Goal: Task Accomplishment & Management: Use online tool/utility

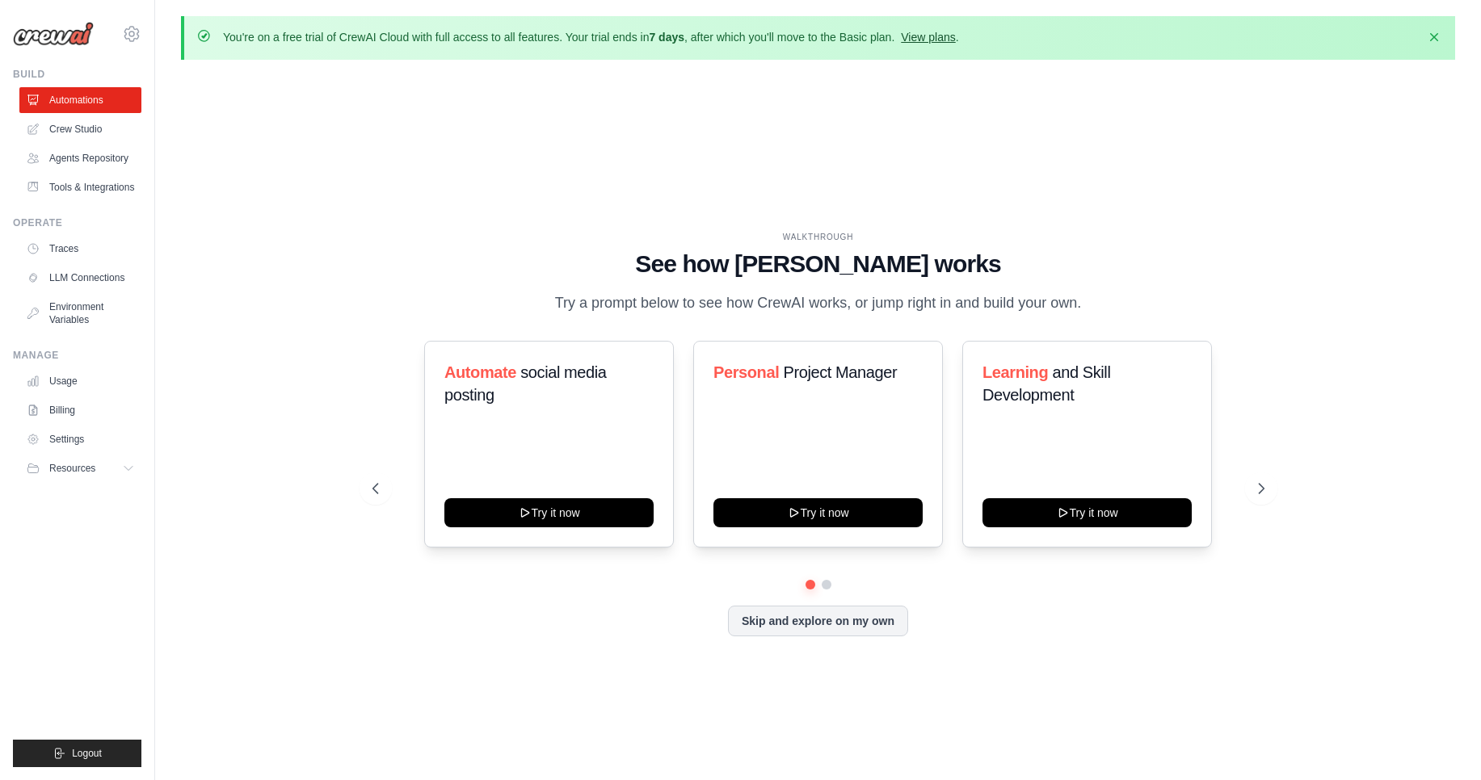
click at [919, 41] on link "View plans" at bounding box center [928, 37] width 54 height 13
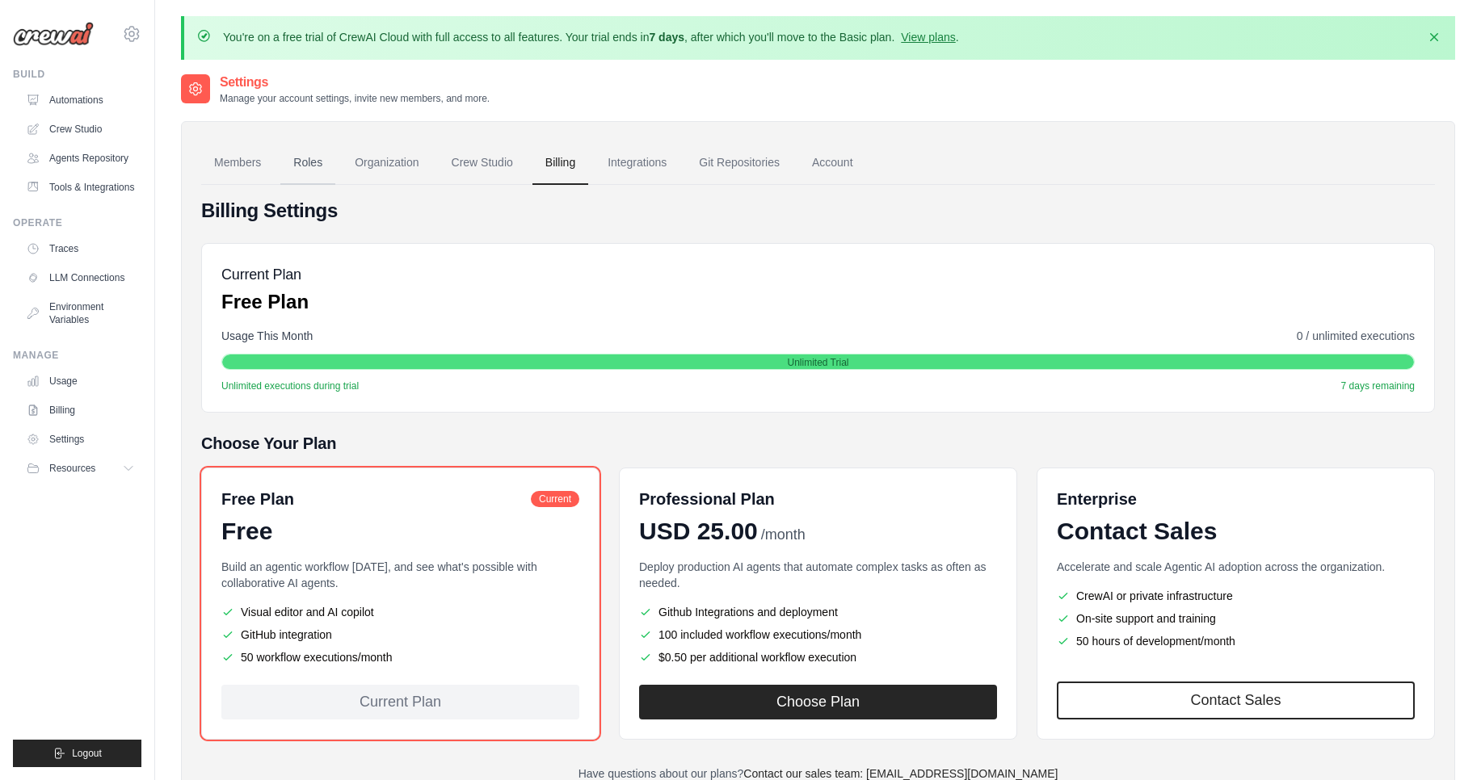
click at [330, 146] on link "Roles" at bounding box center [307, 163] width 55 height 44
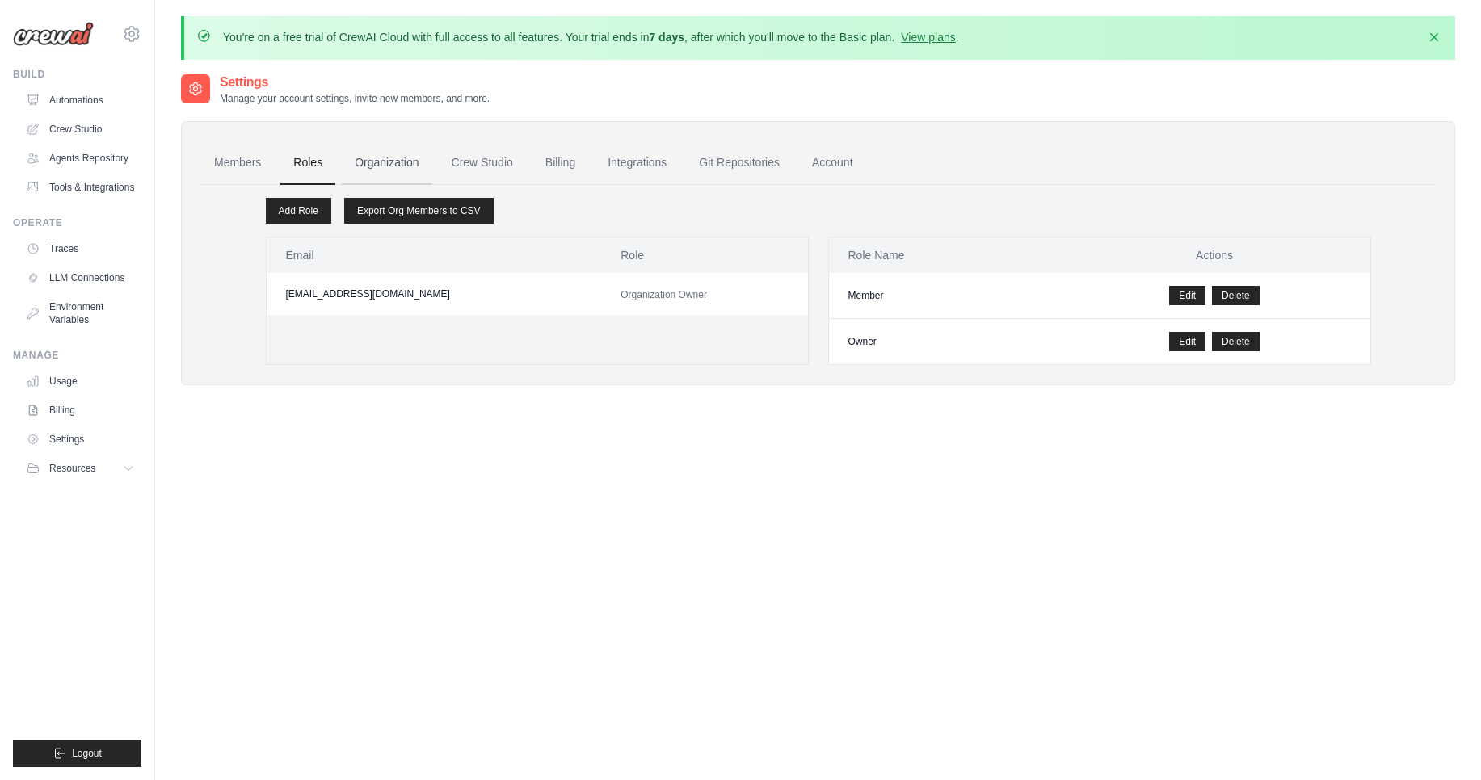
click at [383, 163] on link "Organization" at bounding box center [387, 163] width 90 height 44
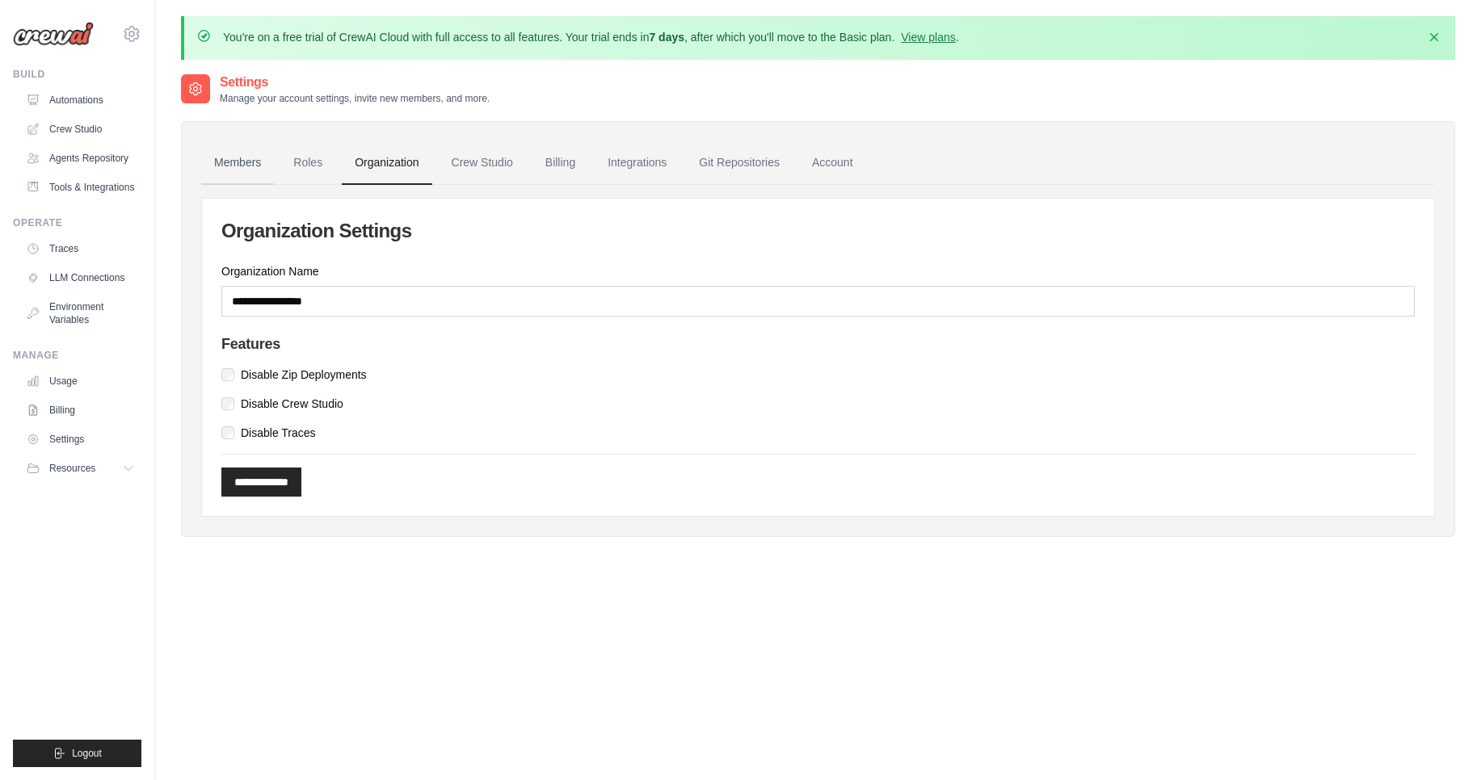
click at [230, 173] on link "Members" at bounding box center [237, 163] width 73 height 44
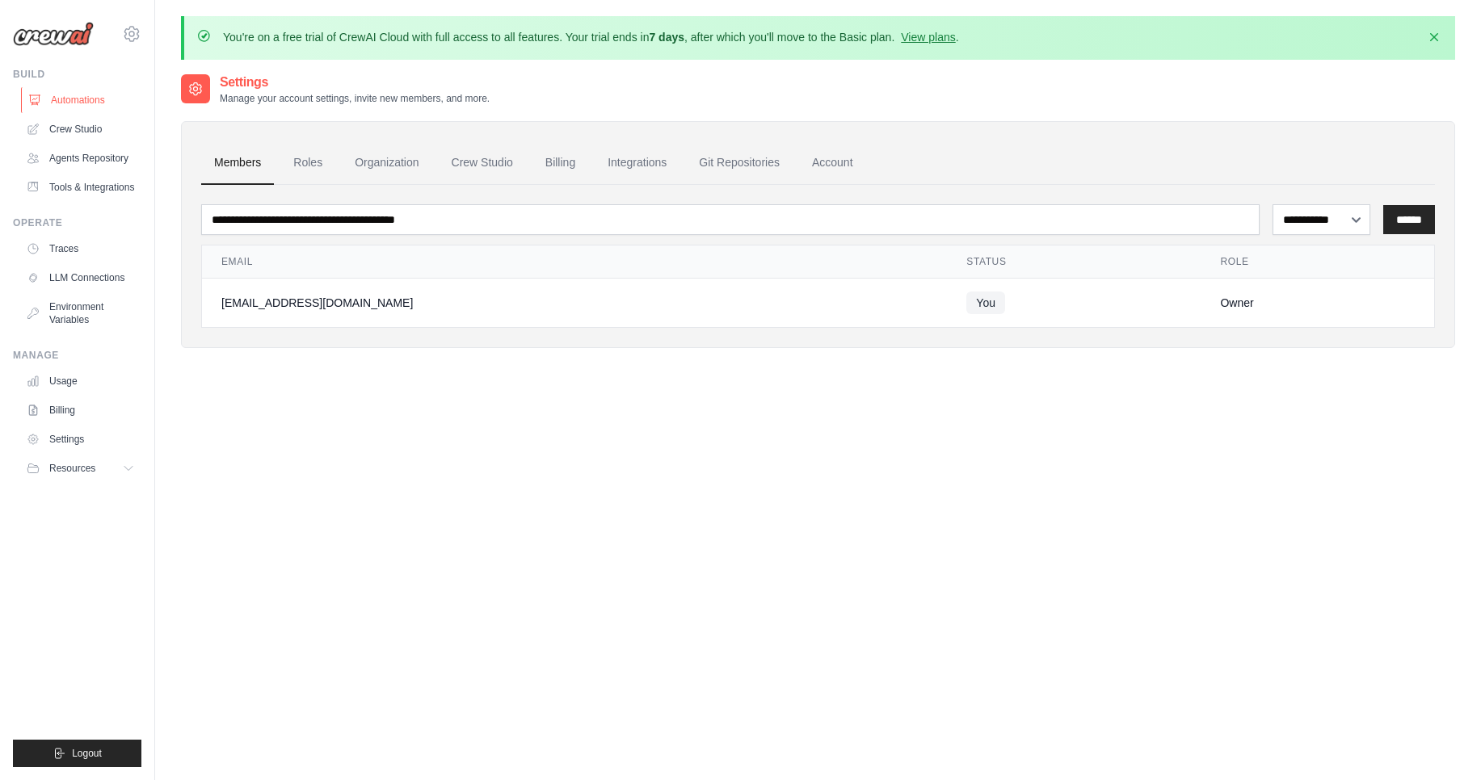
click at [81, 99] on link "Automations" at bounding box center [82, 100] width 122 height 26
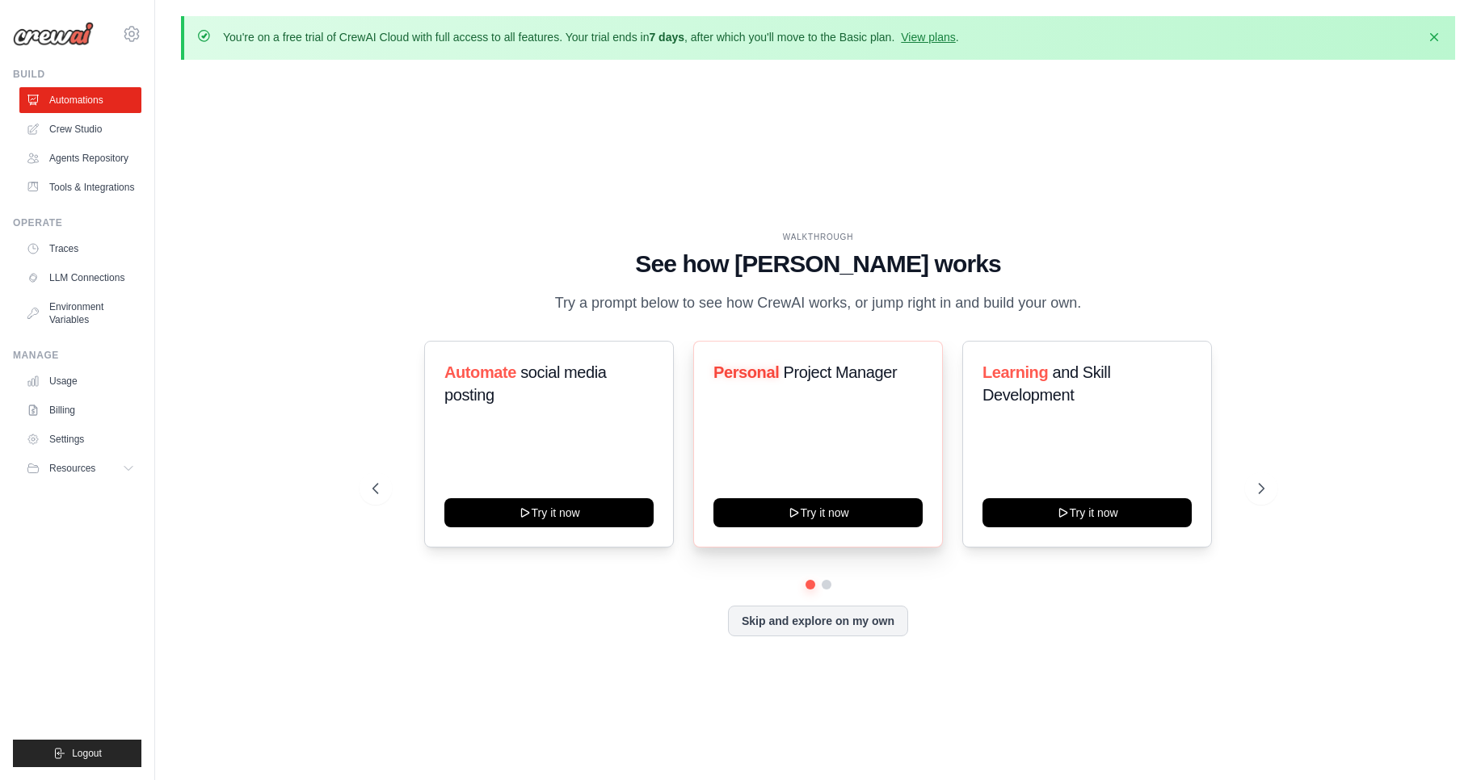
scroll to position [57, 0]
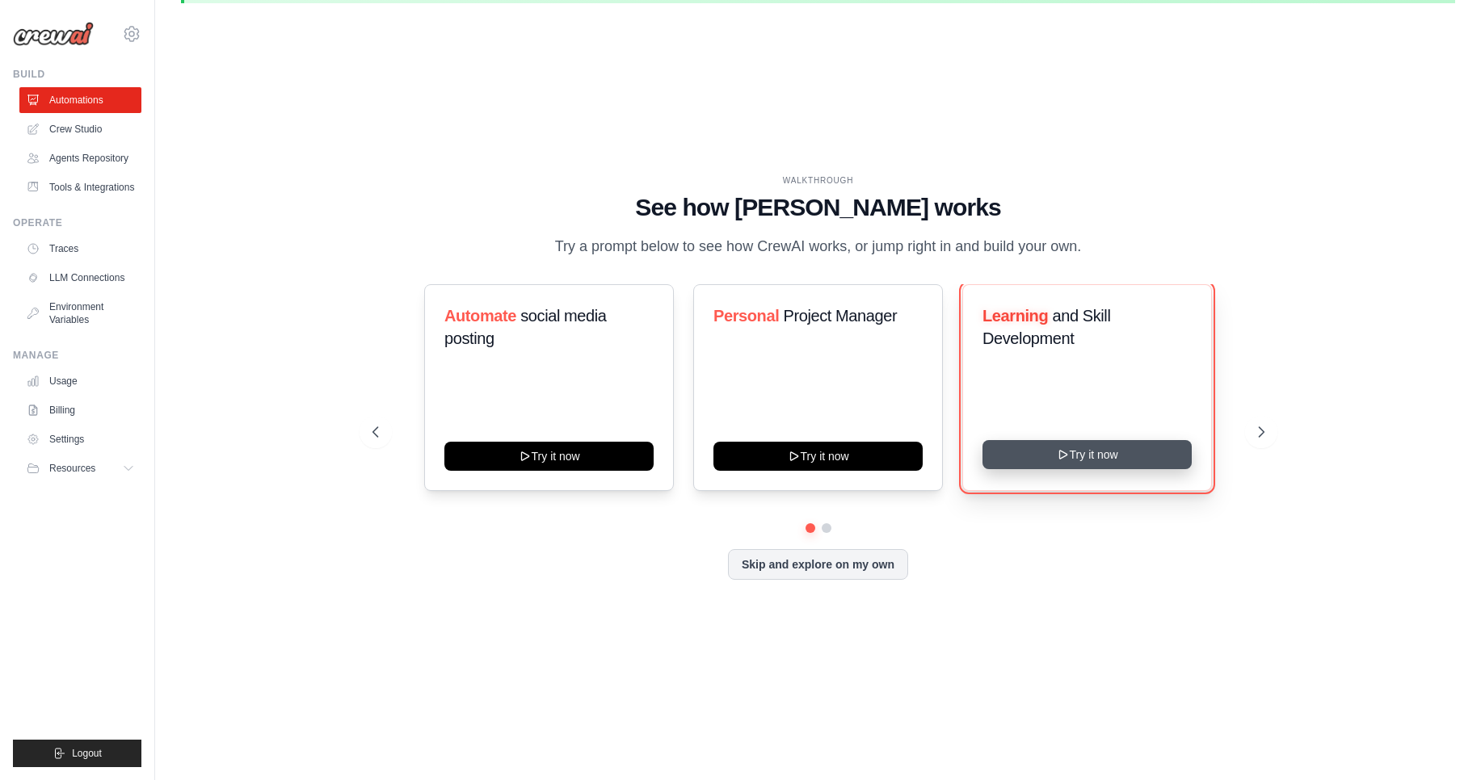
click at [1087, 452] on button "Try it now" at bounding box center [1086, 454] width 209 height 29
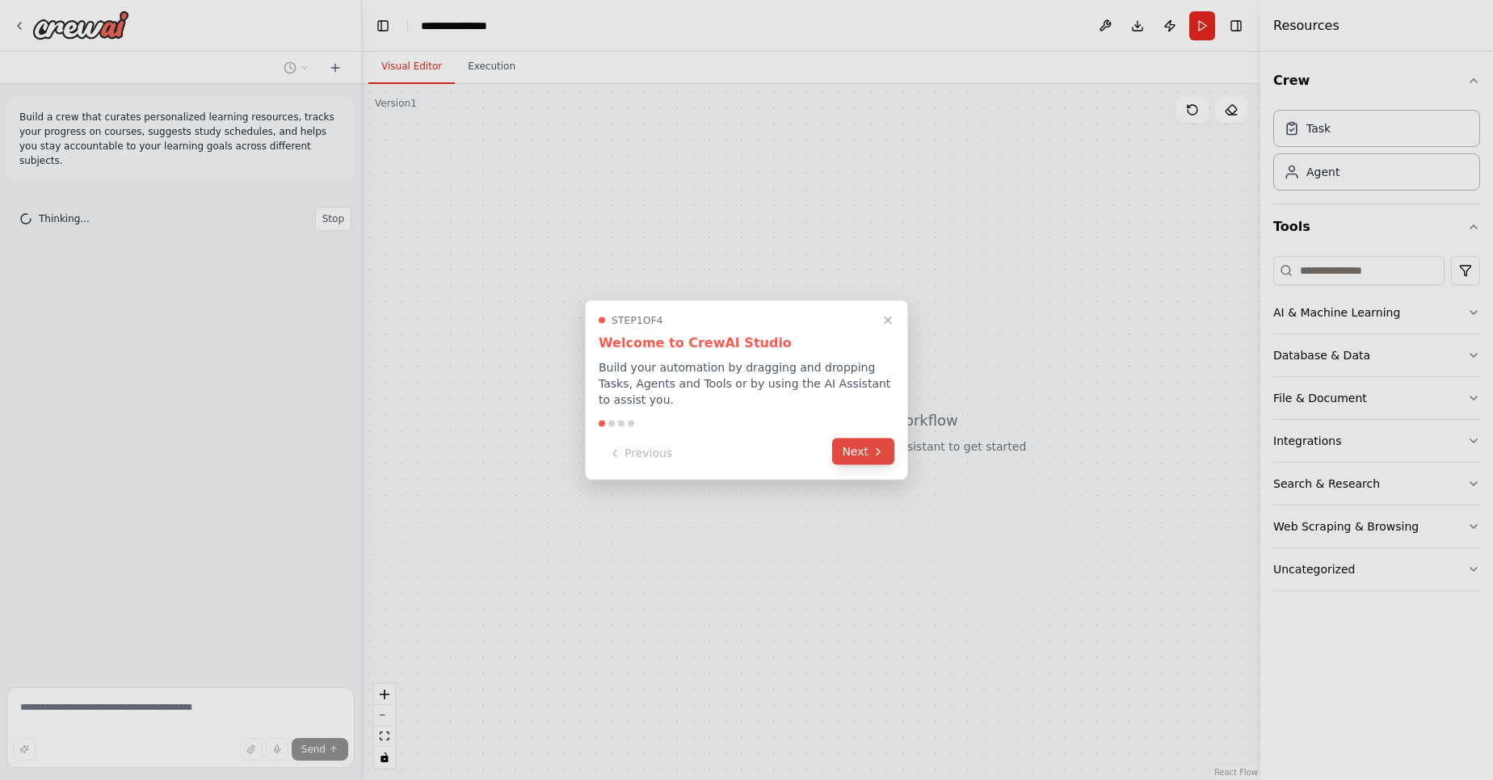
click at [864, 443] on button "Next" at bounding box center [863, 452] width 62 height 27
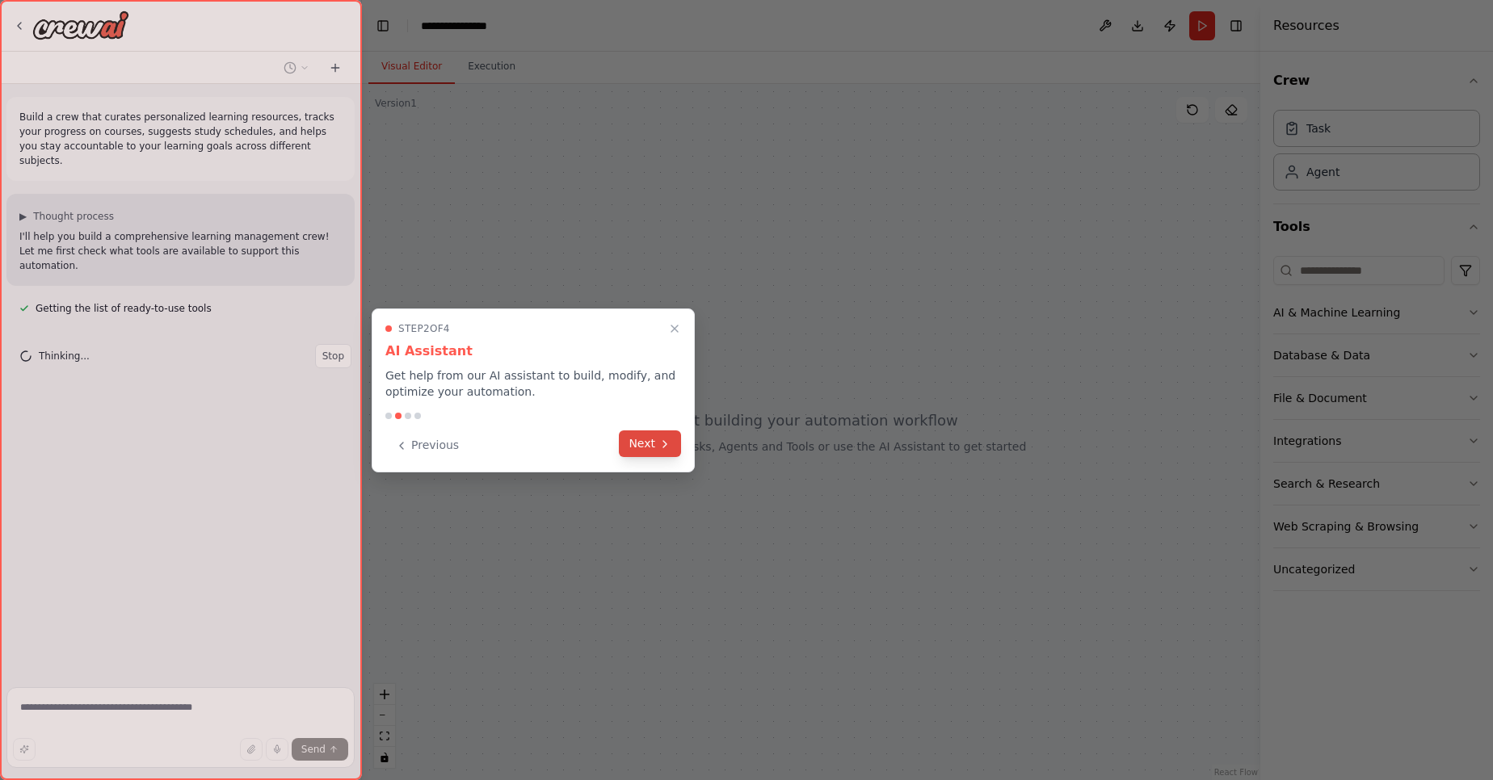
click at [637, 444] on button "Next" at bounding box center [650, 444] width 62 height 27
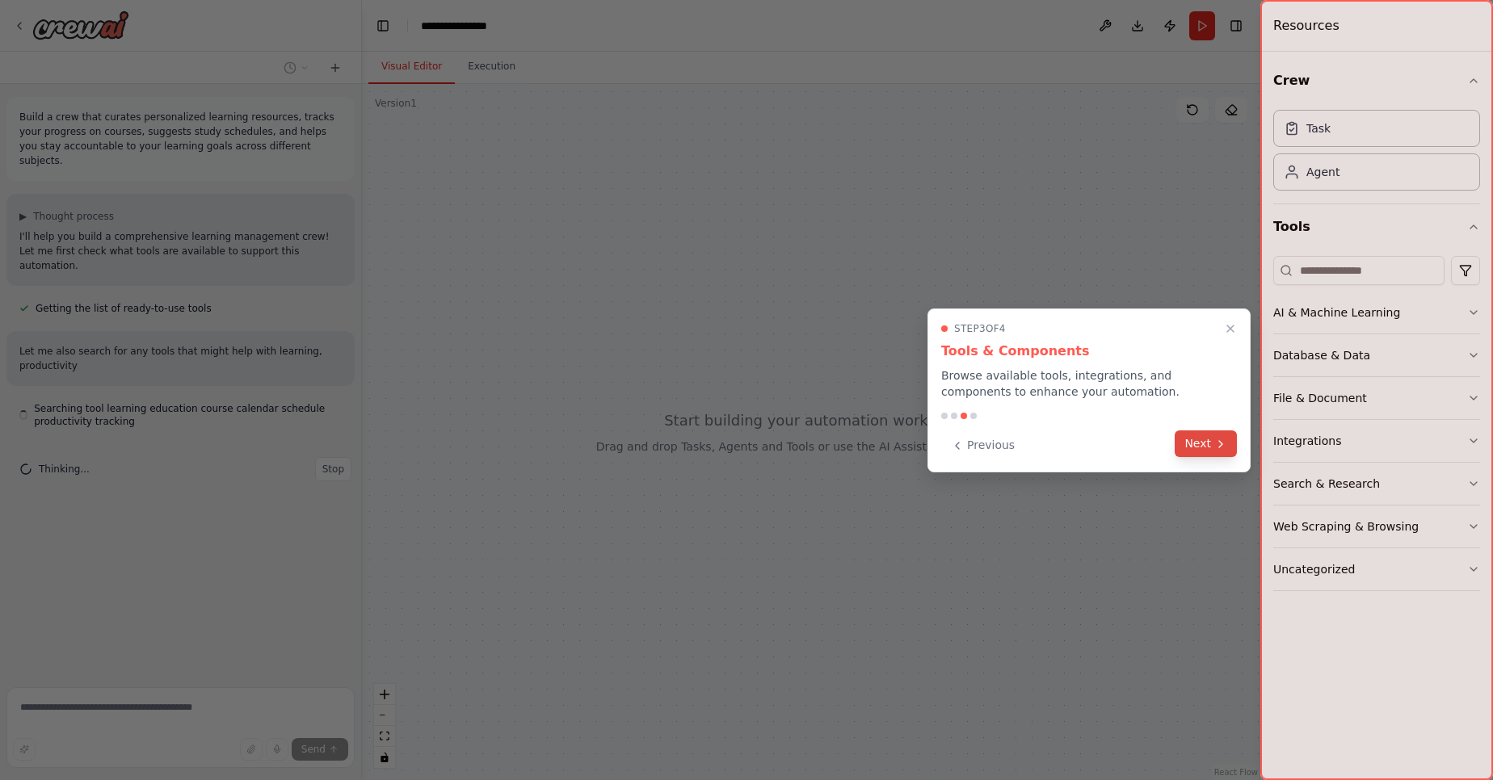
click at [1201, 440] on button "Next" at bounding box center [1206, 444] width 62 height 27
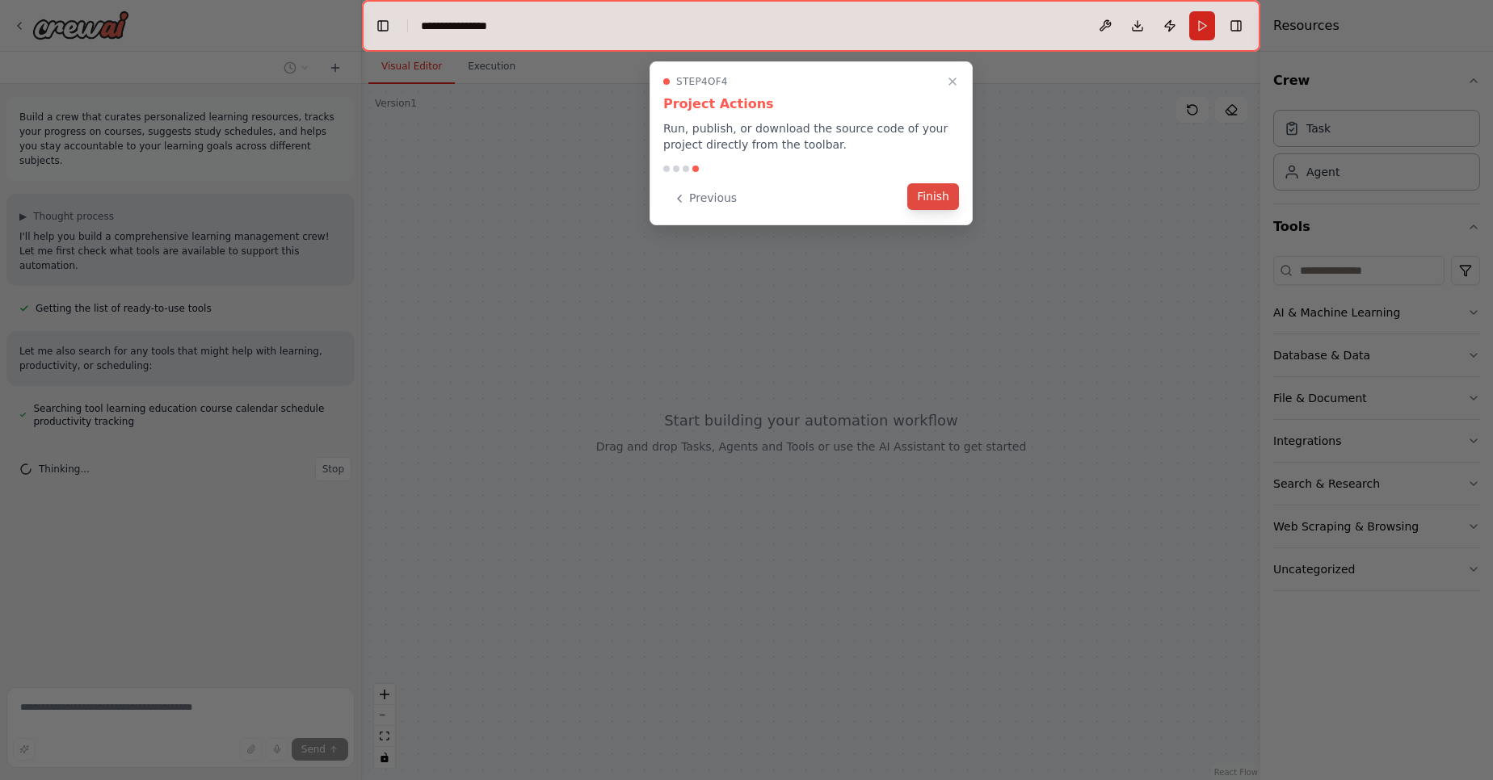
click at [940, 200] on button "Finish" at bounding box center [933, 196] width 52 height 27
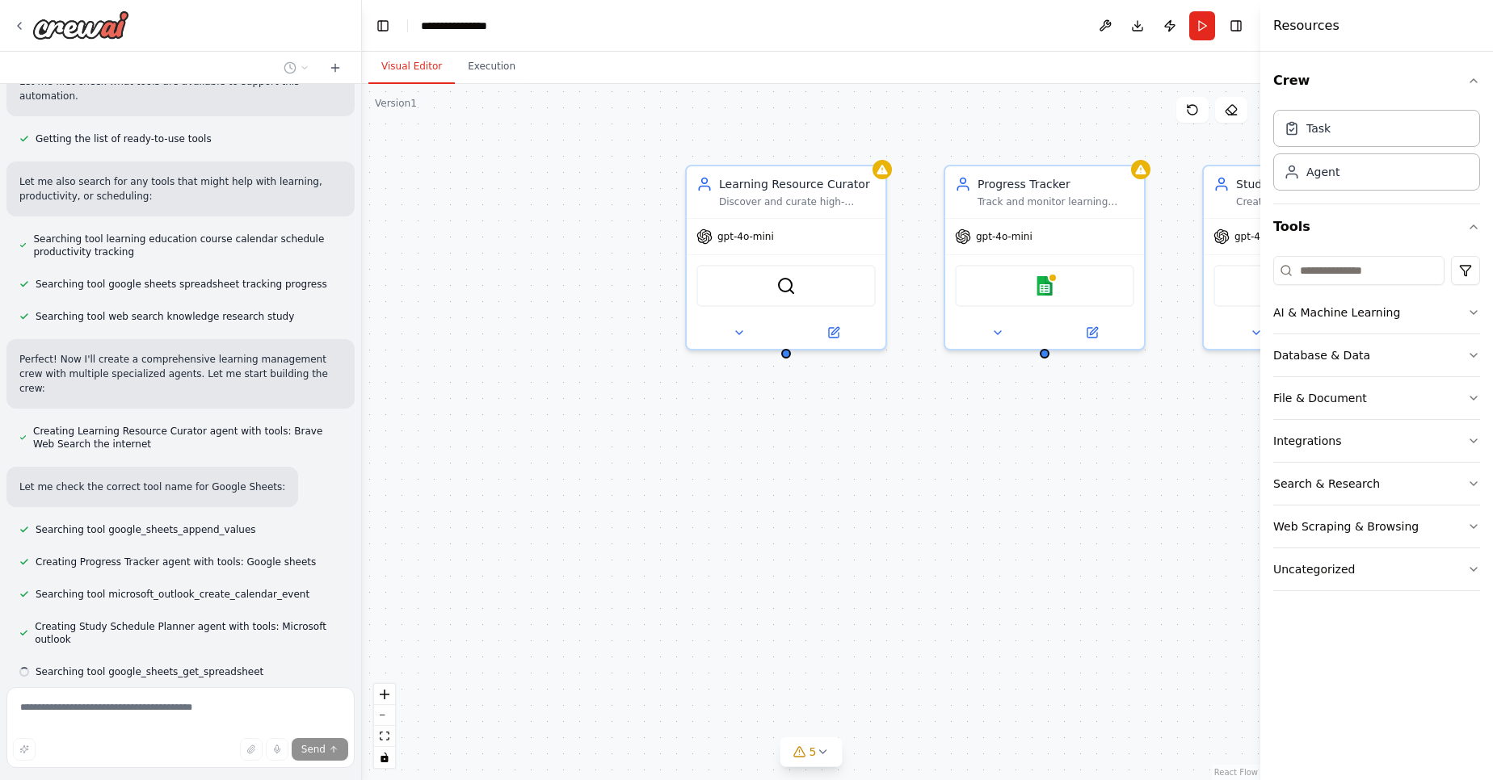
scroll to position [202, 0]
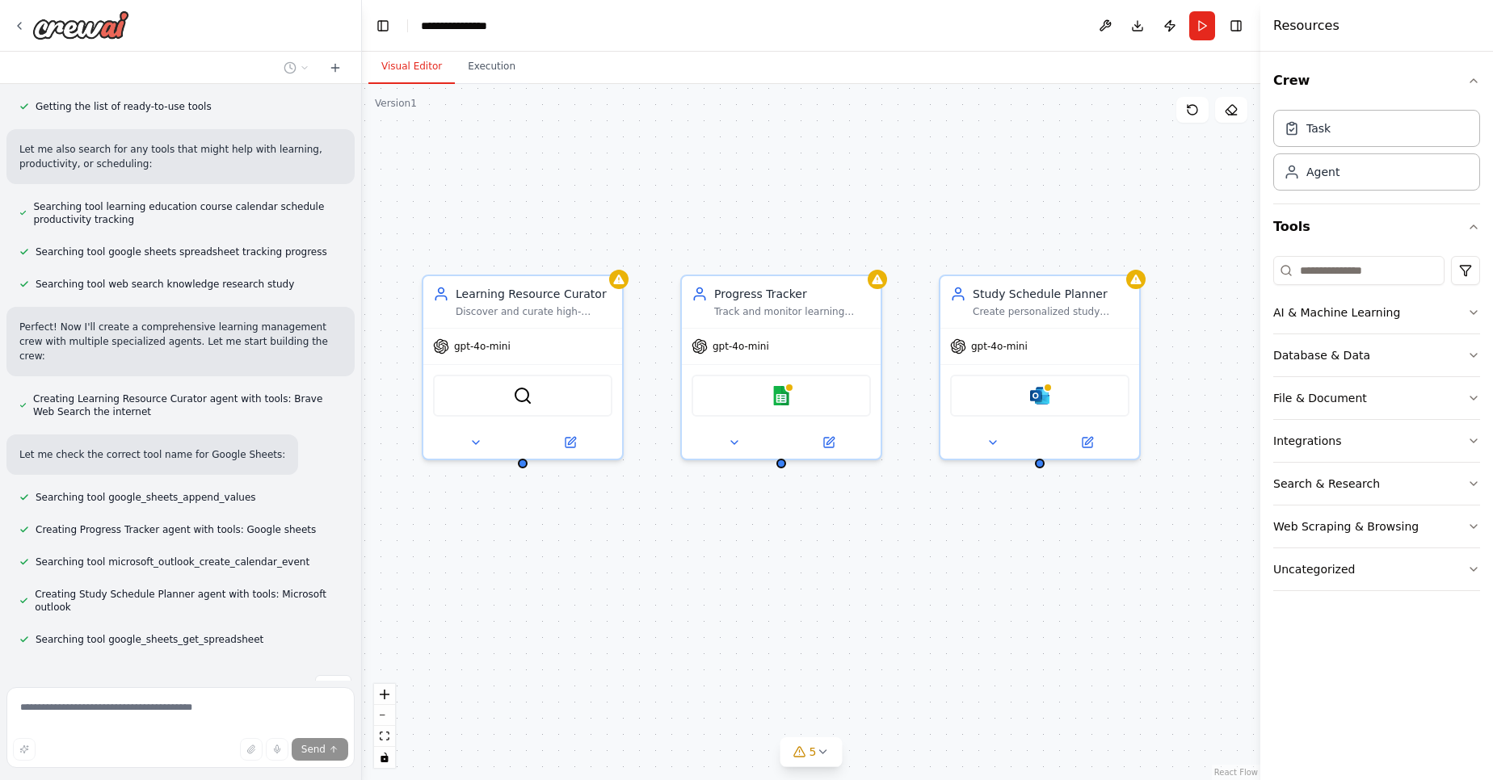
drag, startPoint x: 1089, startPoint y: 510, endPoint x: 827, endPoint y: 616, distance: 282.6
click at [827, 616] on div "Learning Resource Curator Discover and curate high-quality learning resources f…" at bounding box center [811, 432] width 898 height 696
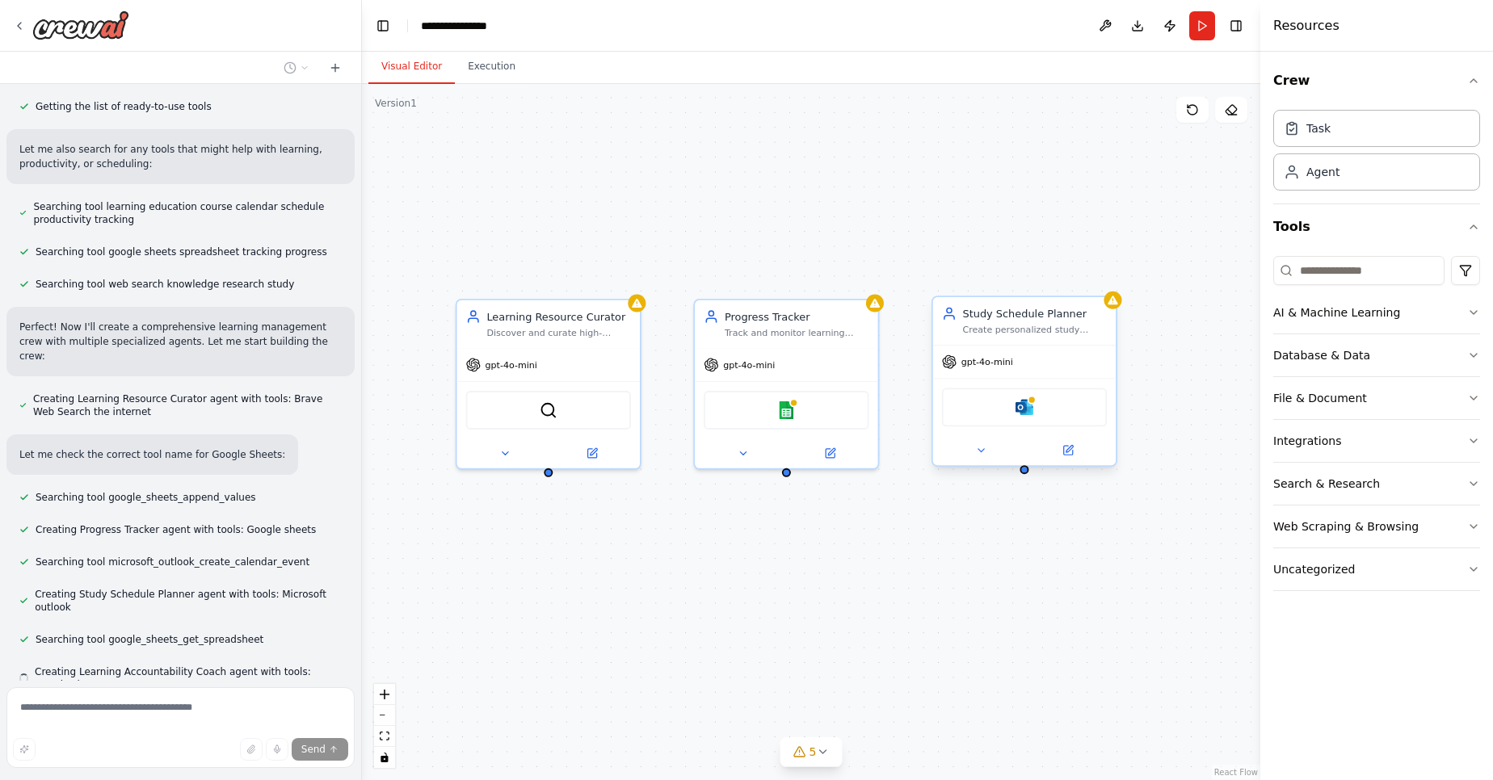
scroll to position [247, 0]
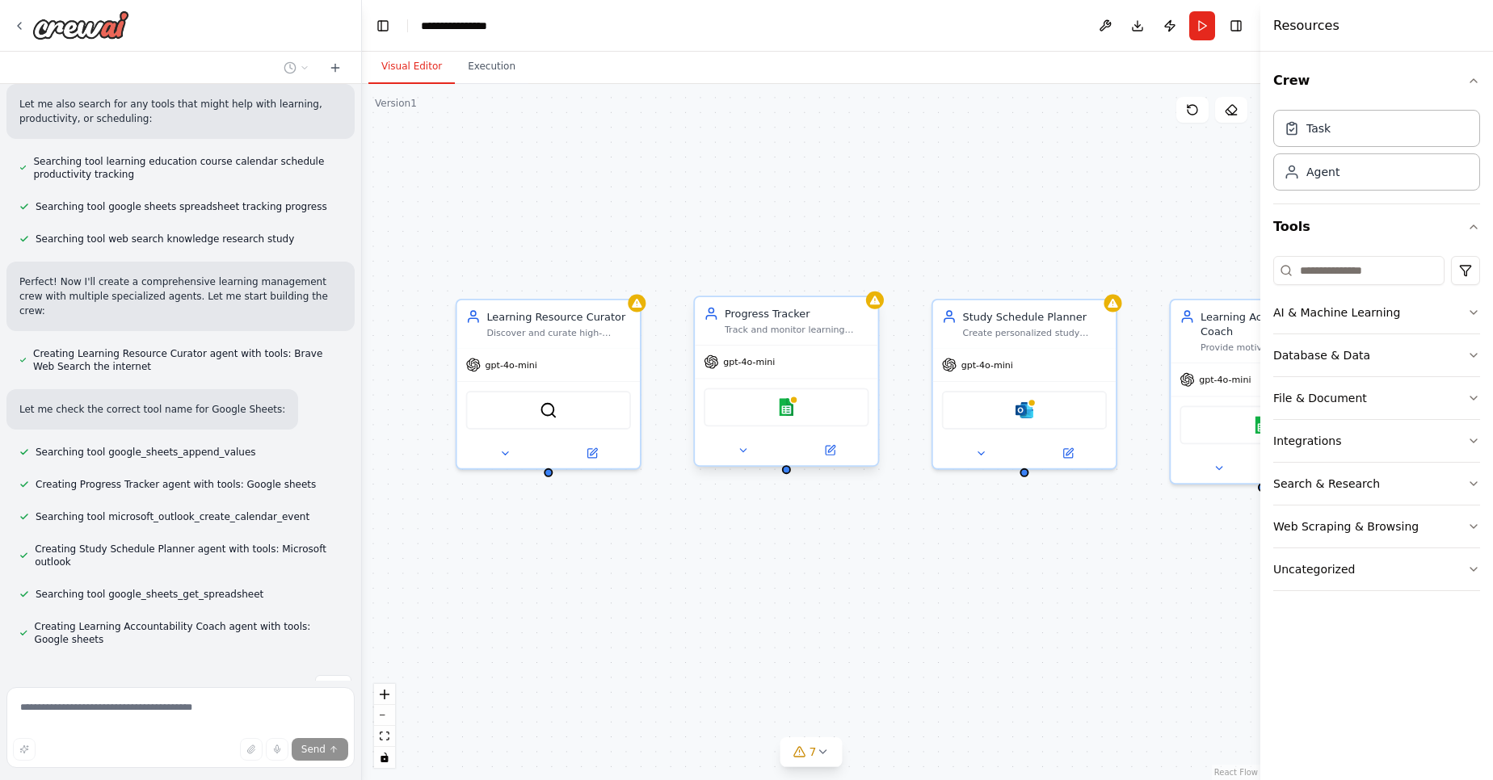
click at [775, 365] on div "gpt-4o-mini" at bounding box center [786, 362] width 183 height 33
click at [757, 355] on div "gpt-4o-mini" at bounding box center [739, 362] width 71 height 15
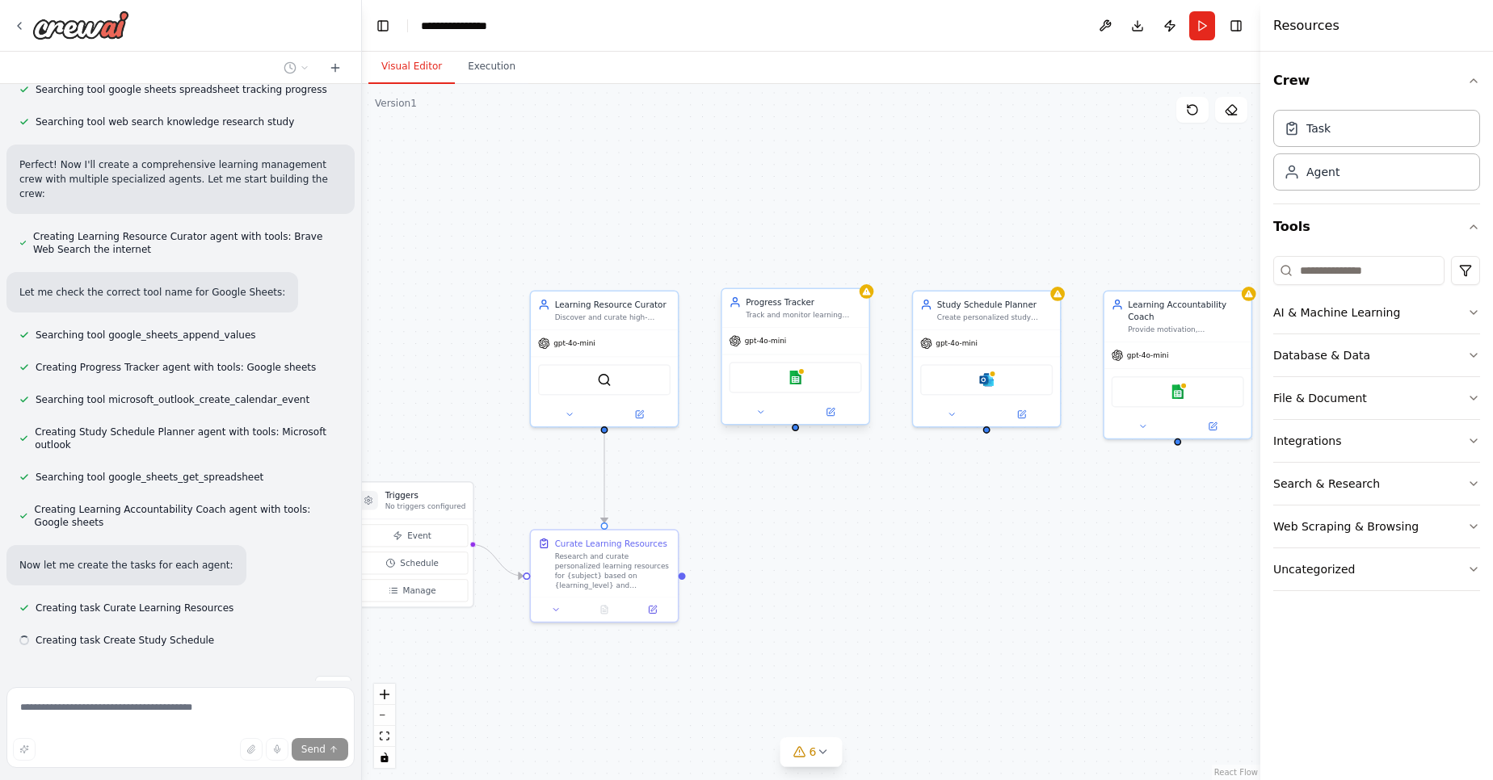
scroll to position [365, 0]
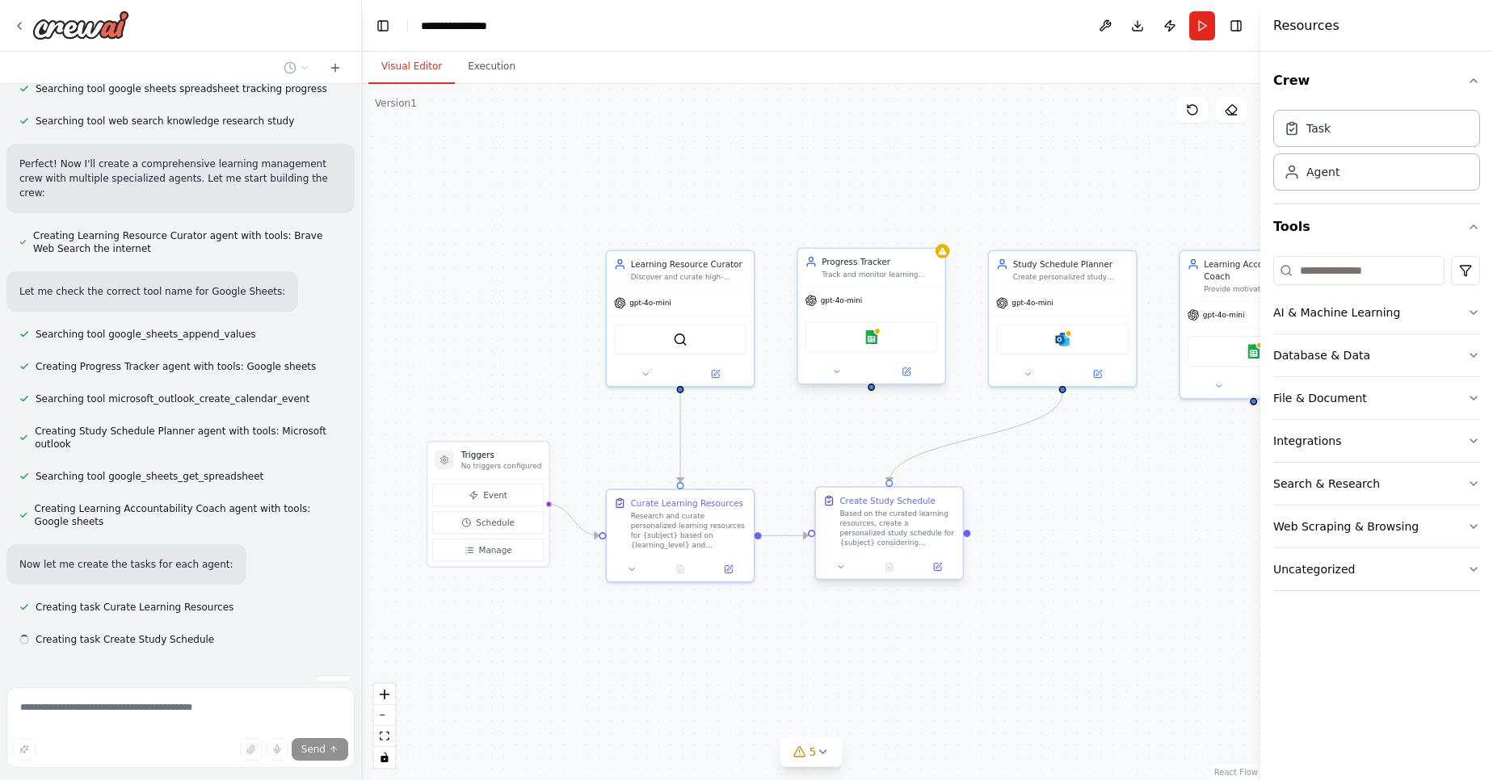
drag, startPoint x: 749, startPoint y: 562, endPoint x: 836, endPoint y: 503, distance: 105.3
click at [842, 506] on div ".deletable-edge-delete-btn { width: 20px; height: 20px; border: 0px solid #ffff…" at bounding box center [811, 432] width 898 height 696
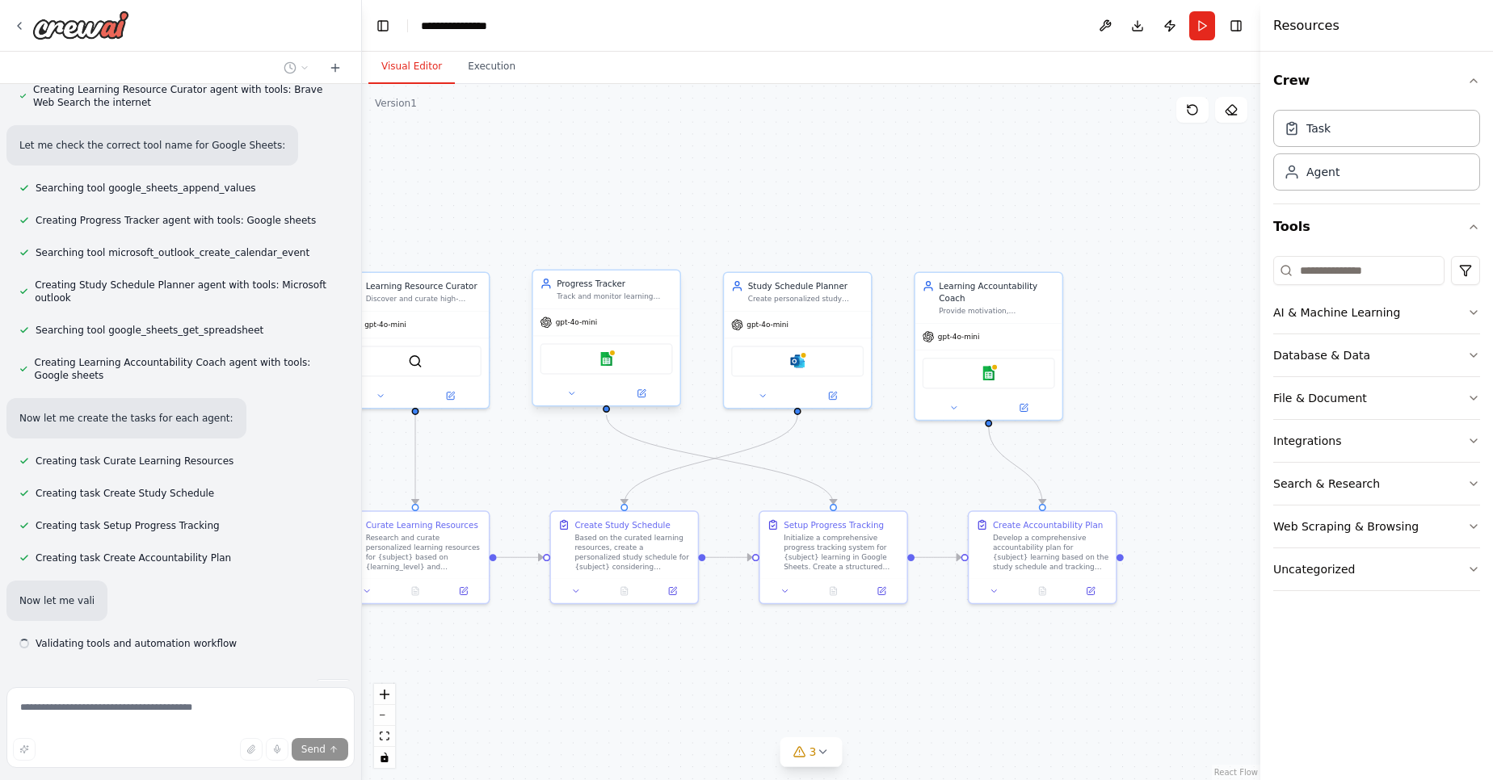
scroll to position [515, 0]
drag, startPoint x: 1007, startPoint y: 651, endPoint x: 743, endPoint y: 674, distance: 265.1
click at [743, 674] on div ".deletable-edge-delete-btn { width: 20px; height: 20px; border: 0px solid #ffff…" at bounding box center [811, 432] width 898 height 696
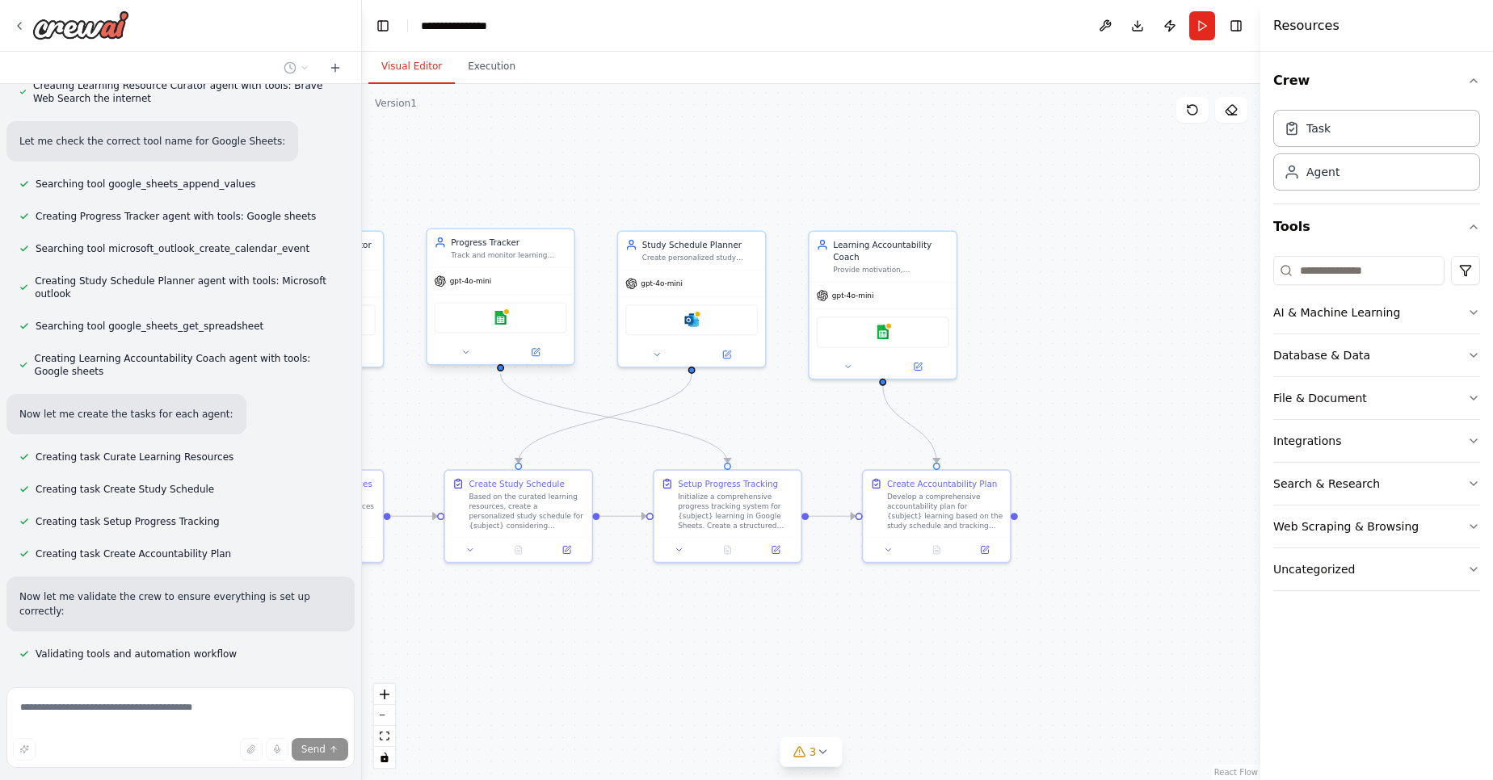
drag, startPoint x: 942, startPoint y: 679, endPoint x: 800, endPoint y: 646, distance: 146.2
click at [800, 646] on div ".deletable-edge-delete-btn { width: 20px; height: 20px; border: 0px solid #ffff…" at bounding box center [811, 432] width 898 height 696
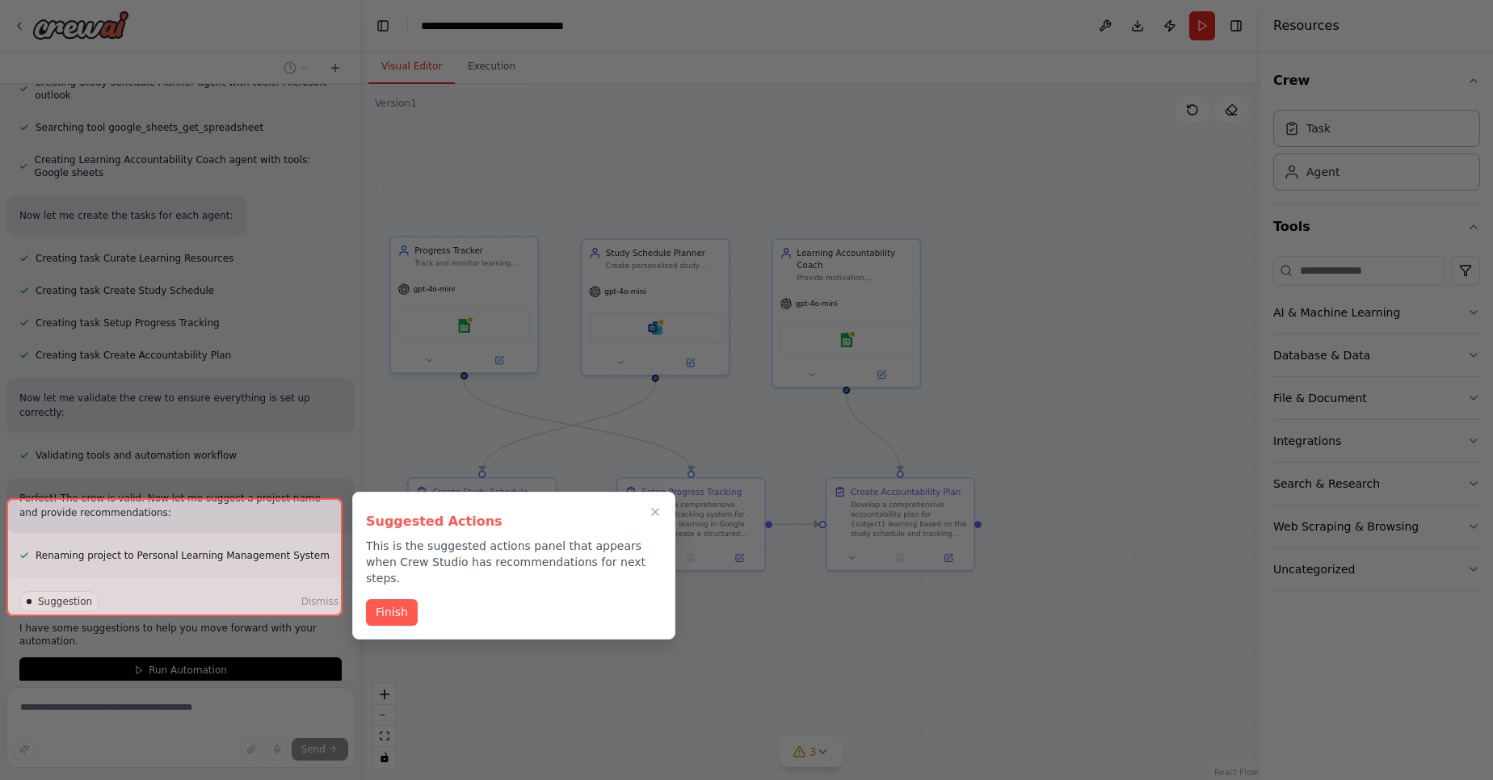
scroll to position [746, 0]
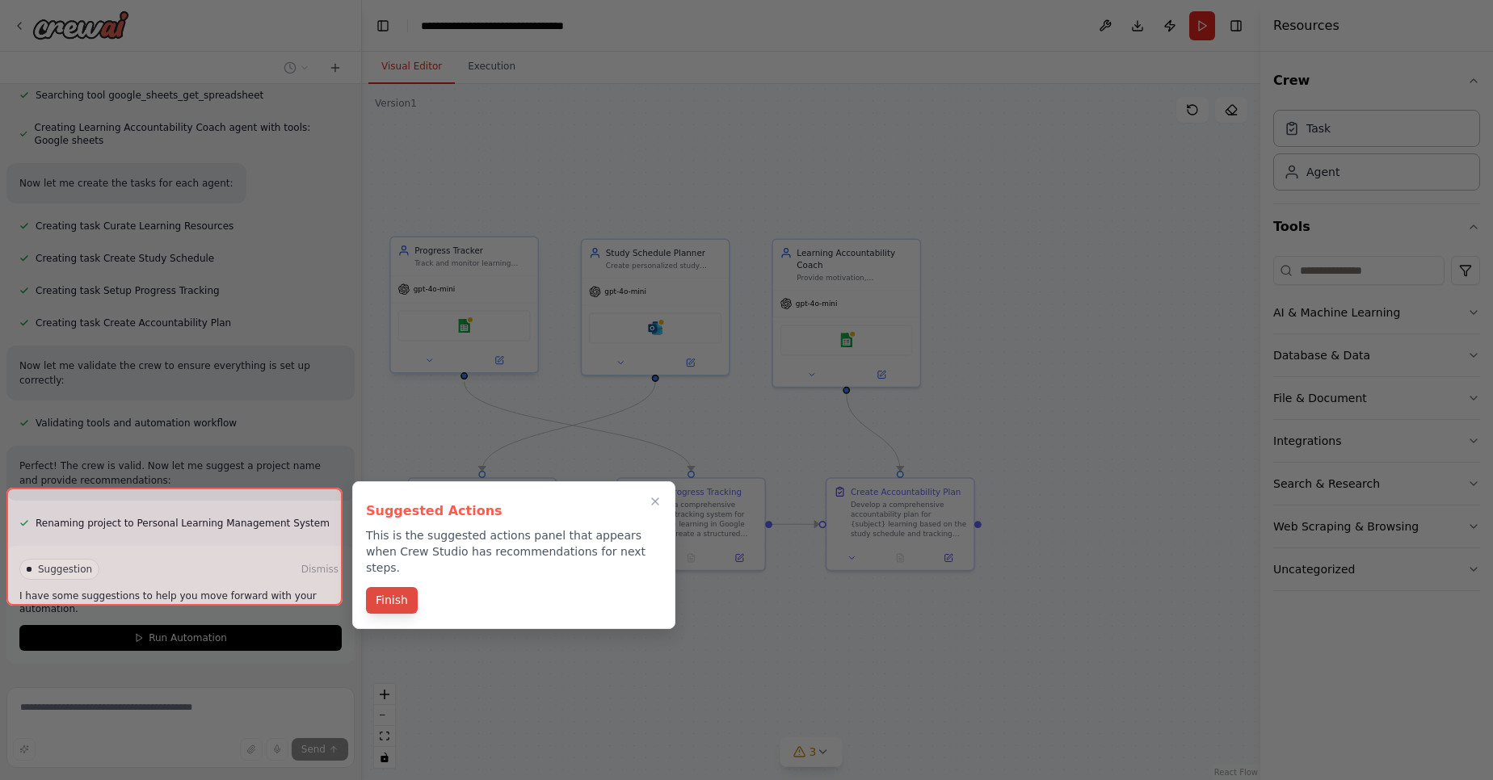
click at [396, 595] on button "Finish" at bounding box center [392, 600] width 52 height 27
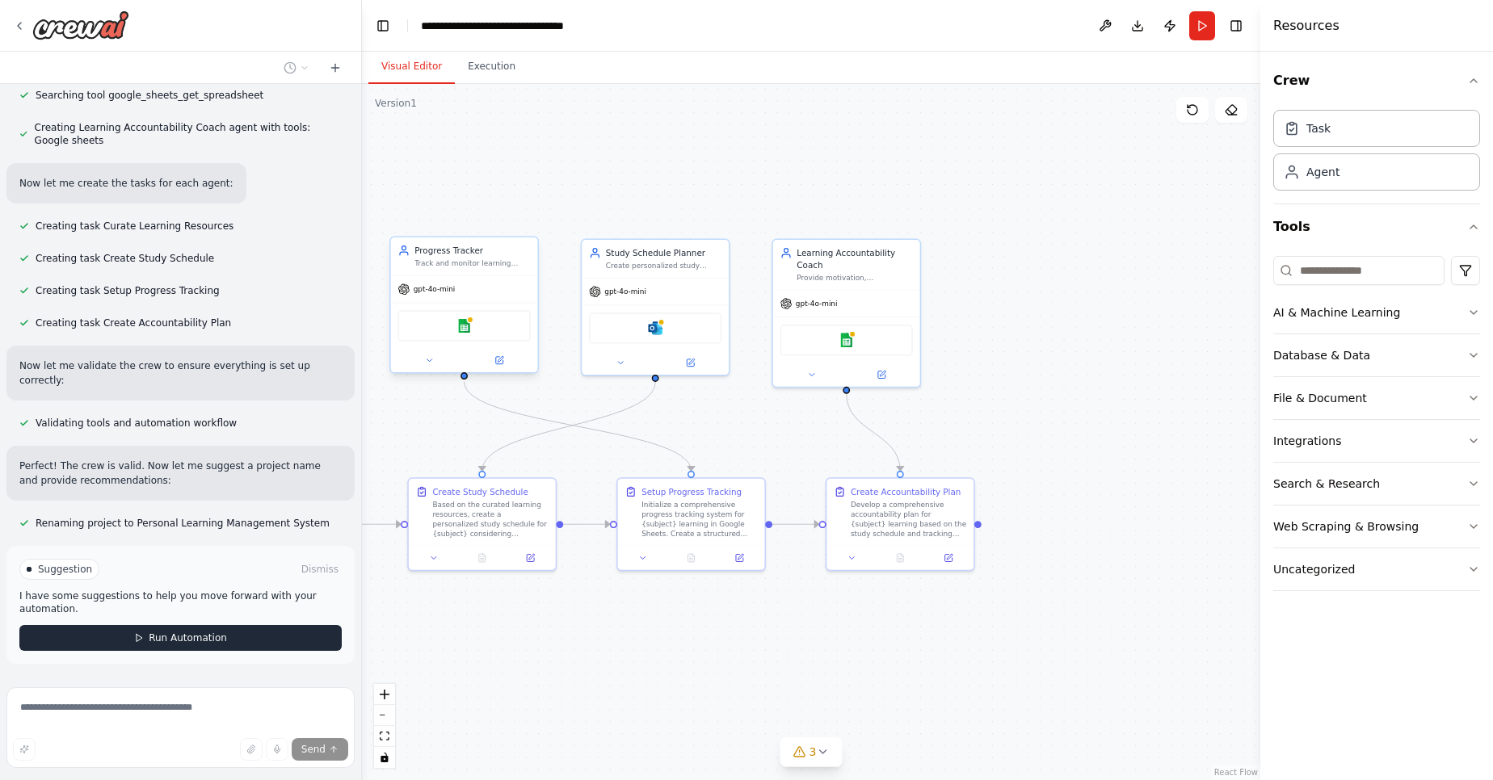
click at [265, 625] on button "Run Automation" at bounding box center [180, 638] width 322 height 26
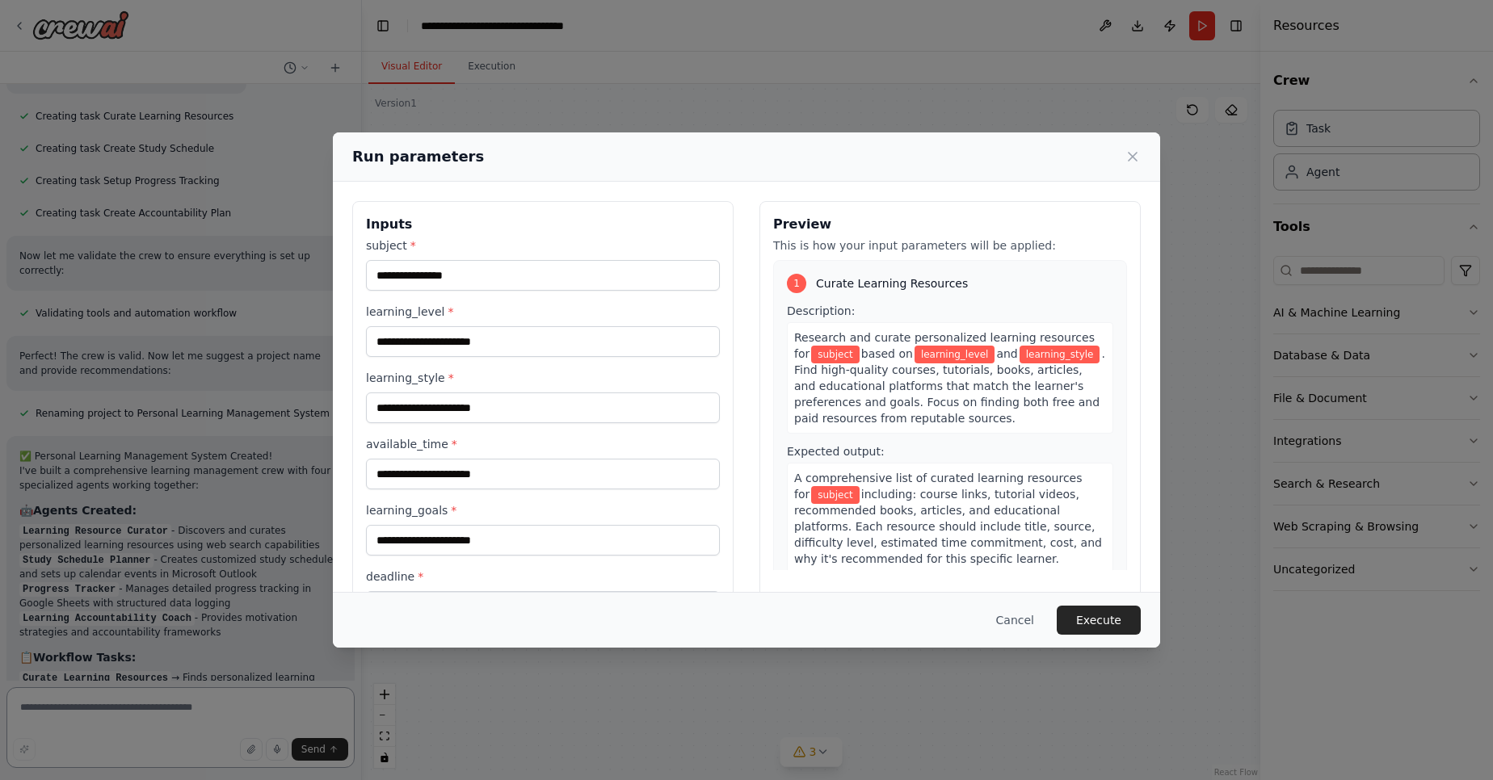
scroll to position [63, 0]
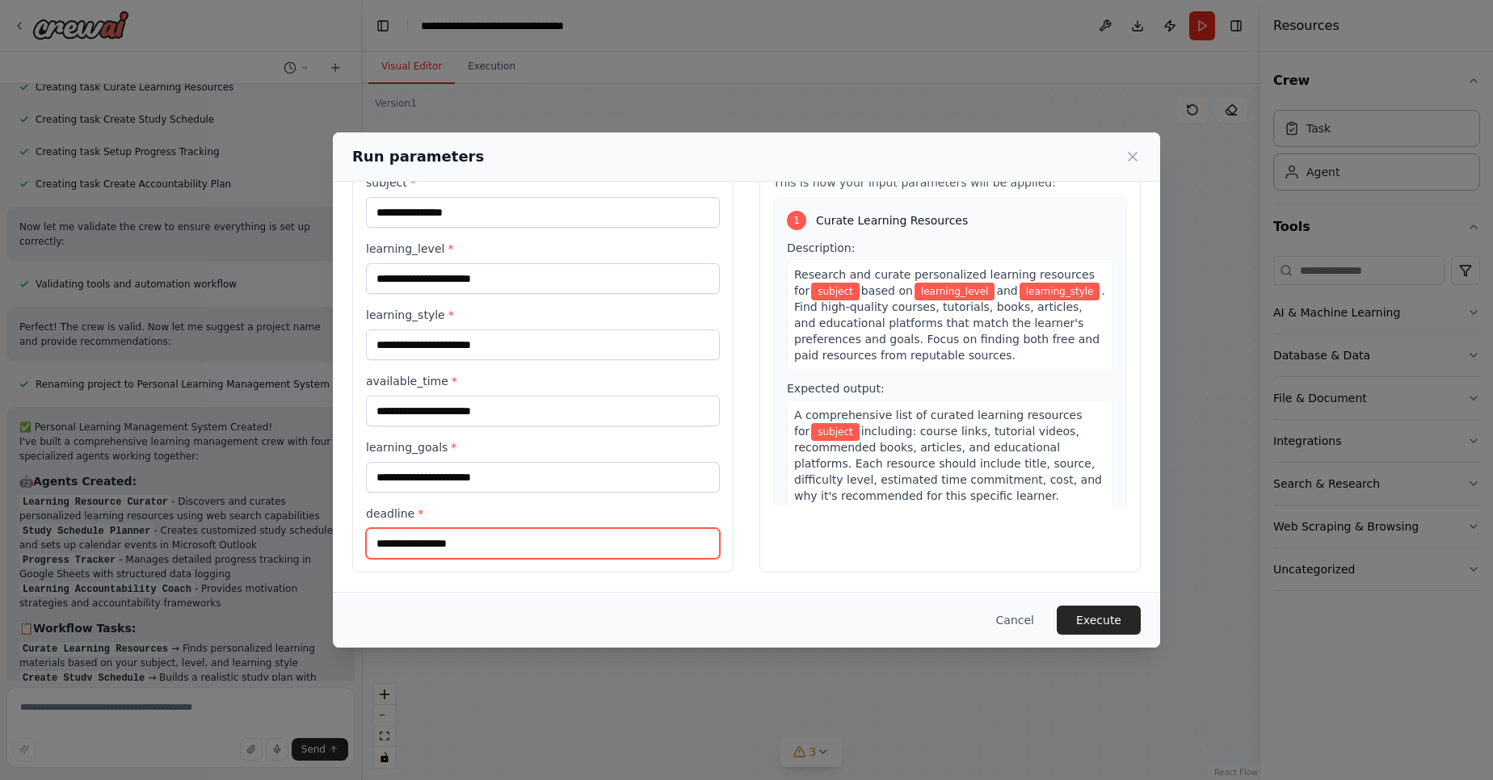
click at [540, 545] on input "deadline *" at bounding box center [543, 543] width 354 height 31
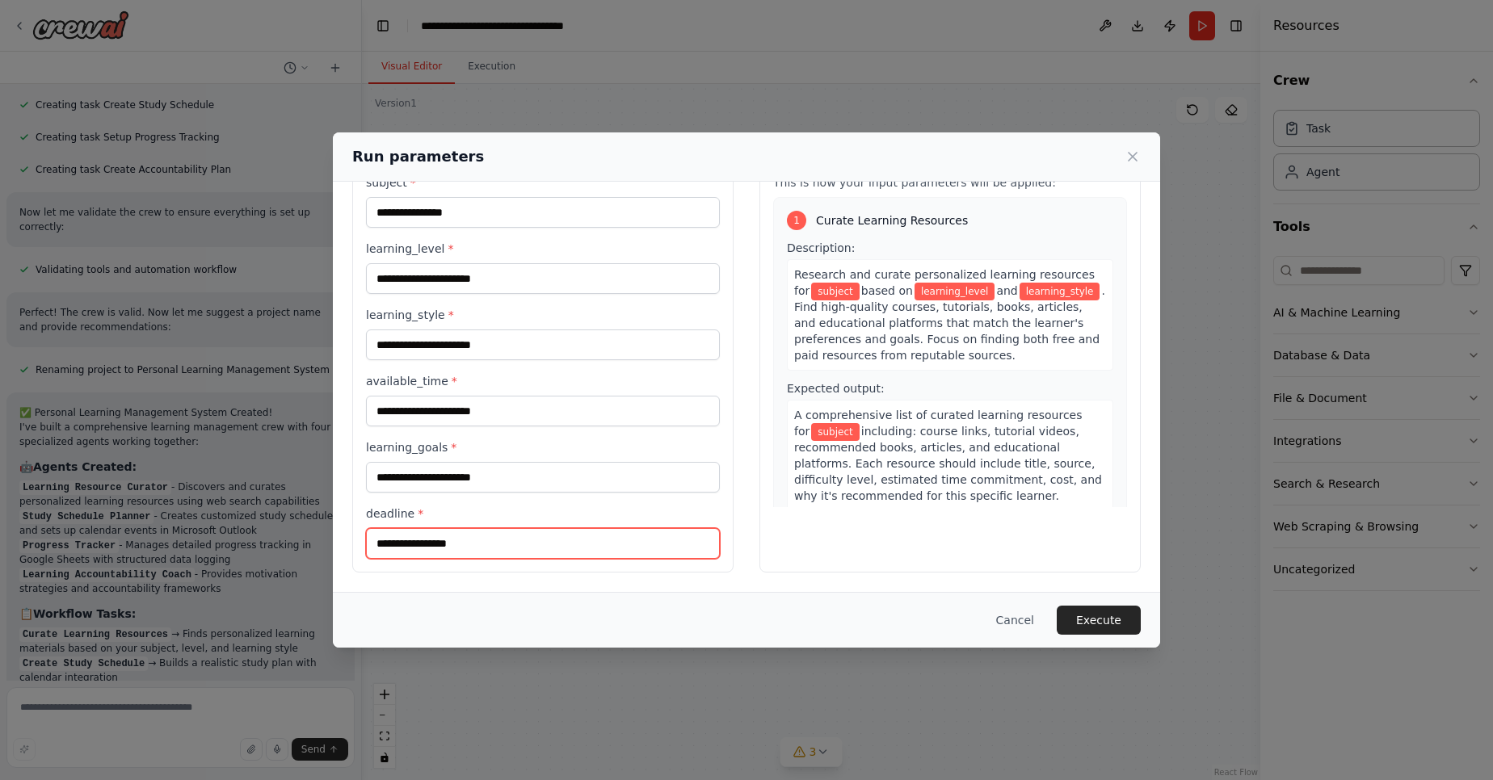
scroll to position [915, 0]
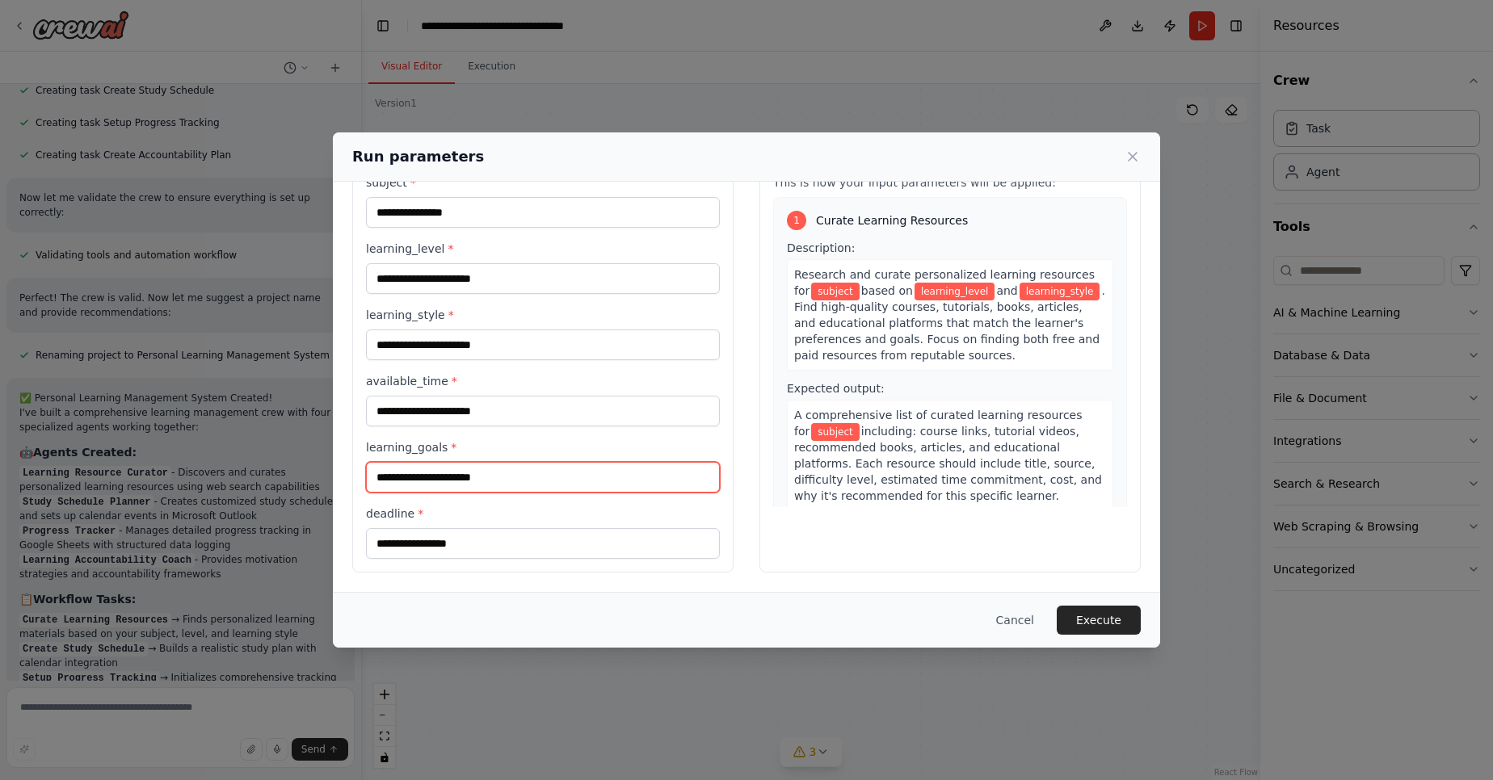
click at [567, 480] on input "learning_goals *" at bounding box center [543, 477] width 354 height 31
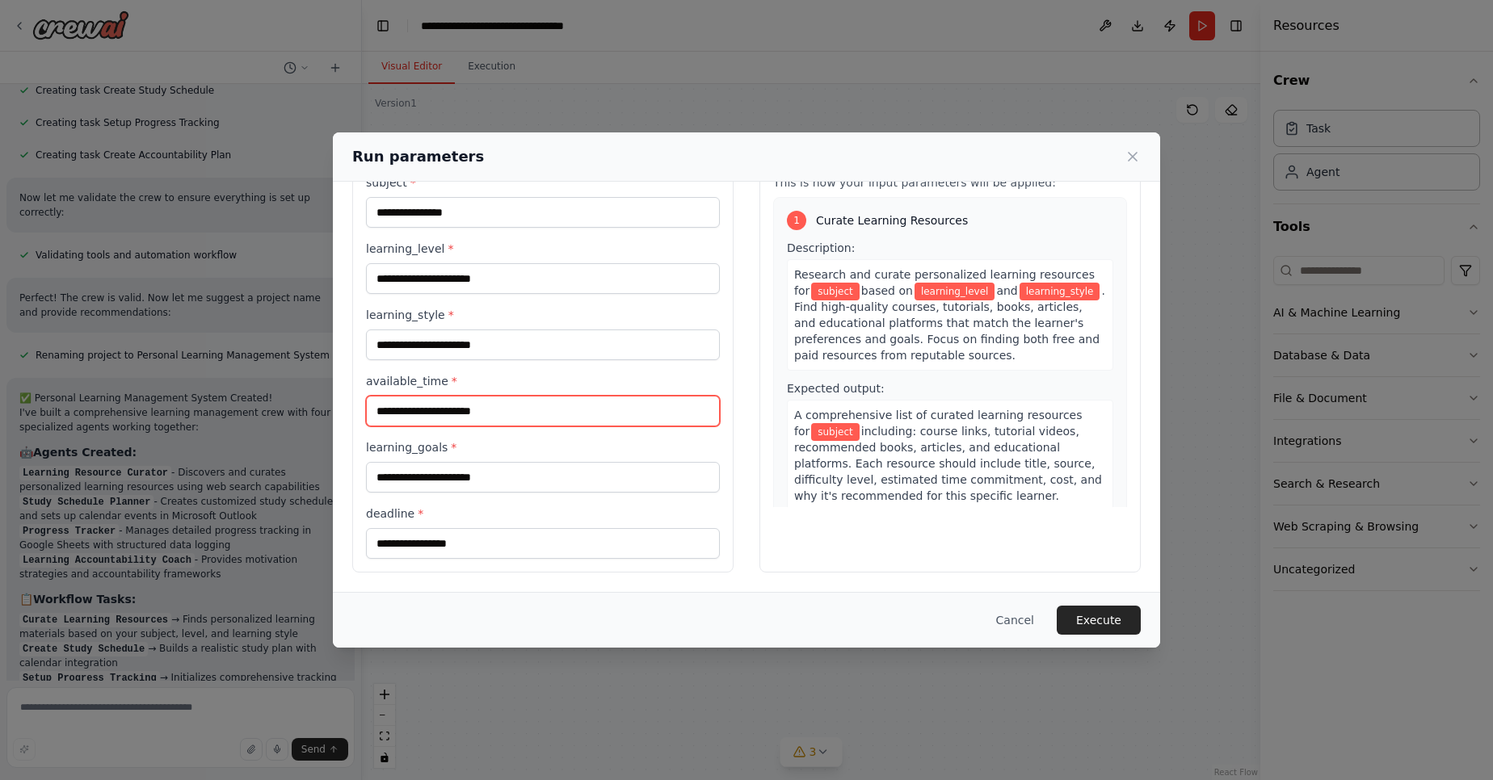
click at [587, 410] on input "available_time *" at bounding box center [543, 411] width 354 height 31
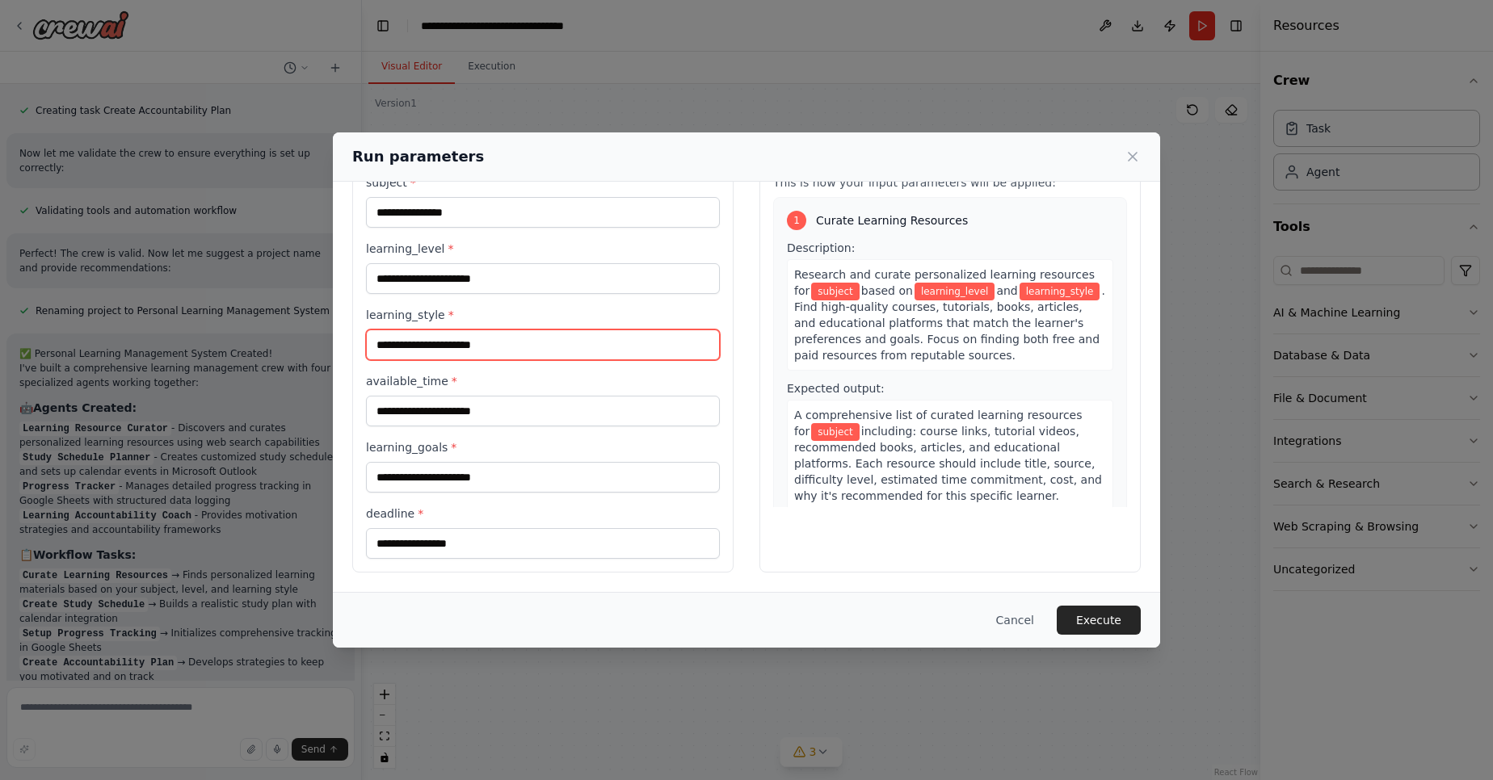
click at [600, 334] on input "learning_style *" at bounding box center [543, 345] width 354 height 31
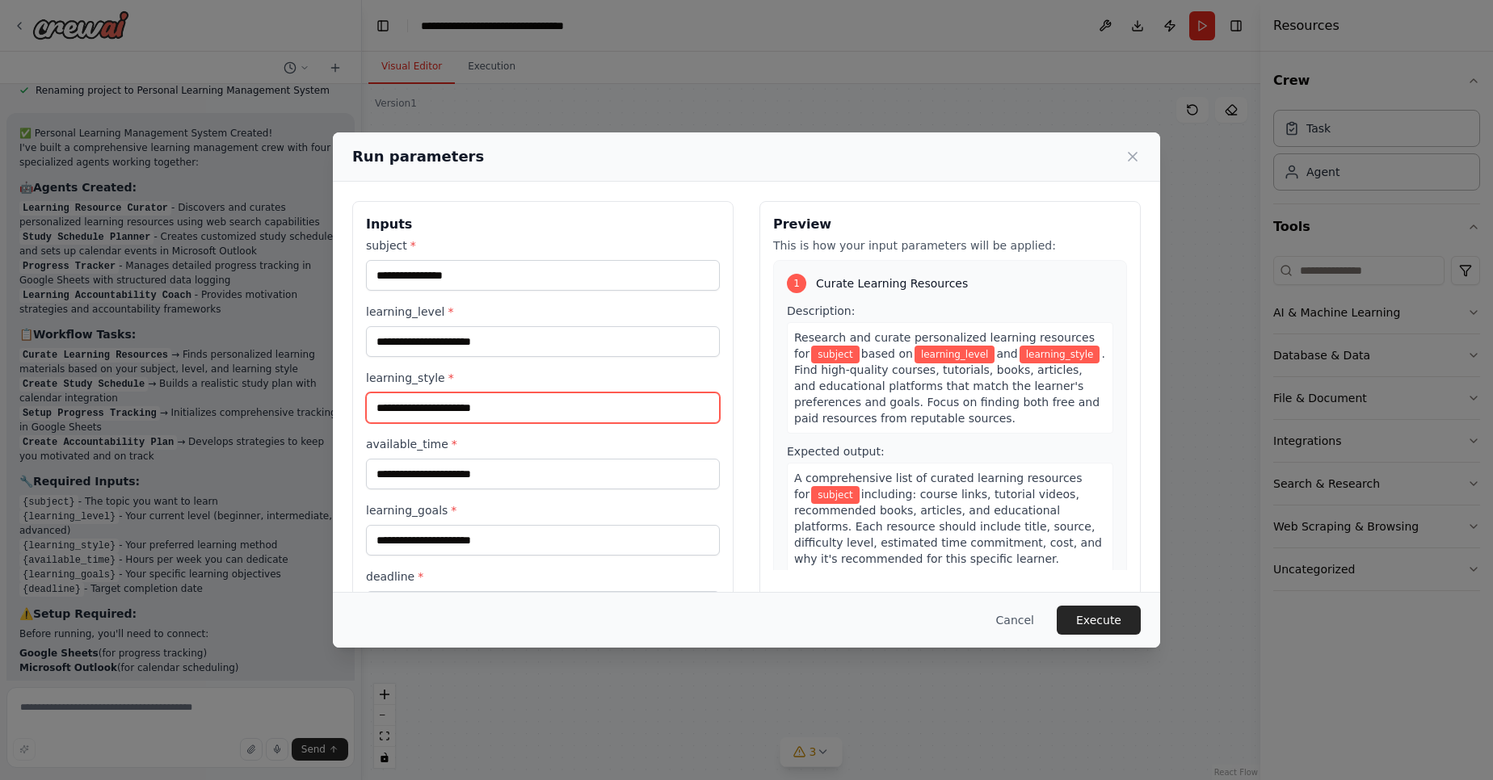
scroll to position [1194, 0]
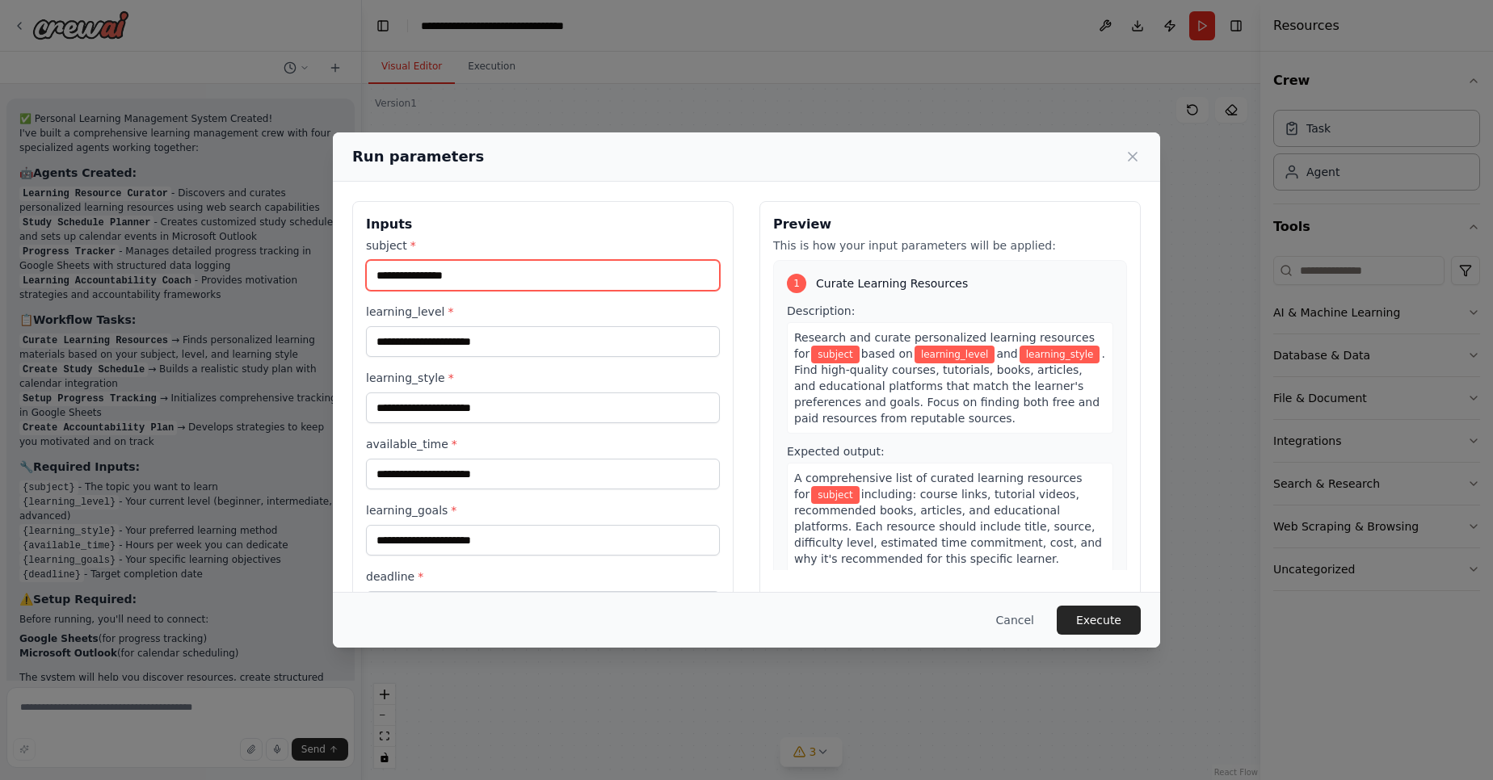
click at [560, 282] on input "subject *" at bounding box center [543, 275] width 354 height 31
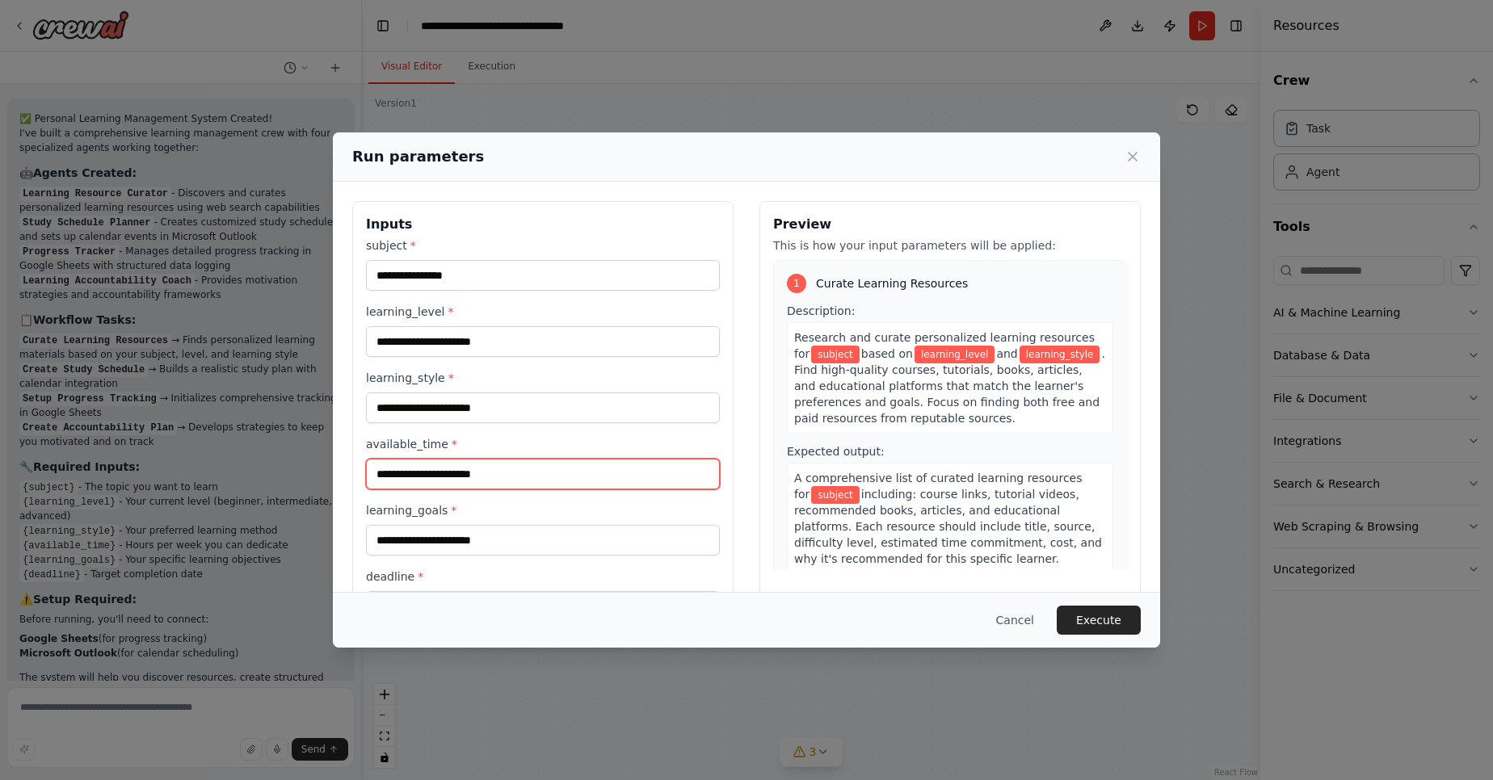
click at [528, 473] on input "available_time *" at bounding box center [543, 474] width 354 height 31
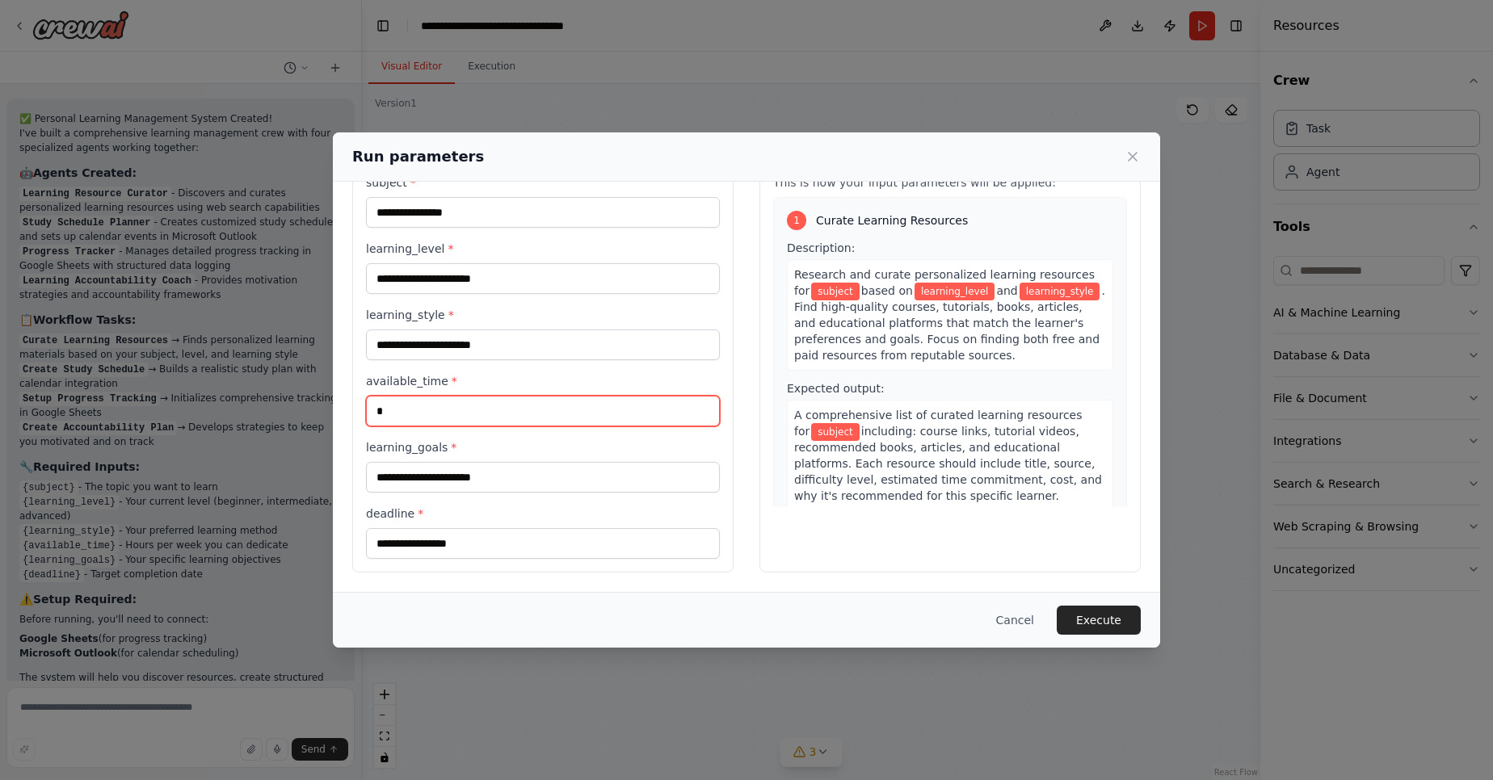
type input "*"
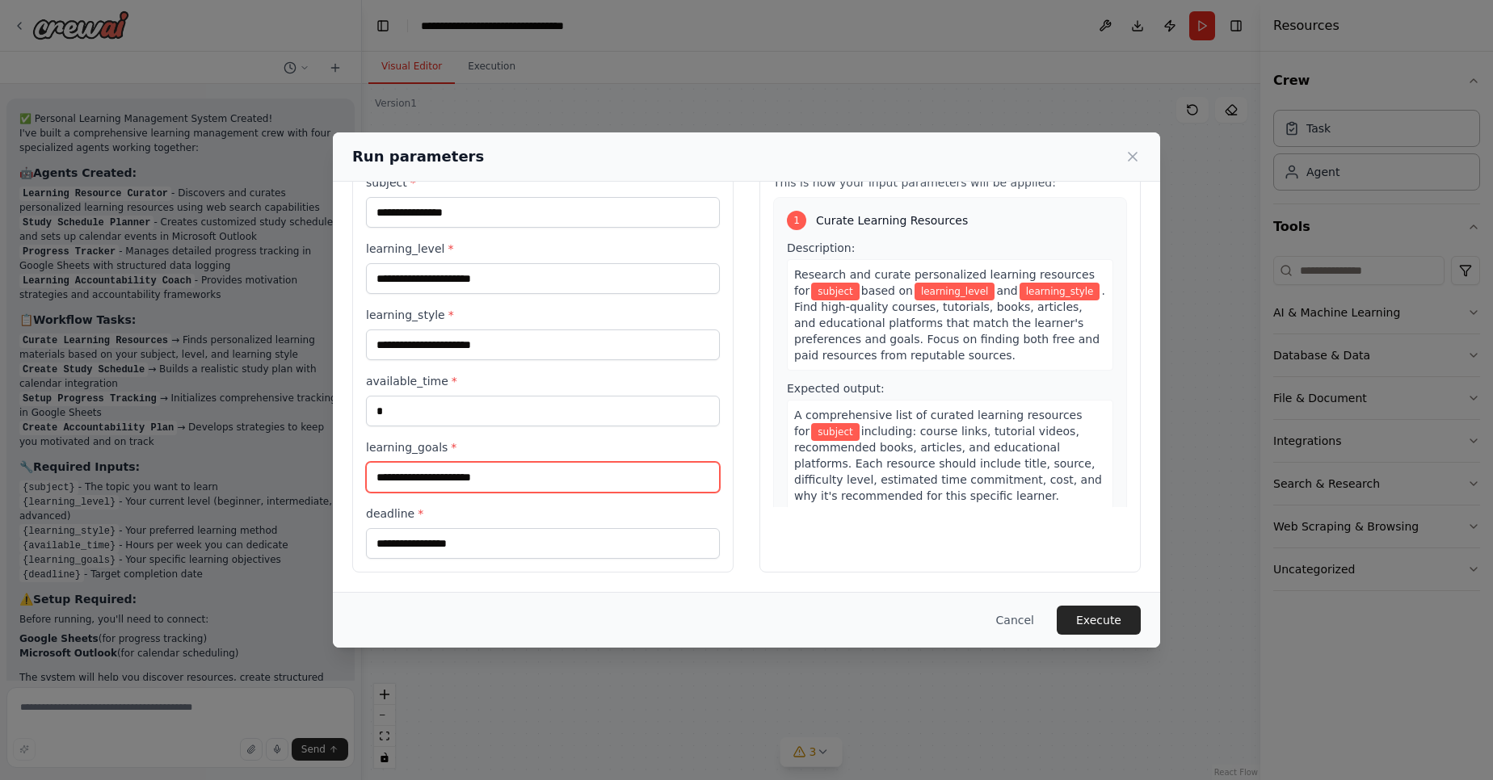
click at [537, 482] on input "learning_goals *" at bounding box center [543, 477] width 354 height 31
click at [550, 439] on div "subject * learning_level * learning_style * available_time * * learning_goals *…" at bounding box center [543, 367] width 354 height 385
click at [492, 490] on input "learning_goals *" at bounding box center [543, 477] width 354 height 31
type input "*"
type input "**********"
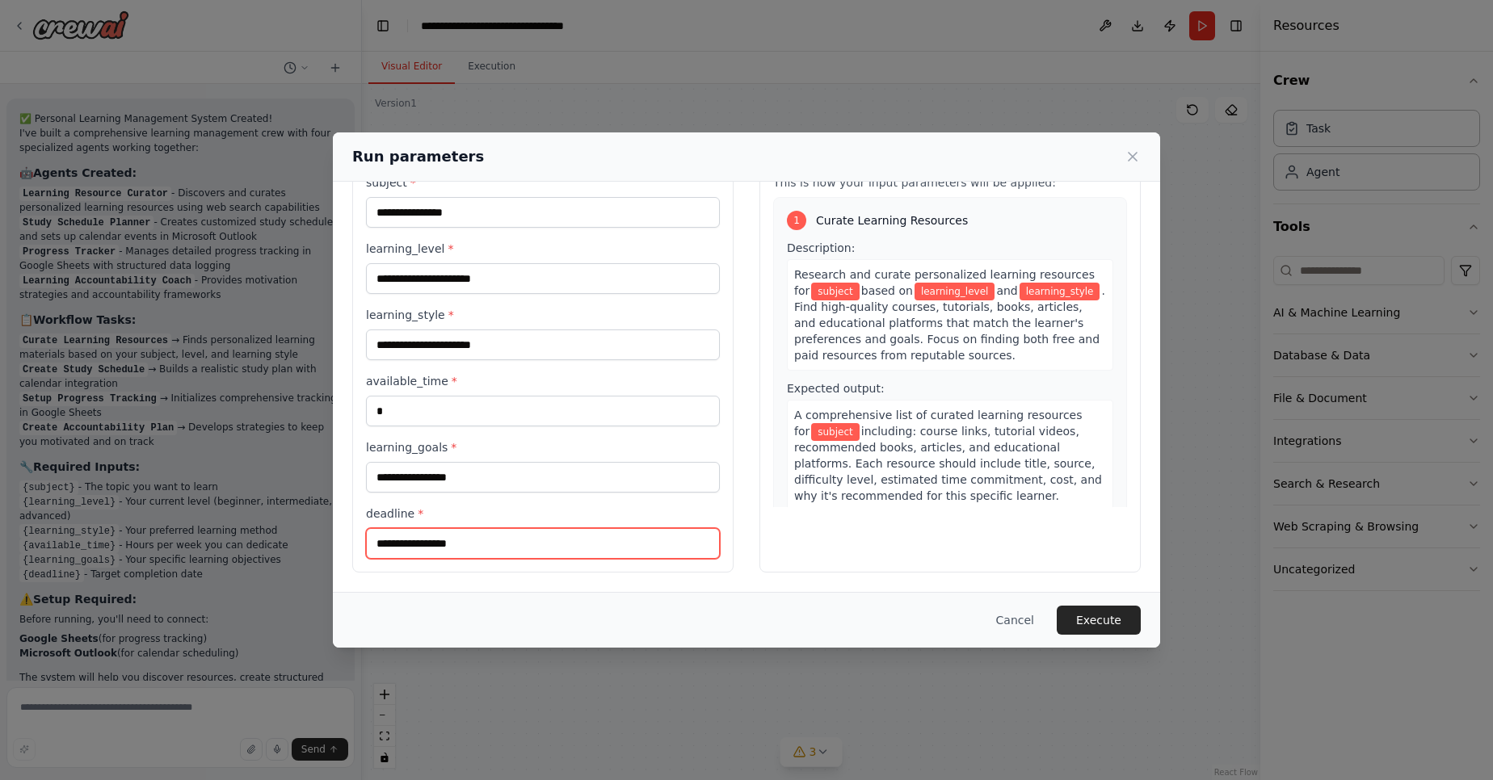
click at [476, 556] on input "deadline *" at bounding box center [543, 543] width 354 height 31
type input "*"
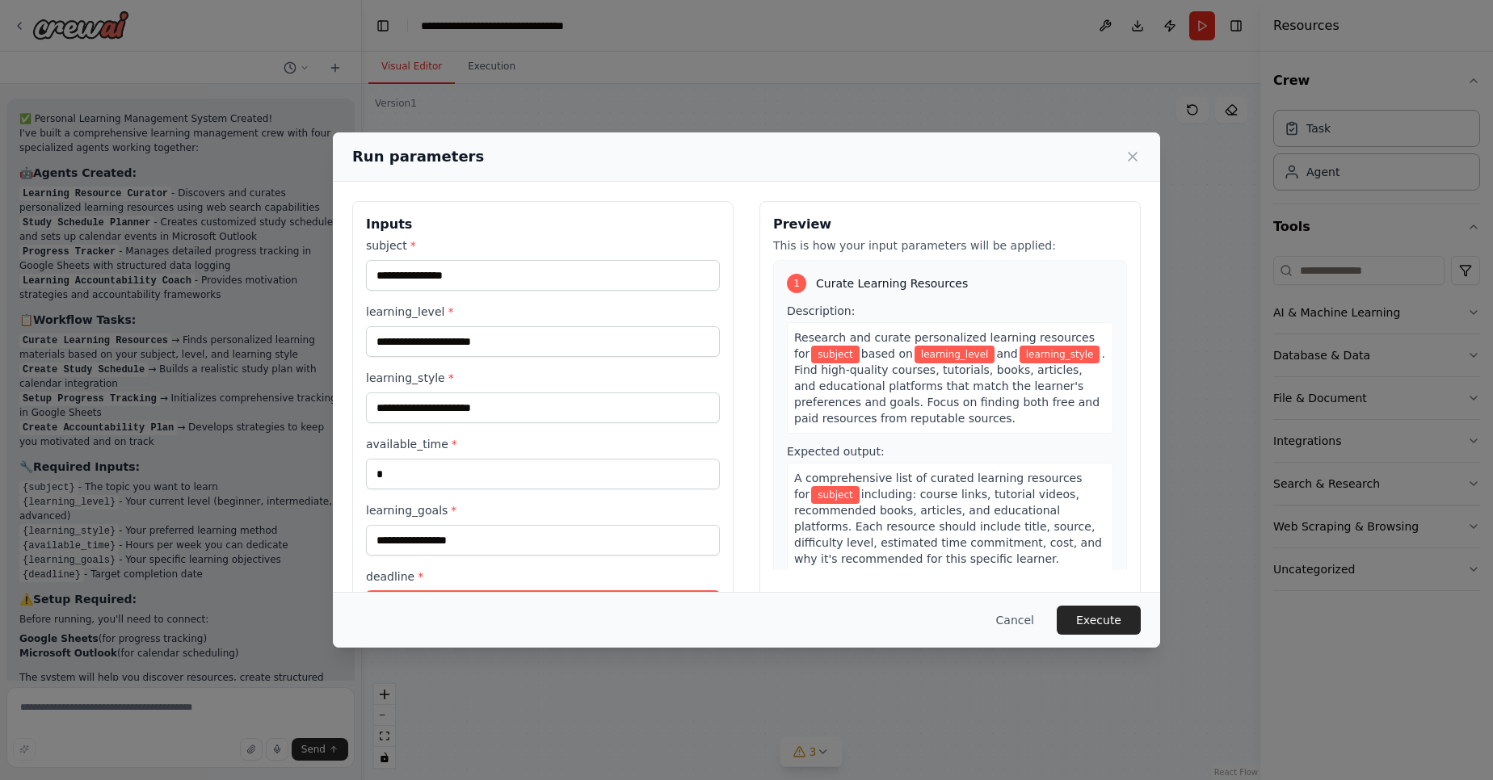
type input "**********"
click at [500, 413] on input "learning_style *" at bounding box center [543, 408] width 354 height 31
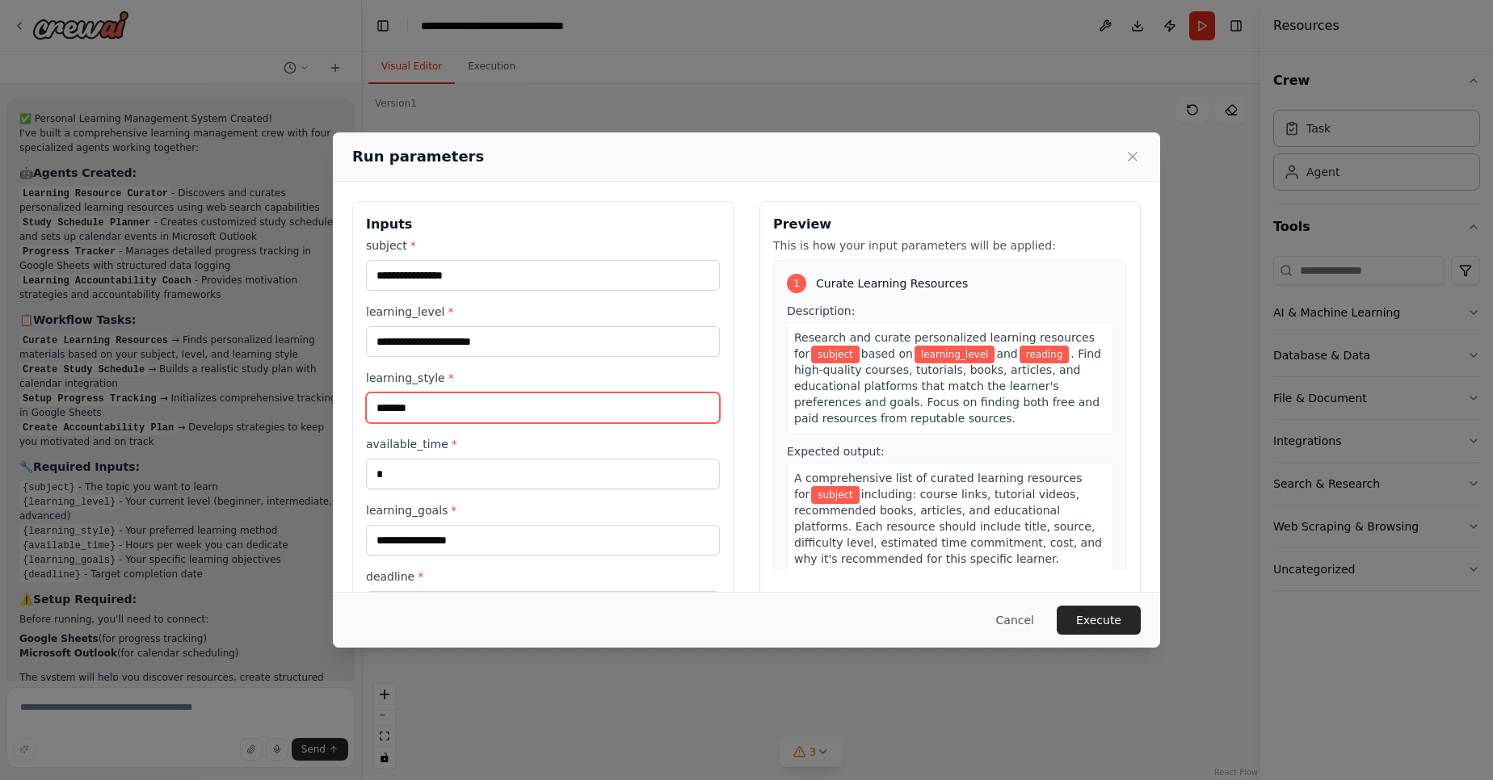
type input "*******"
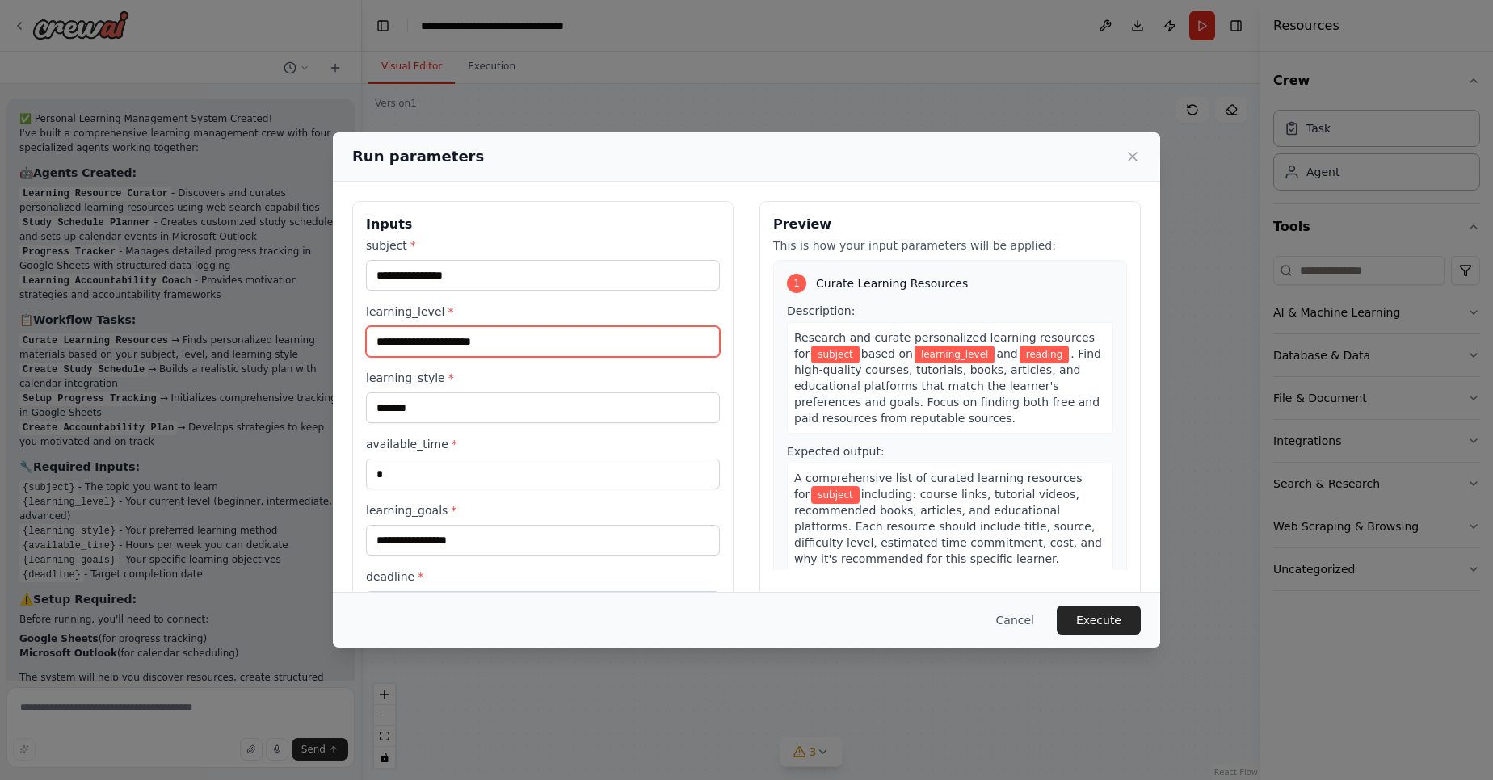
click at [494, 355] on input "learning_level *" at bounding box center [543, 341] width 354 height 31
type input "********"
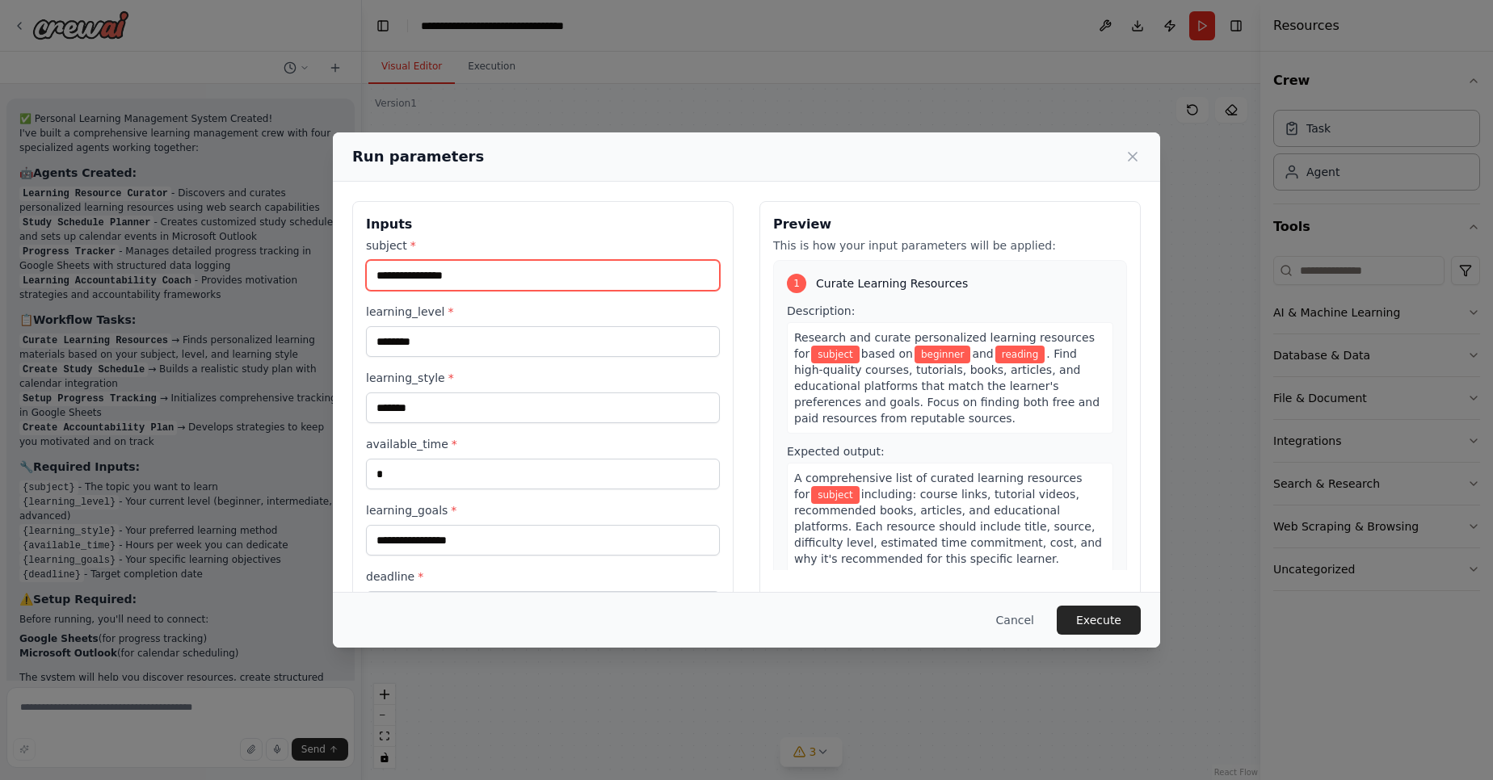
click at [466, 280] on input "subject *" at bounding box center [543, 275] width 354 height 31
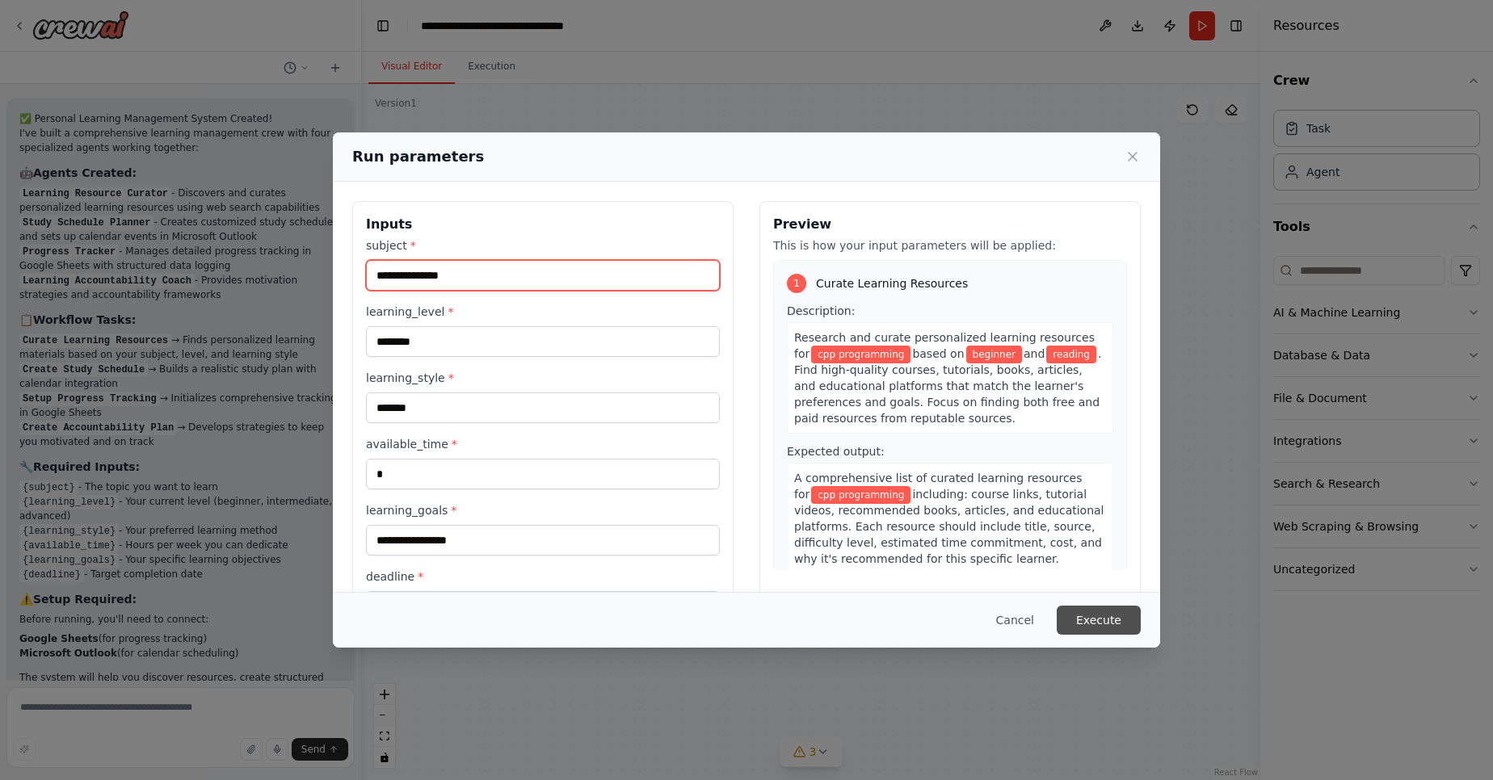
type input "**********"
click at [1090, 620] on button "Execute" at bounding box center [1099, 620] width 84 height 29
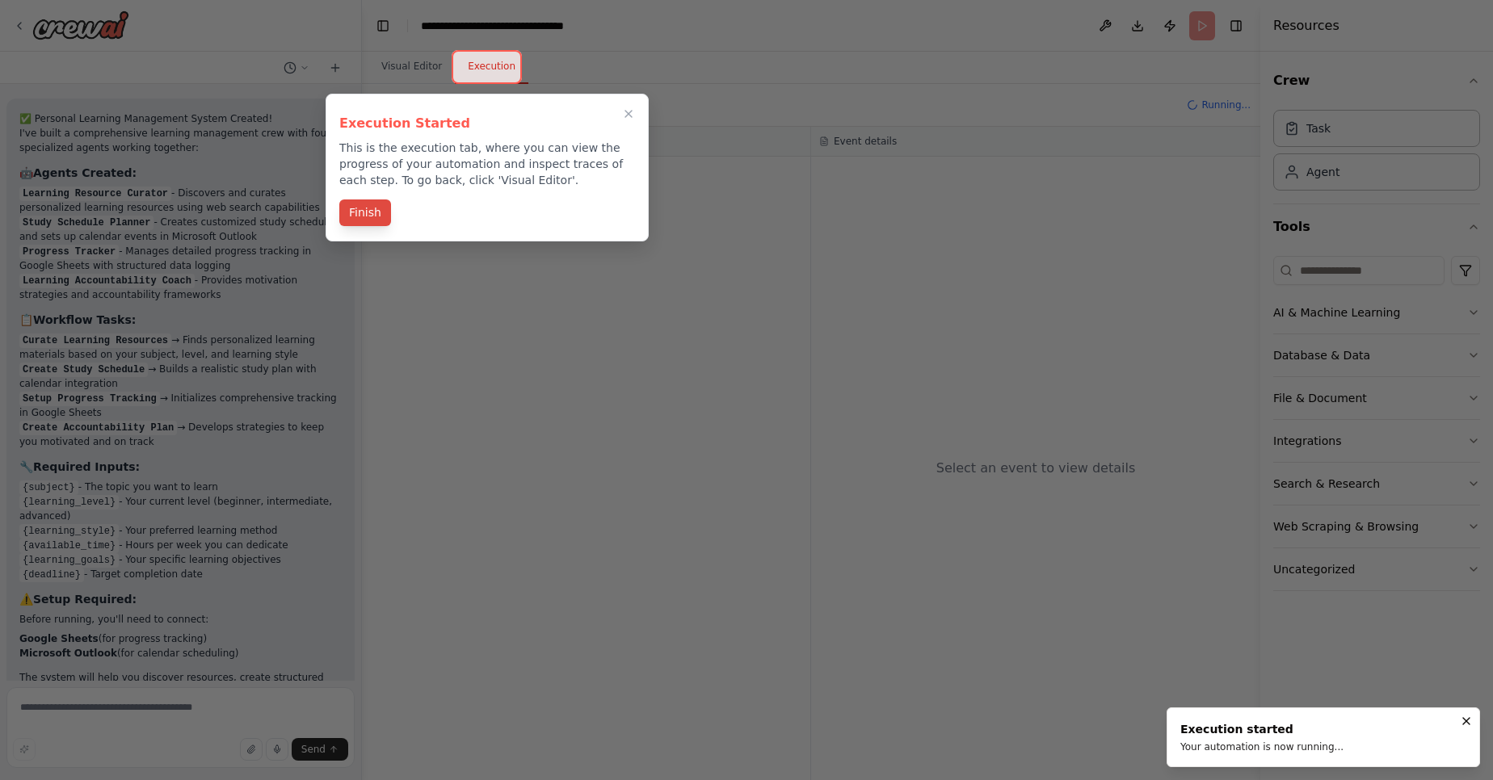
click at [371, 217] on button "Finish" at bounding box center [365, 213] width 52 height 27
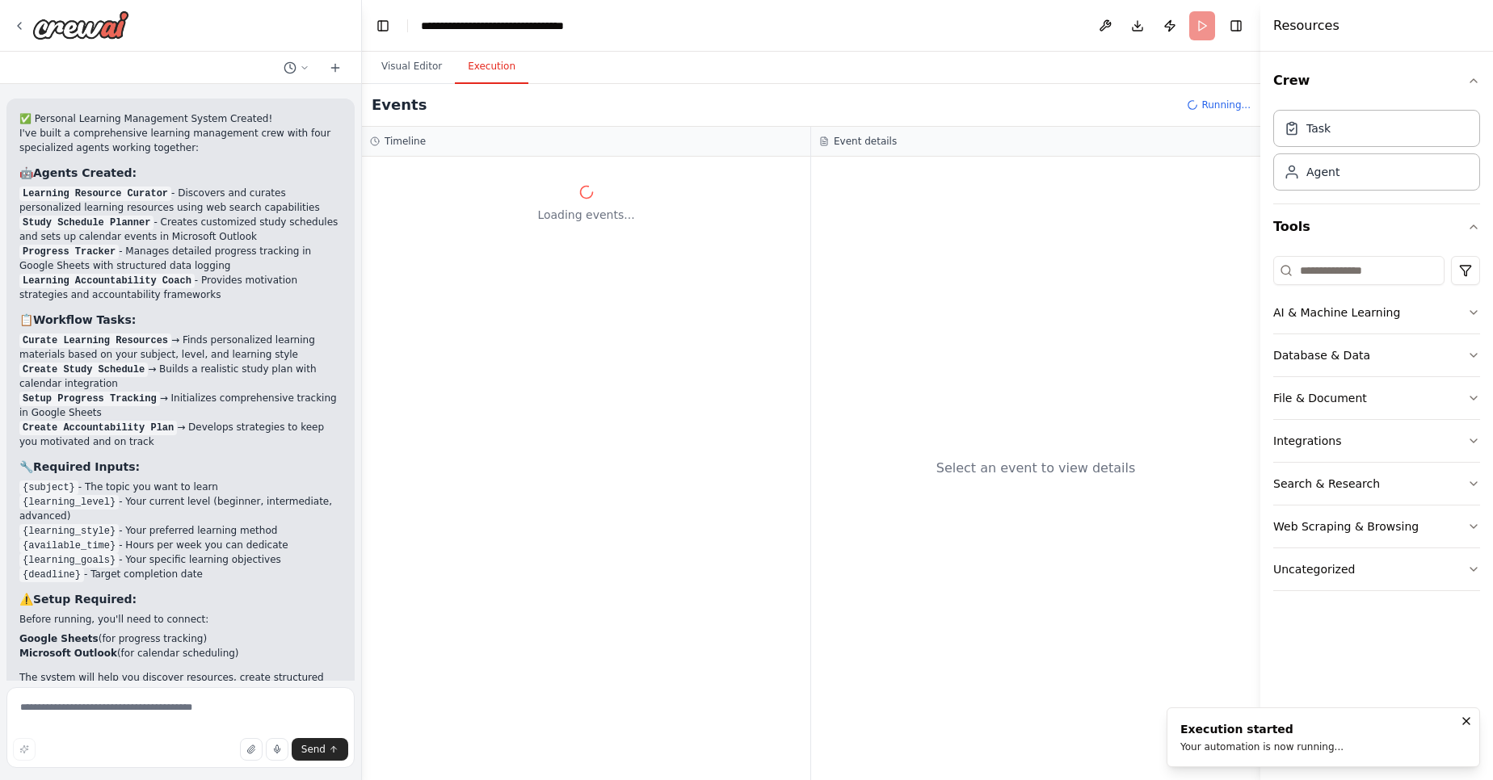
click at [477, 74] on button "Execution" at bounding box center [492, 67] width 74 height 34
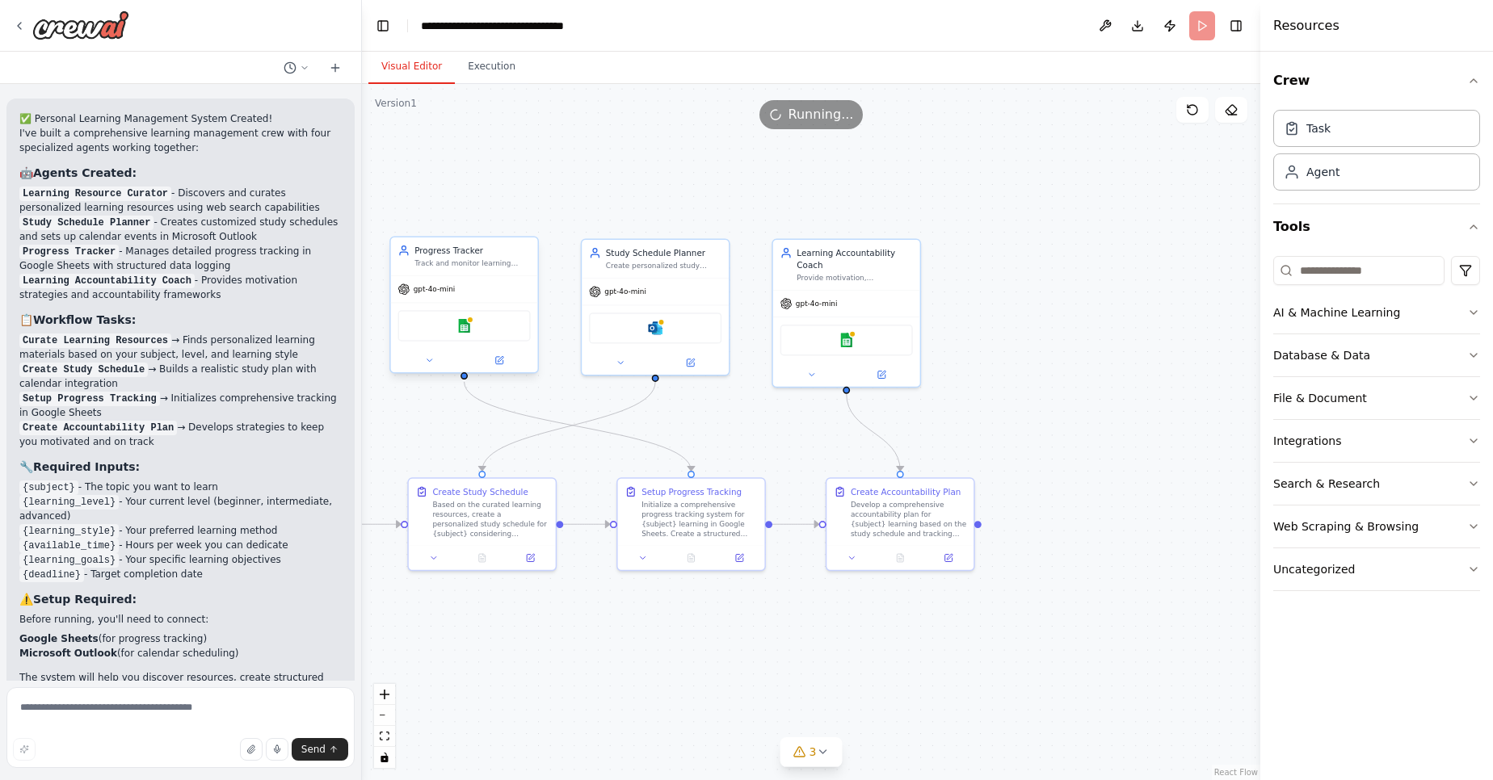
click at [423, 79] on button "Visual Editor" at bounding box center [411, 67] width 86 height 34
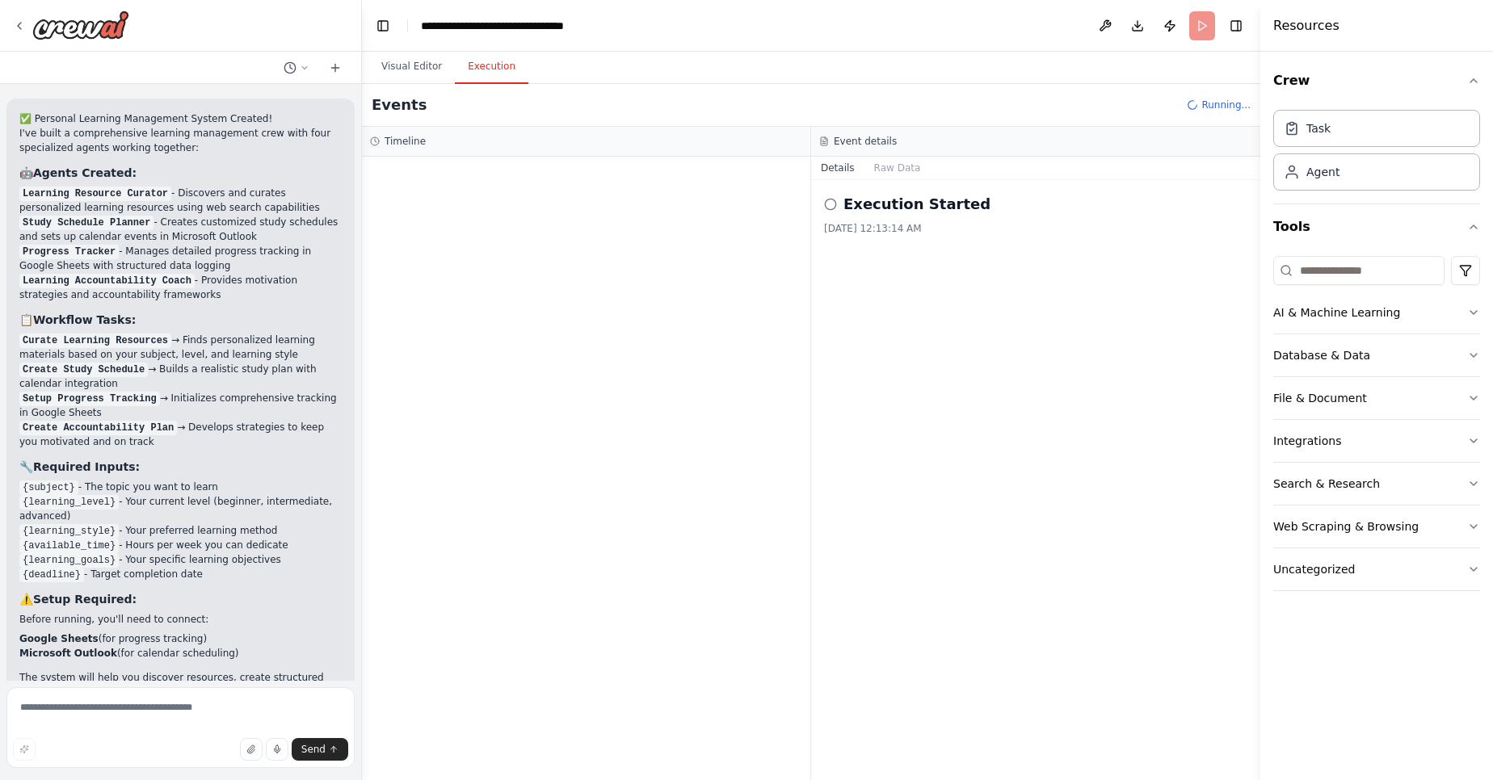
click at [500, 70] on button "Execution" at bounding box center [492, 67] width 74 height 34
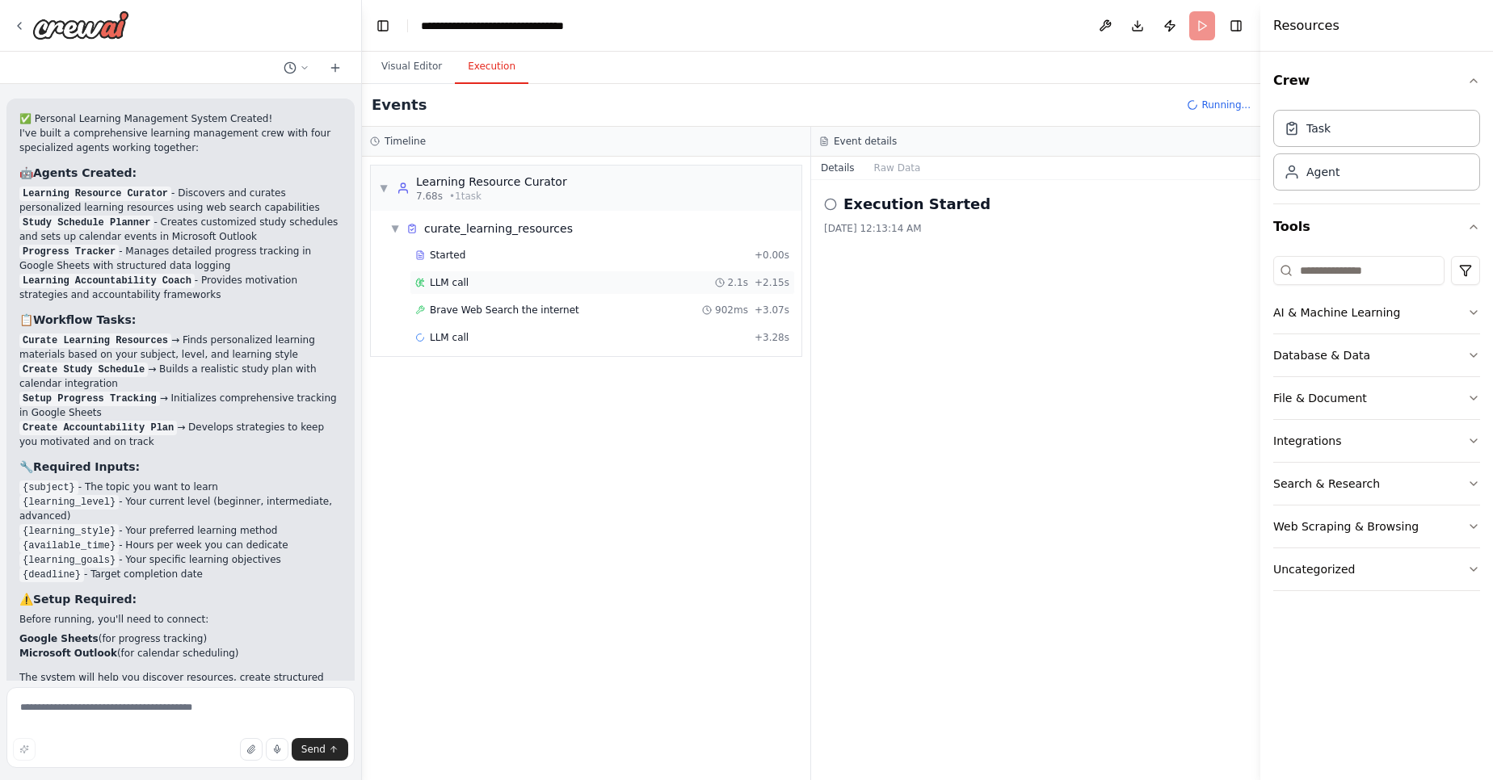
click at [737, 277] on span "2.1s" at bounding box center [738, 282] width 20 height 13
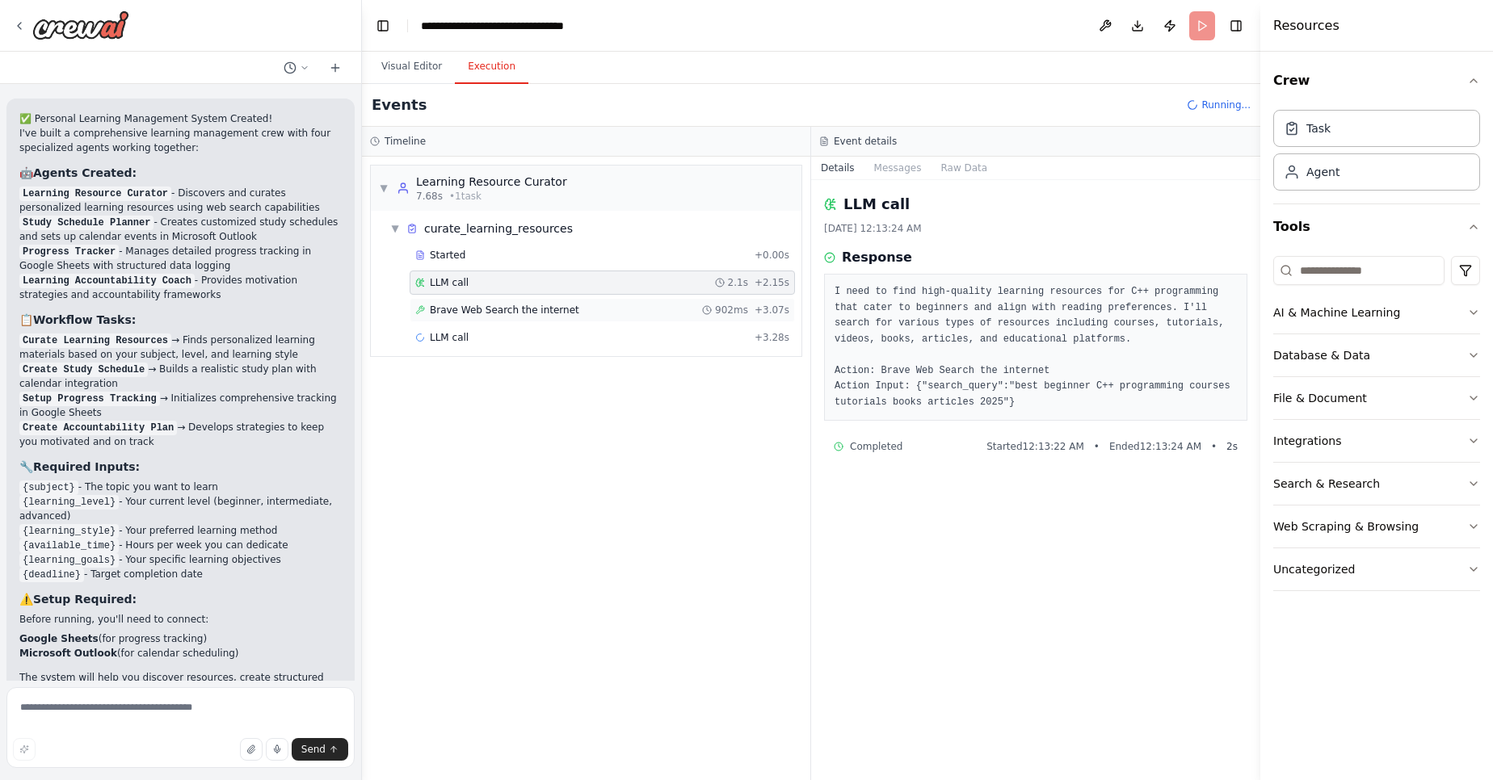
click at [690, 306] on div "Brave Web Search the internet 902ms + 3.07s" at bounding box center [602, 310] width 374 height 13
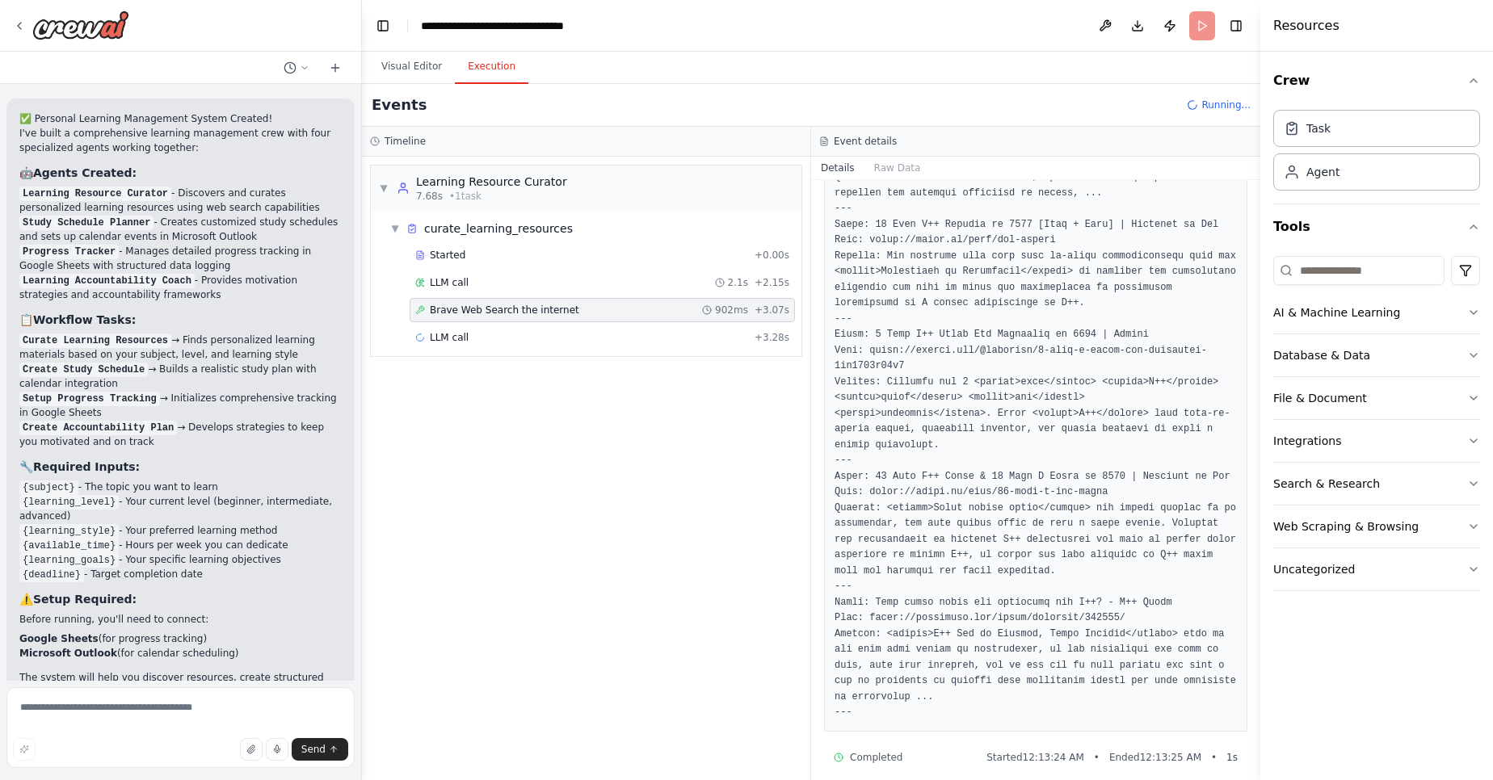
scroll to position [1038, 0]
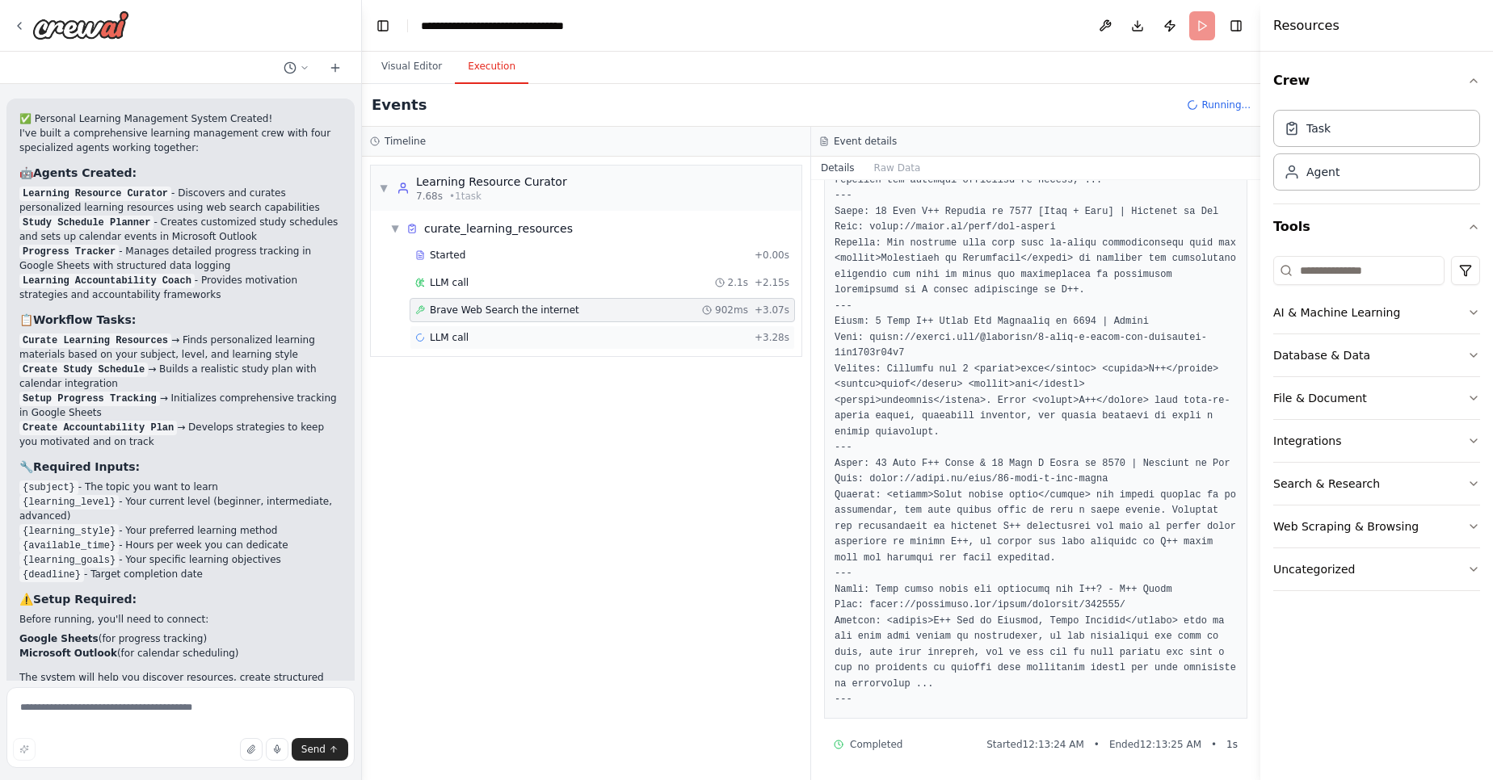
click at [511, 334] on div "LLM call + 3.28s" at bounding box center [602, 337] width 374 height 13
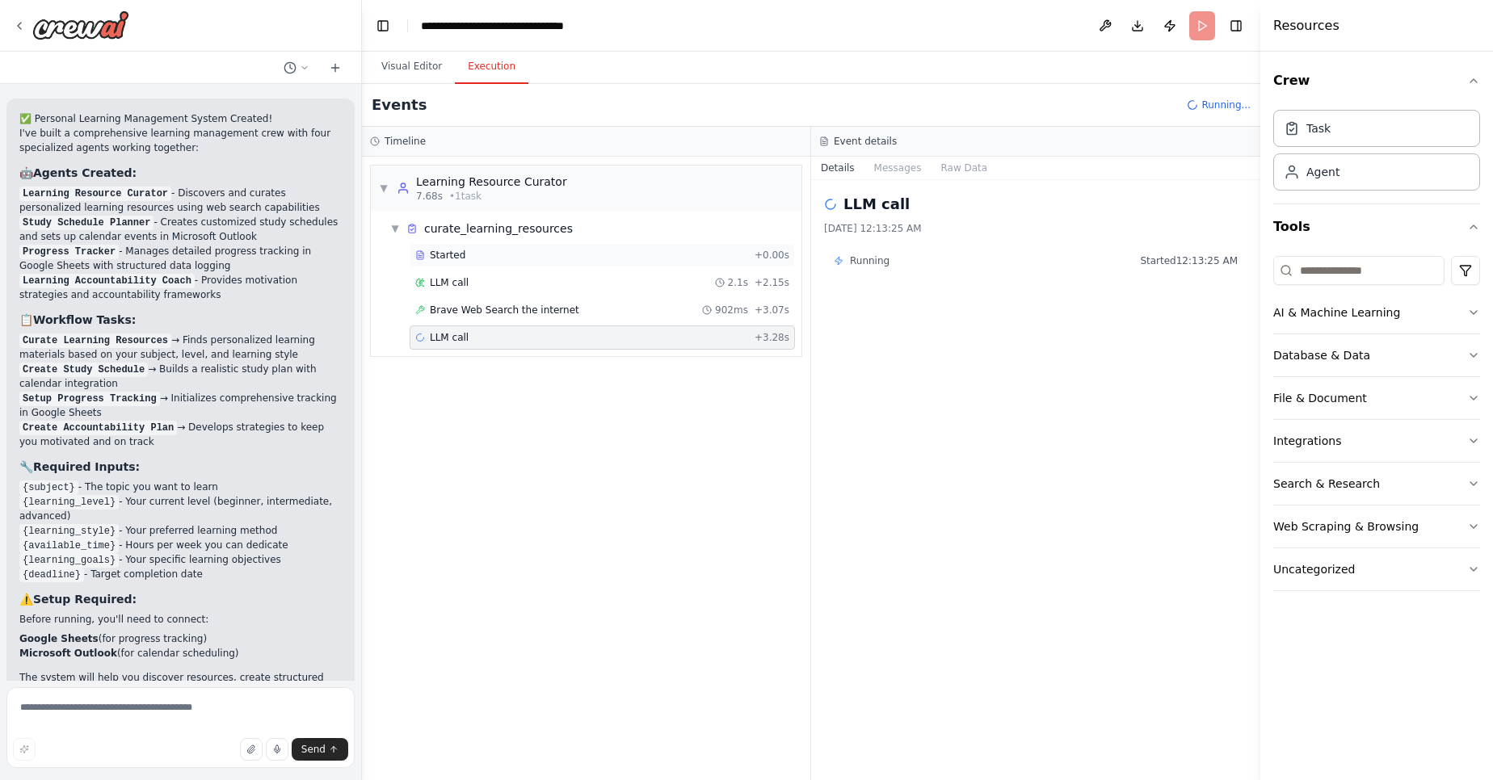
click at [499, 263] on div "Started + 0.00s" at bounding box center [602, 255] width 385 height 24
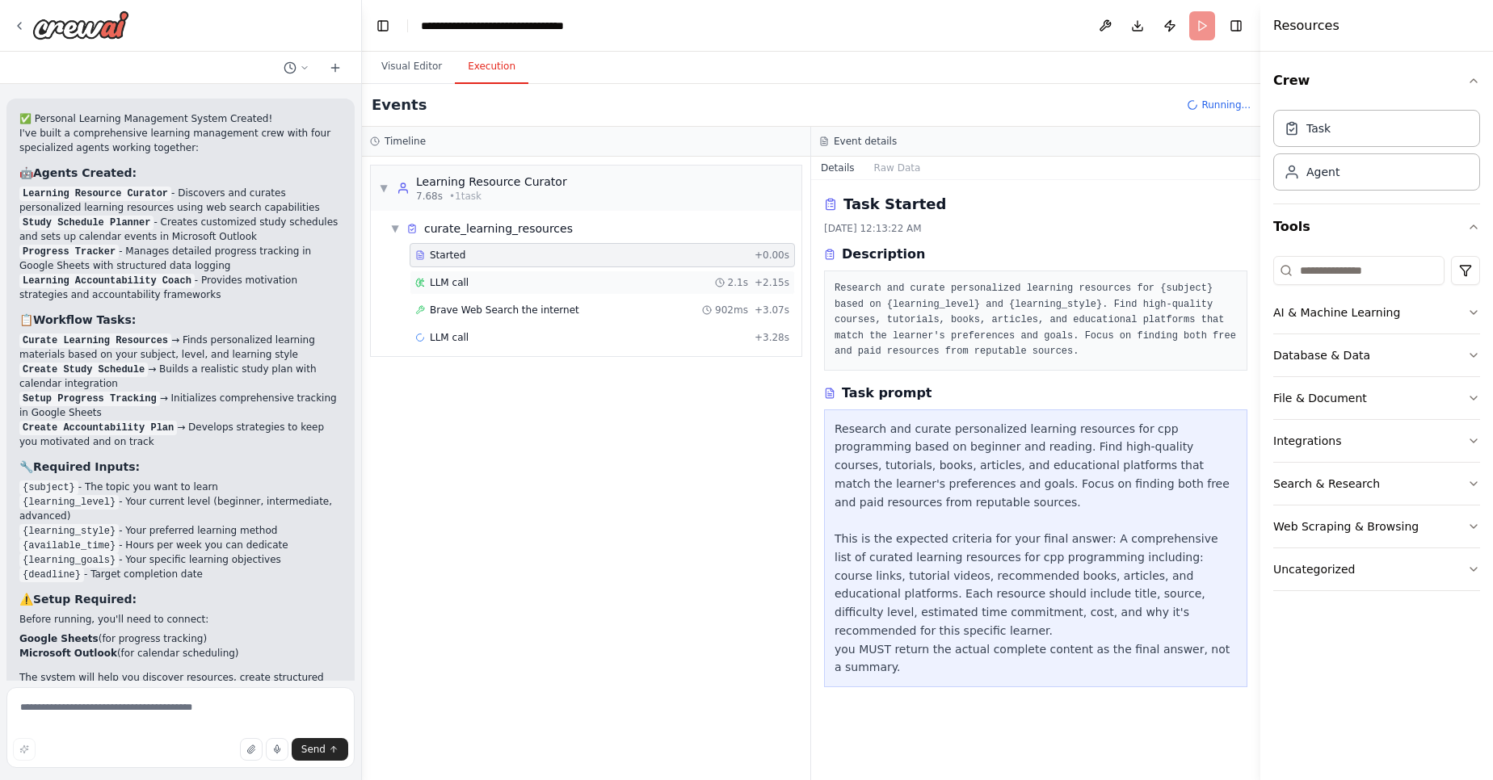
click at [495, 275] on div "LLM call 2.1s + 2.15s" at bounding box center [602, 283] width 385 height 24
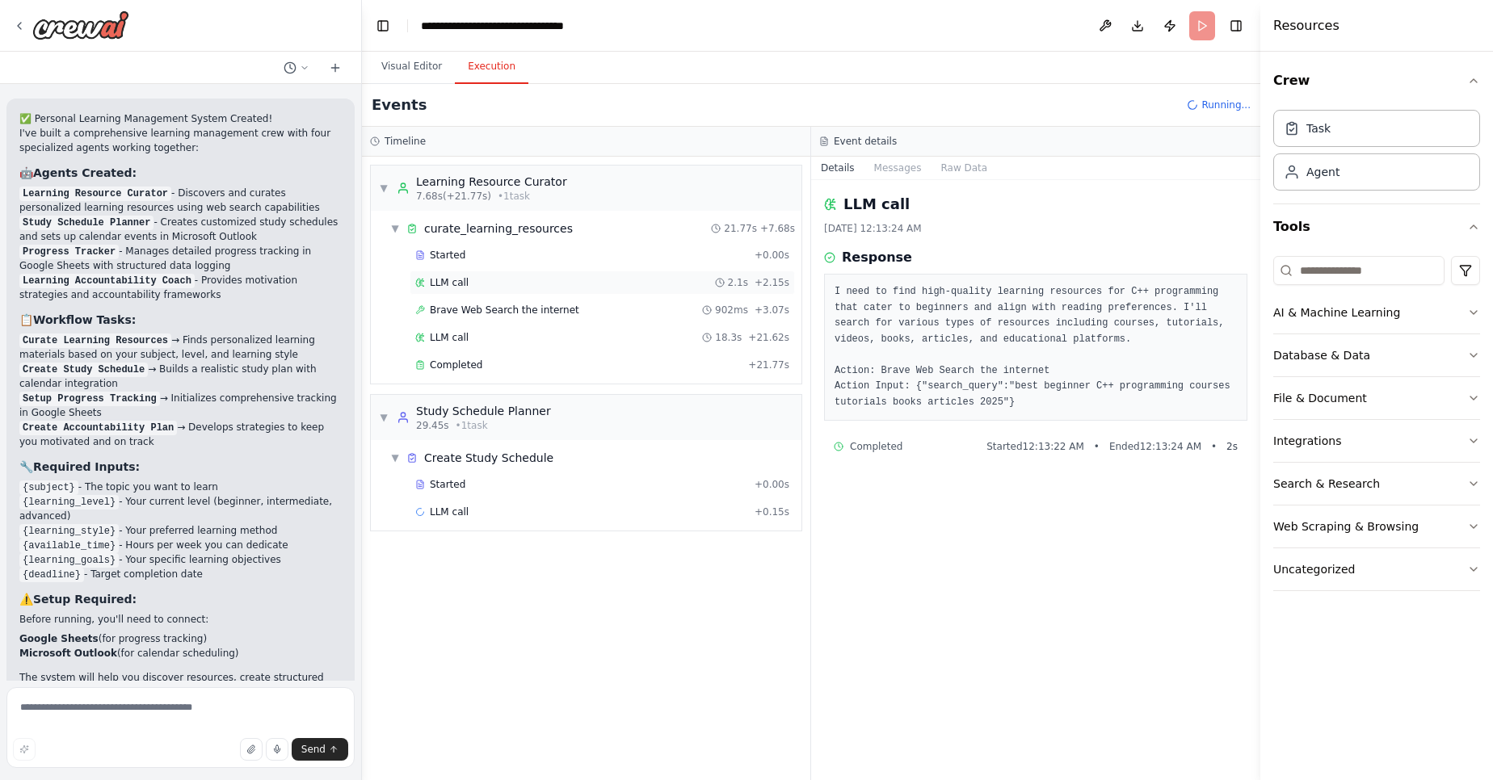
click at [490, 289] on div "LLM call 2.1s + 2.15s" at bounding box center [602, 283] width 385 height 24
click at [485, 302] on div "Brave Web Search the internet 902ms + 3.07s" at bounding box center [602, 310] width 385 height 24
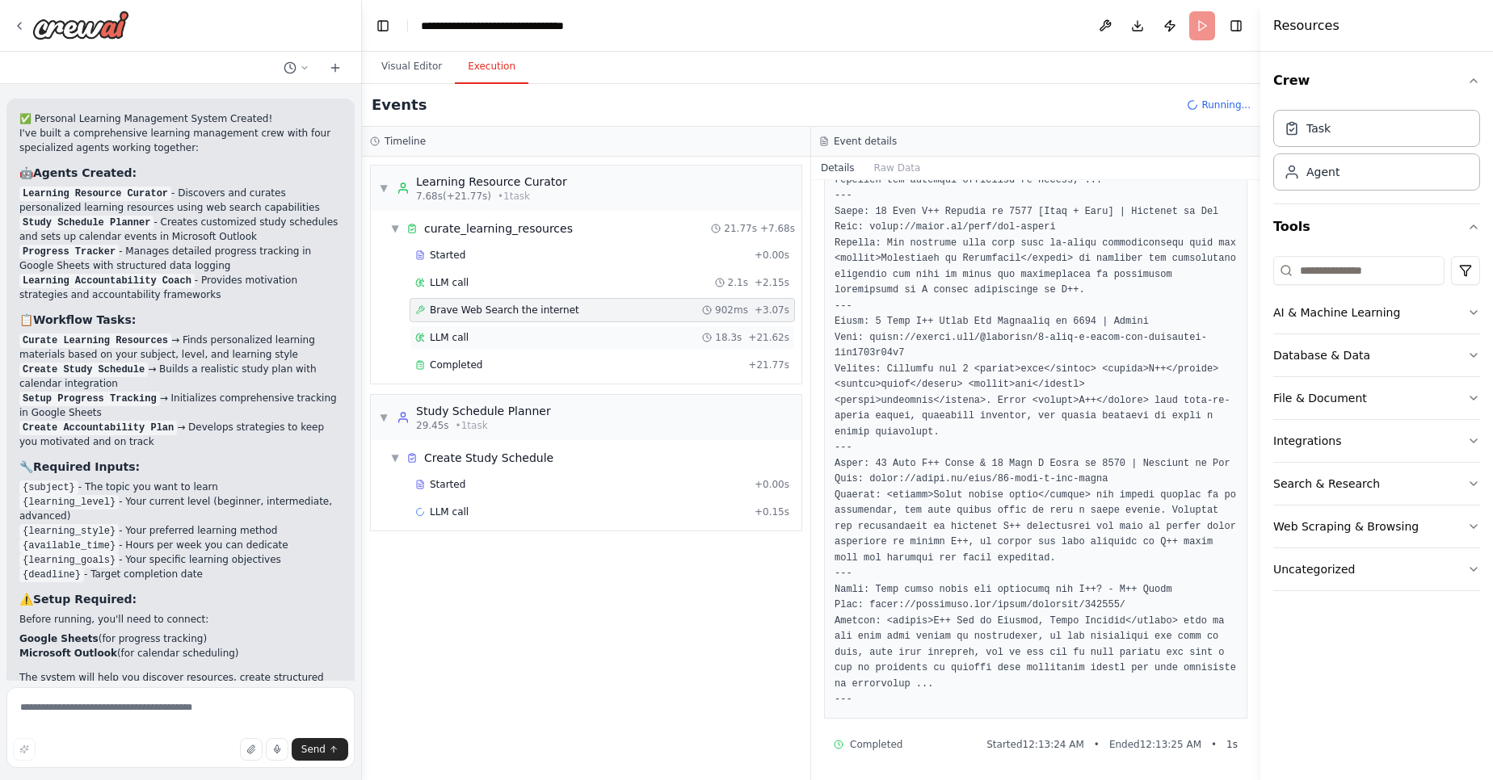
click at [659, 342] on div "LLM call 18.3s + 21.62s" at bounding box center [602, 337] width 374 height 13
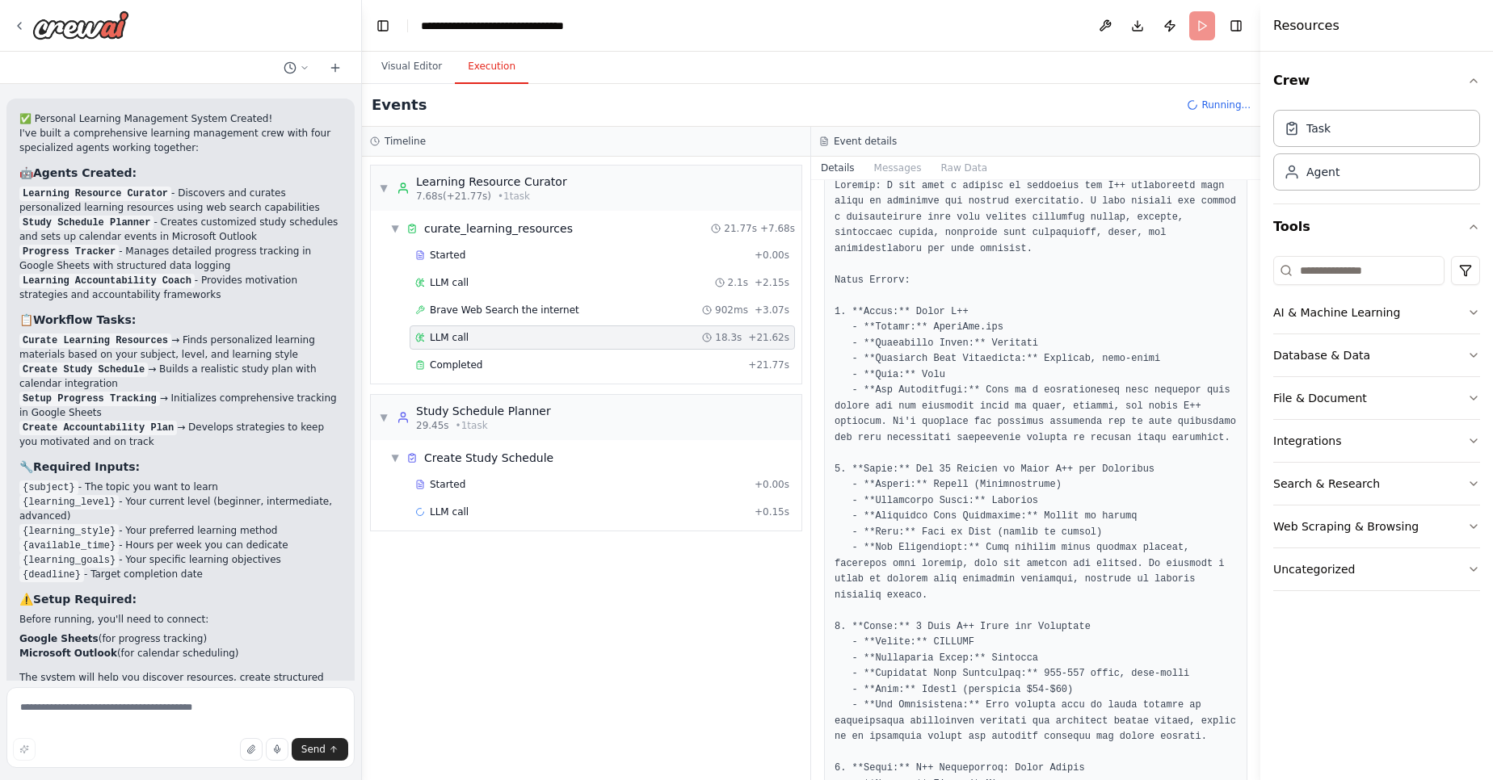
scroll to position [0, 0]
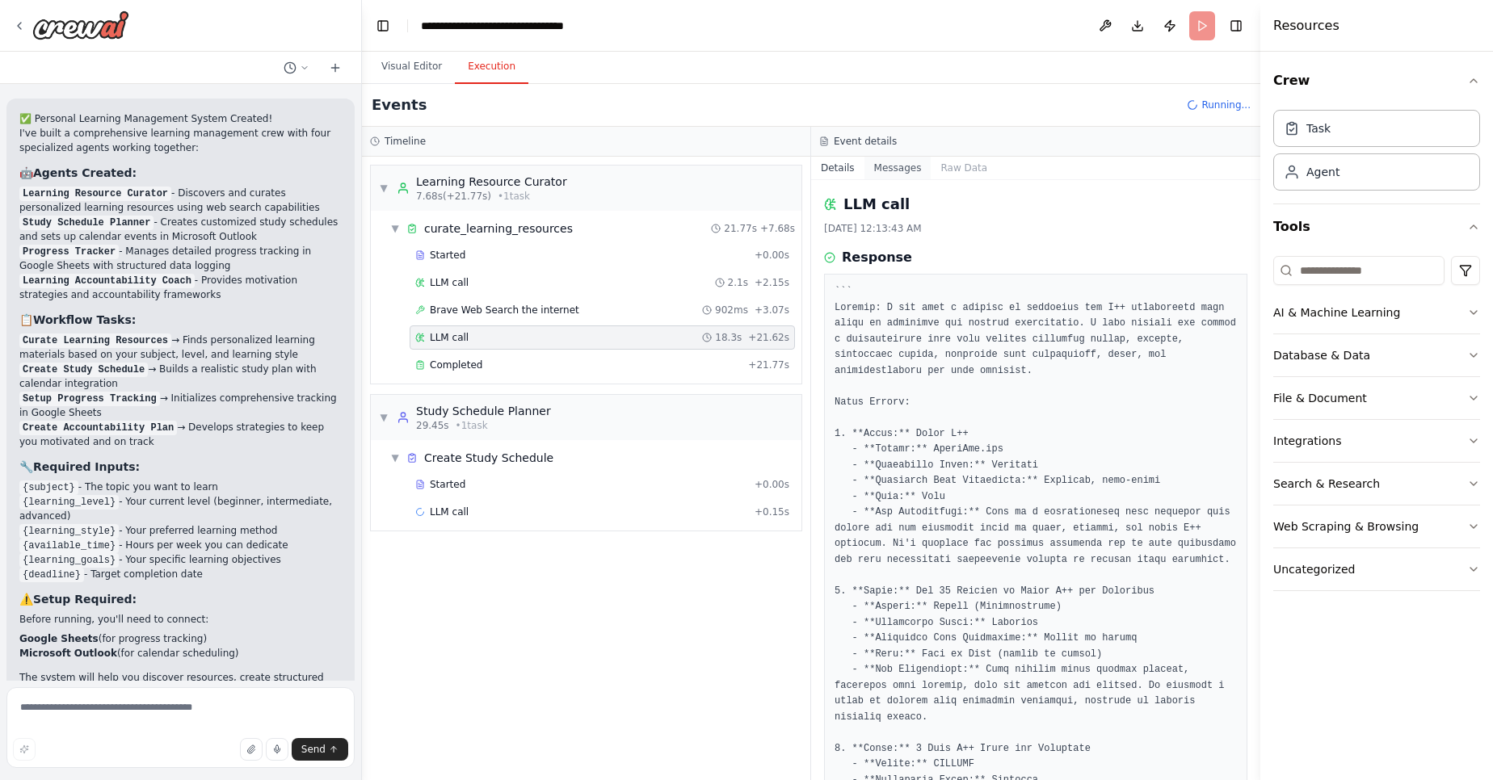
click at [889, 166] on button "Messages" at bounding box center [897, 168] width 67 height 23
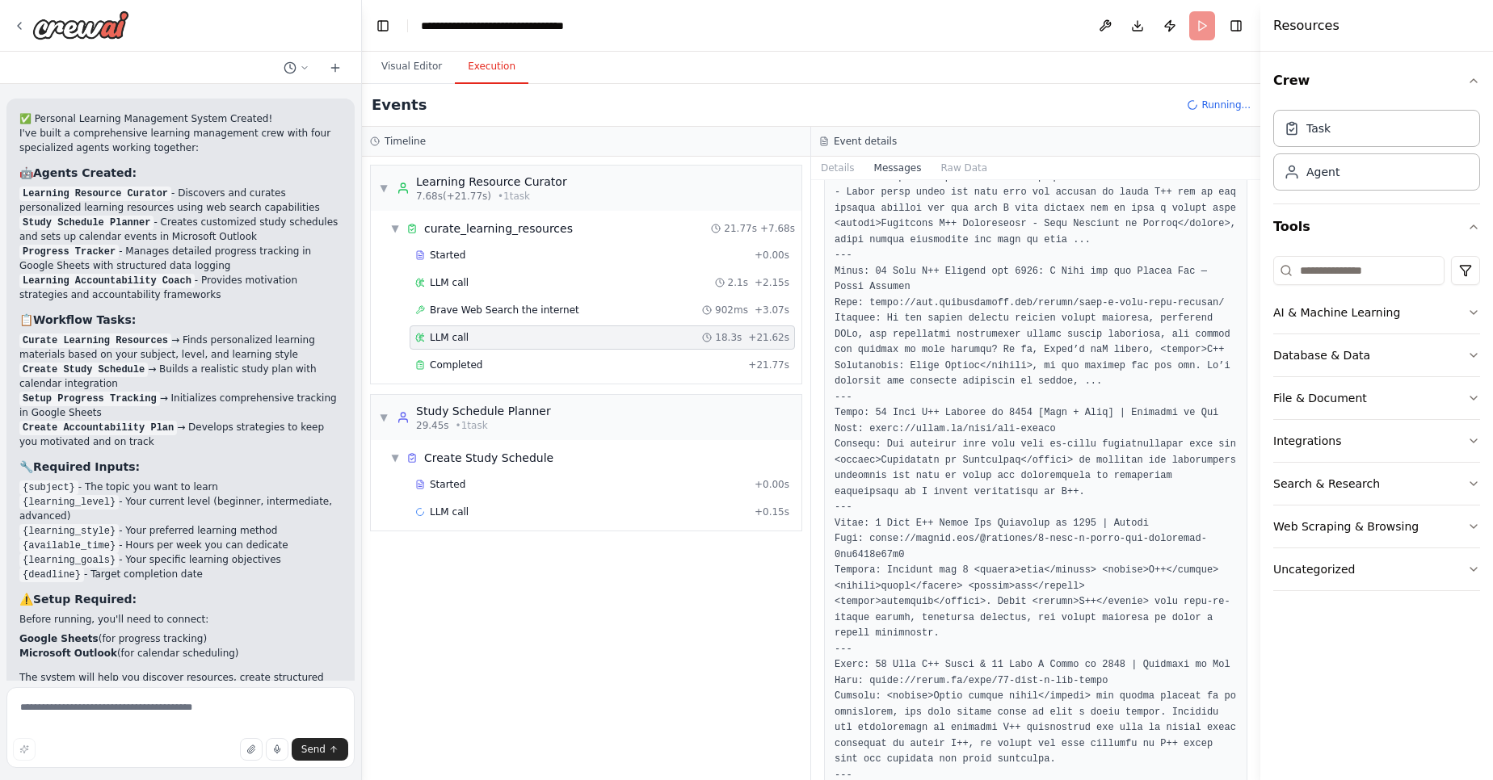
scroll to position [2060, 0]
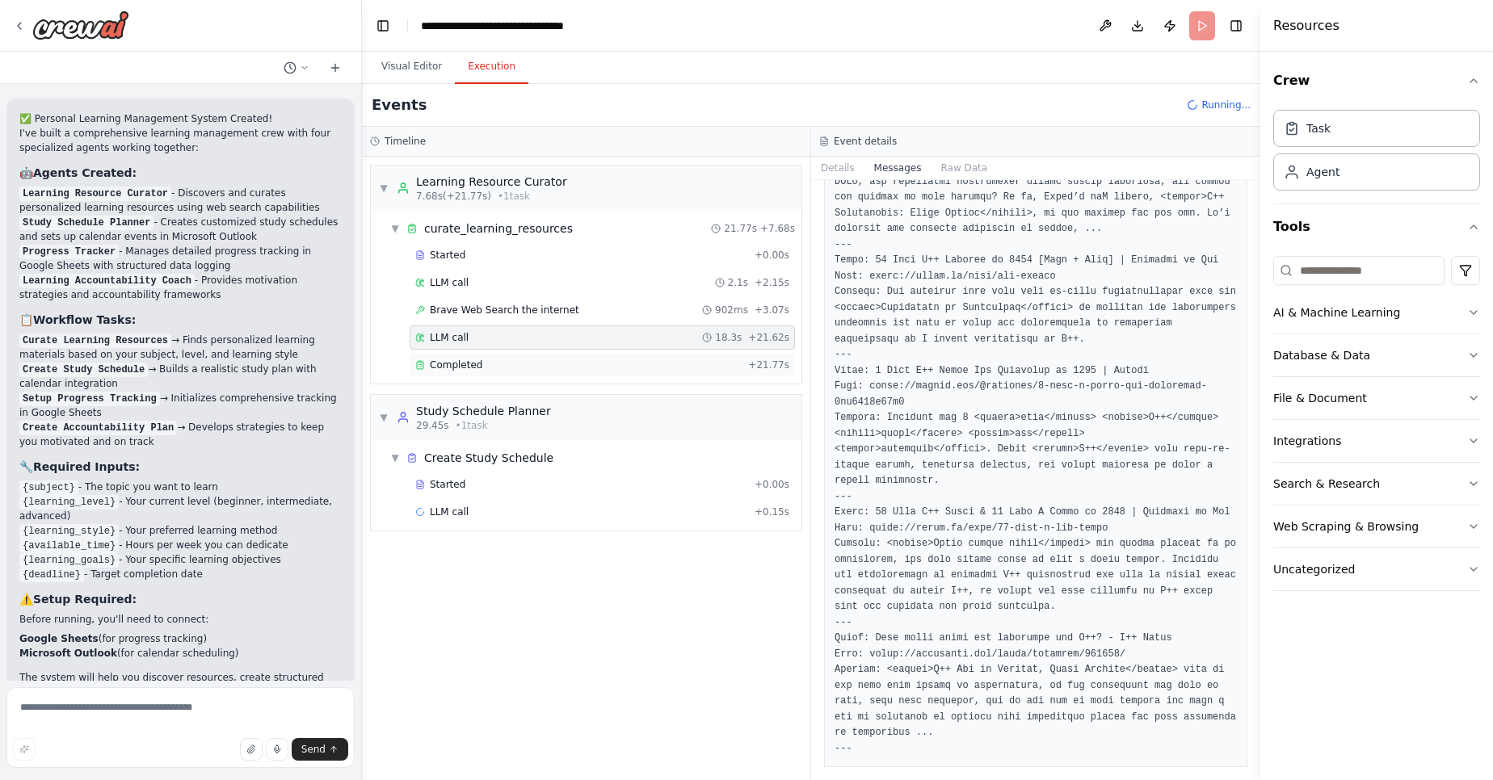
click at [568, 364] on div "Completed" at bounding box center [578, 365] width 326 height 13
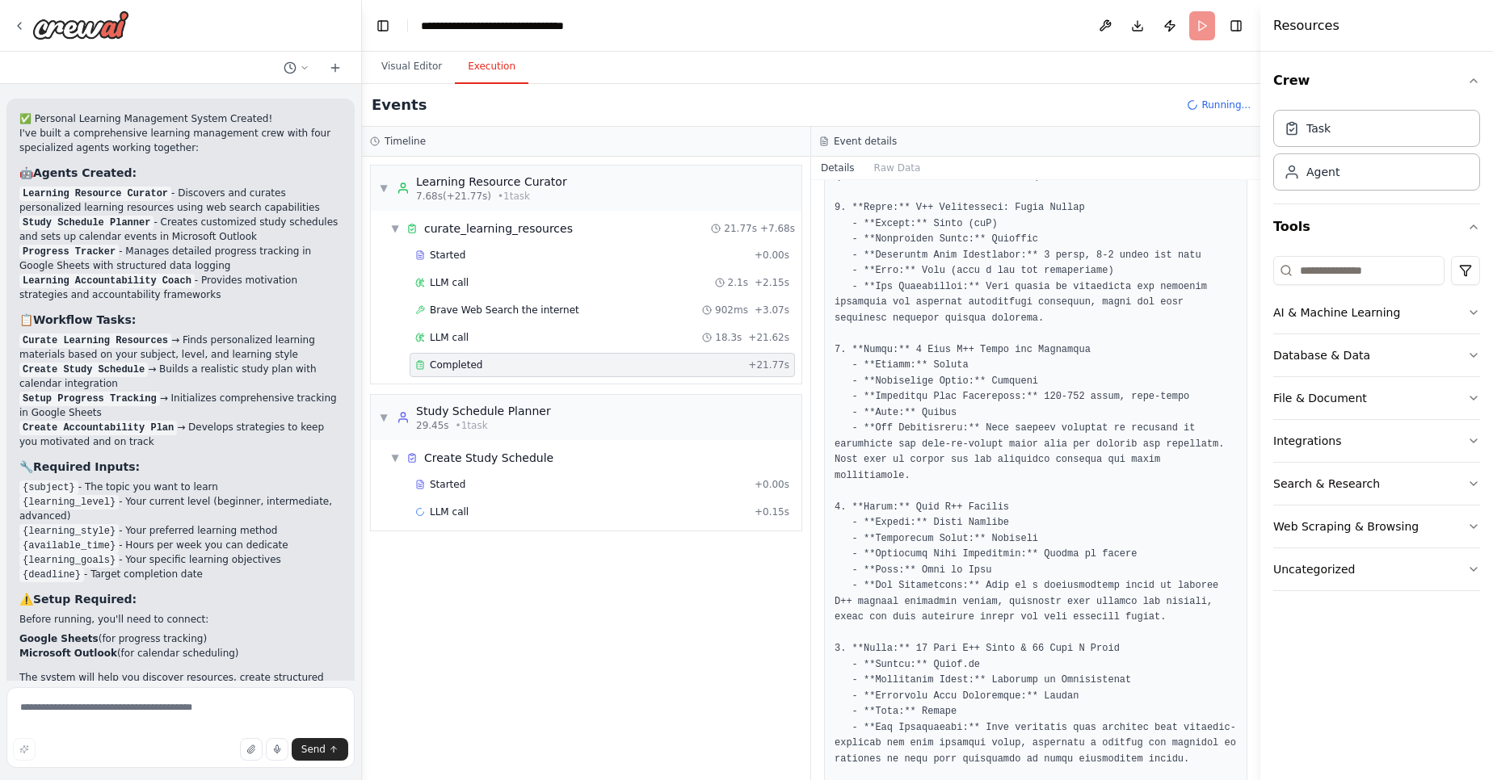
scroll to position [983, 0]
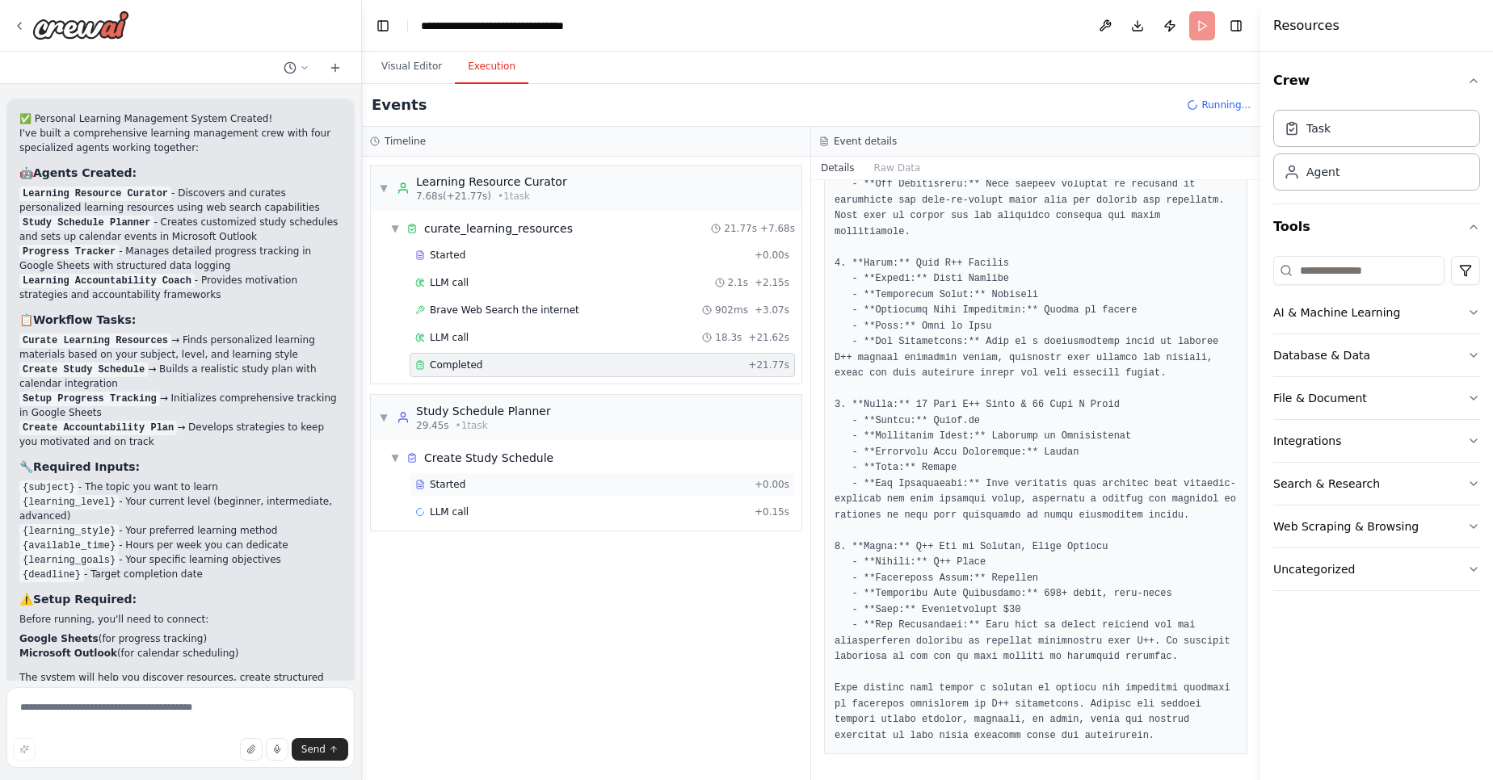
click at [465, 480] on div "Started" at bounding box center [581, 484] width 333 height 13
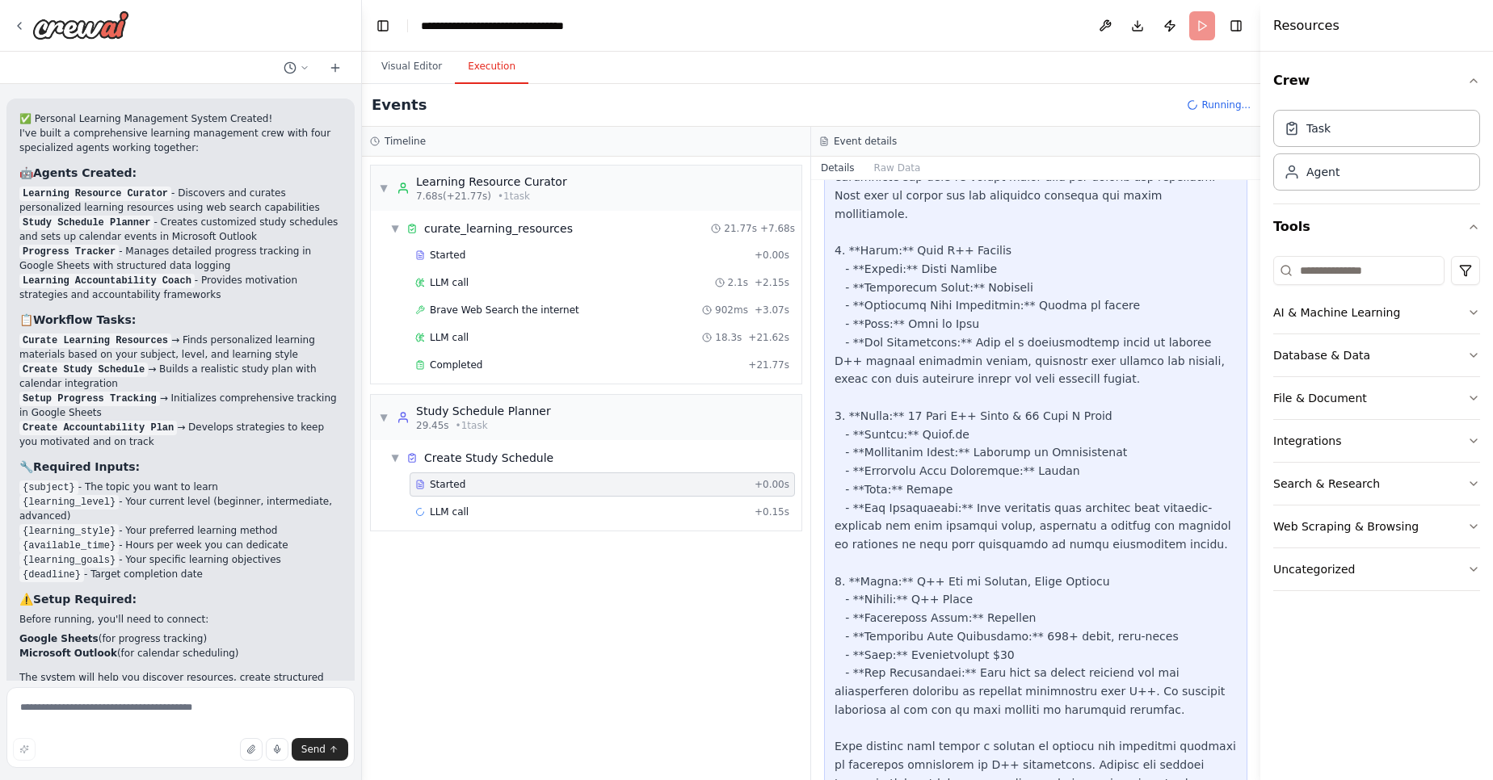
scroll to position [1390, 0]
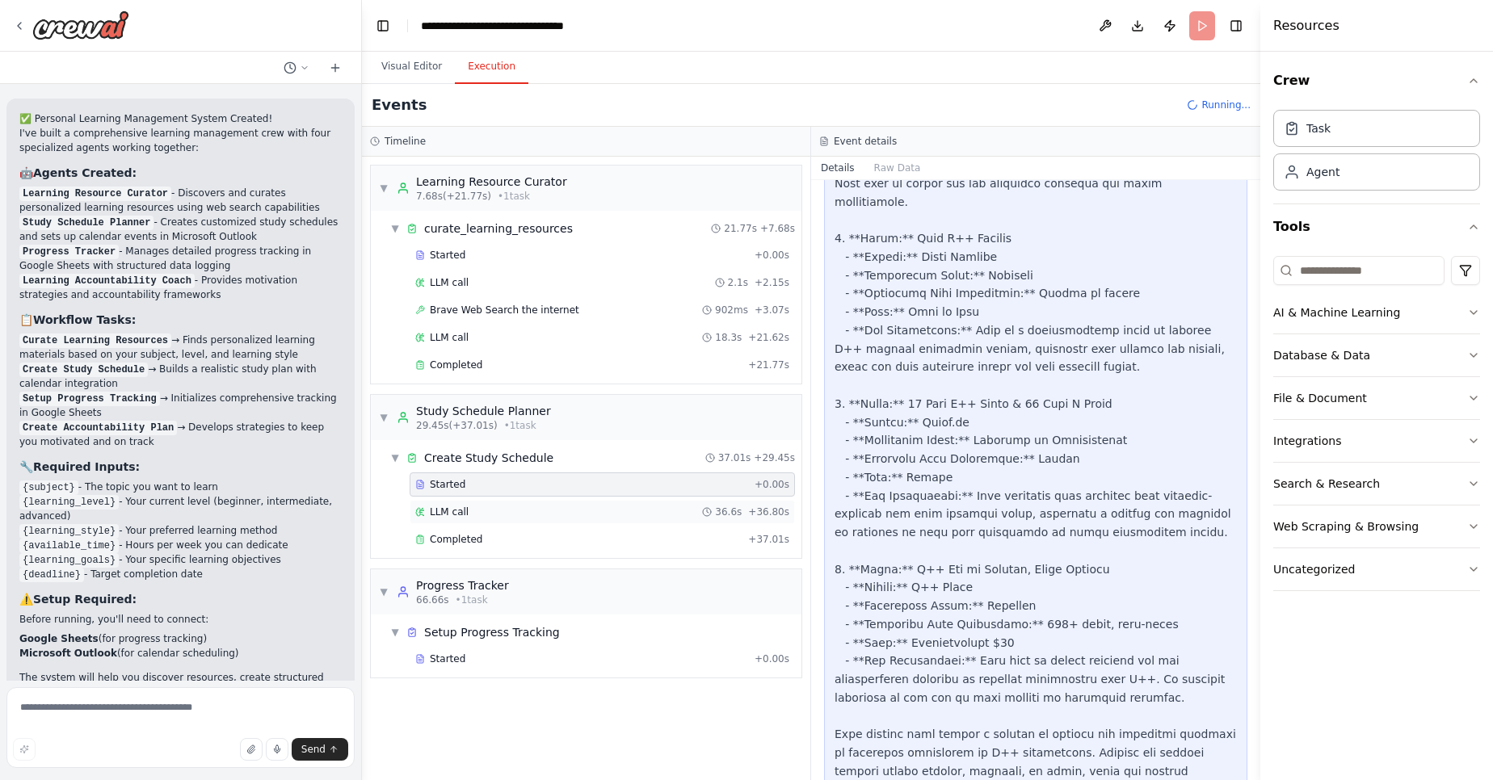
click at [498, 511] on div "LLM call 36.6s + 36.80s" at bounding box center [602, 512] width 374 height 13
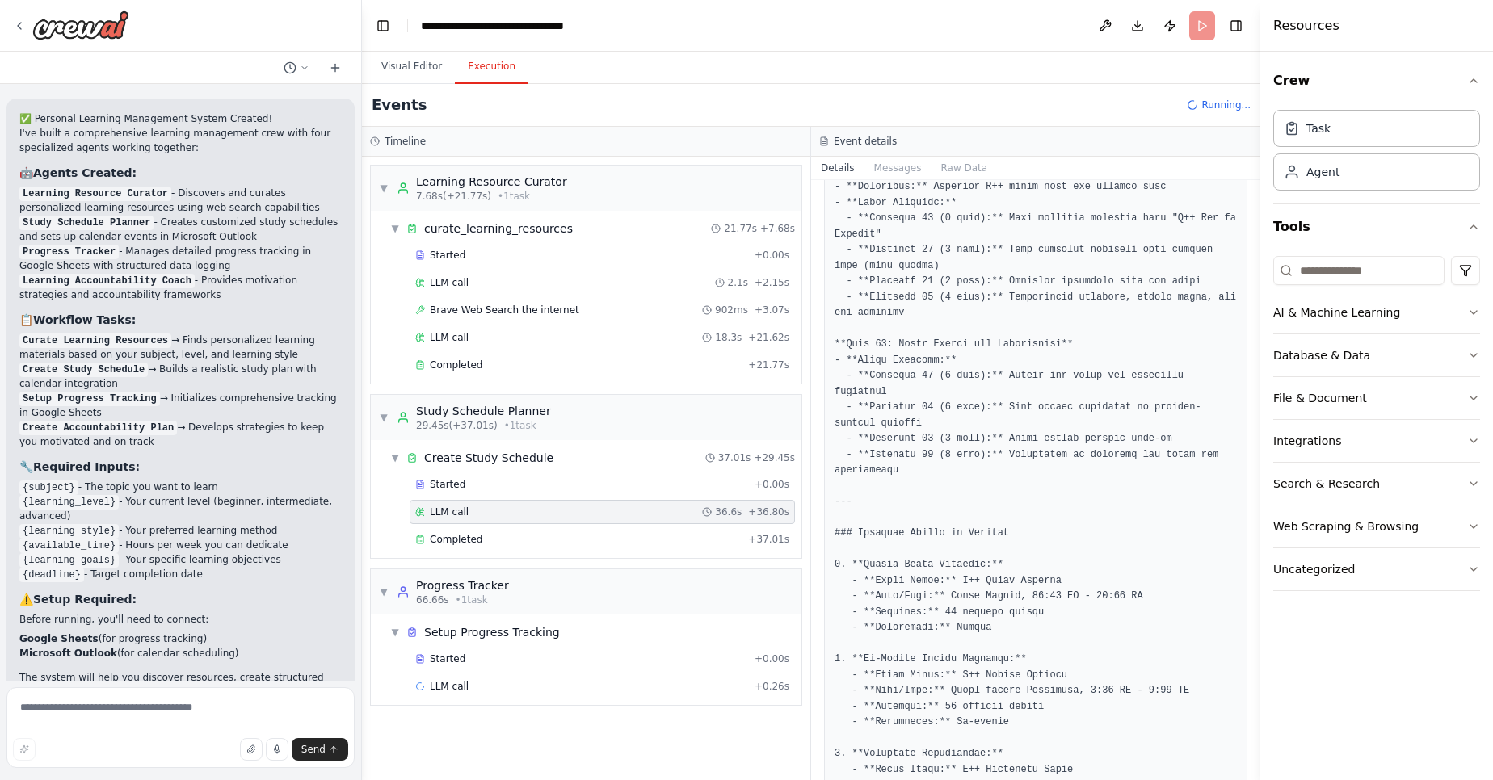
scroll to position [1592, 0]
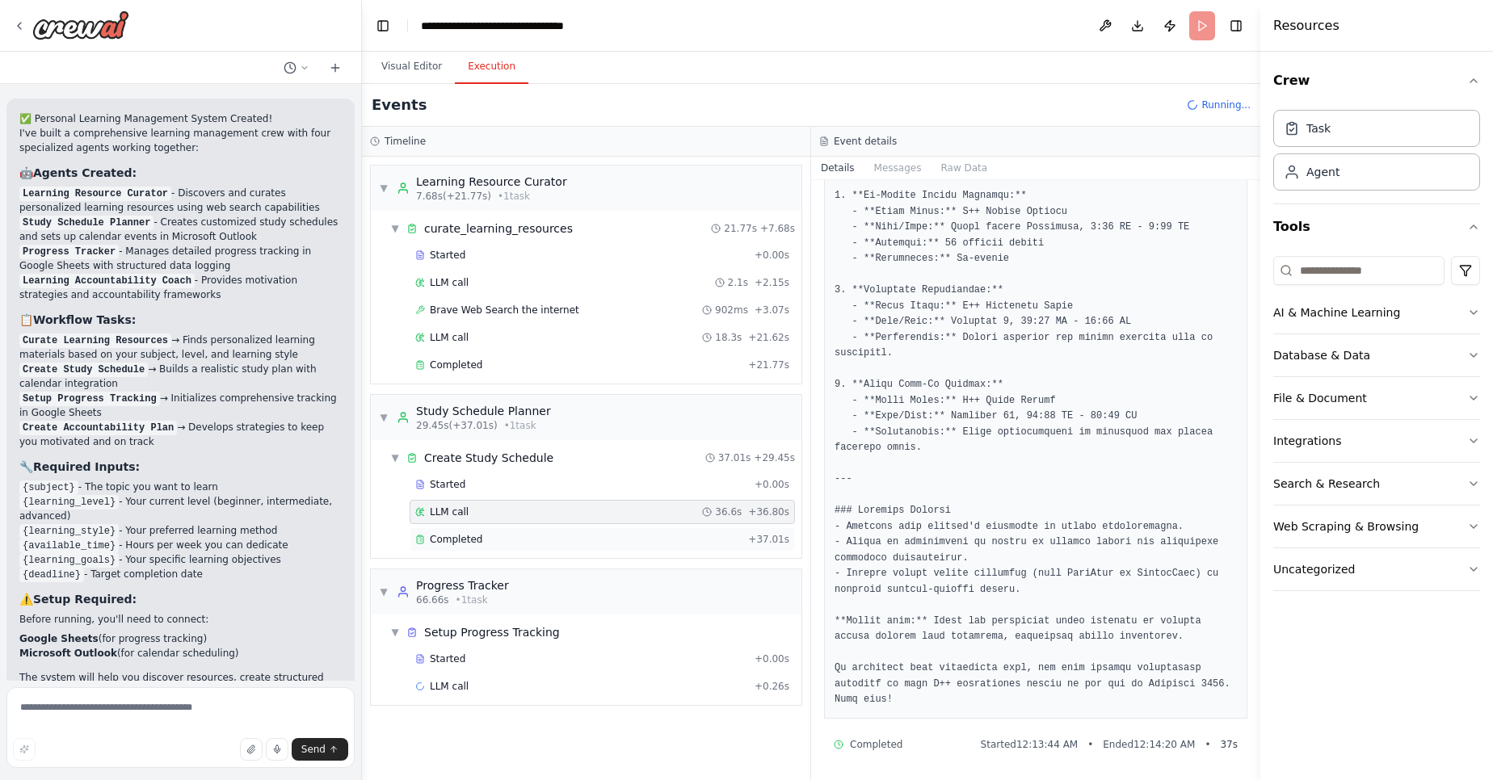
click at [564, 543] on div "Completed" at bounding box center [578, 539] width 326 height 13
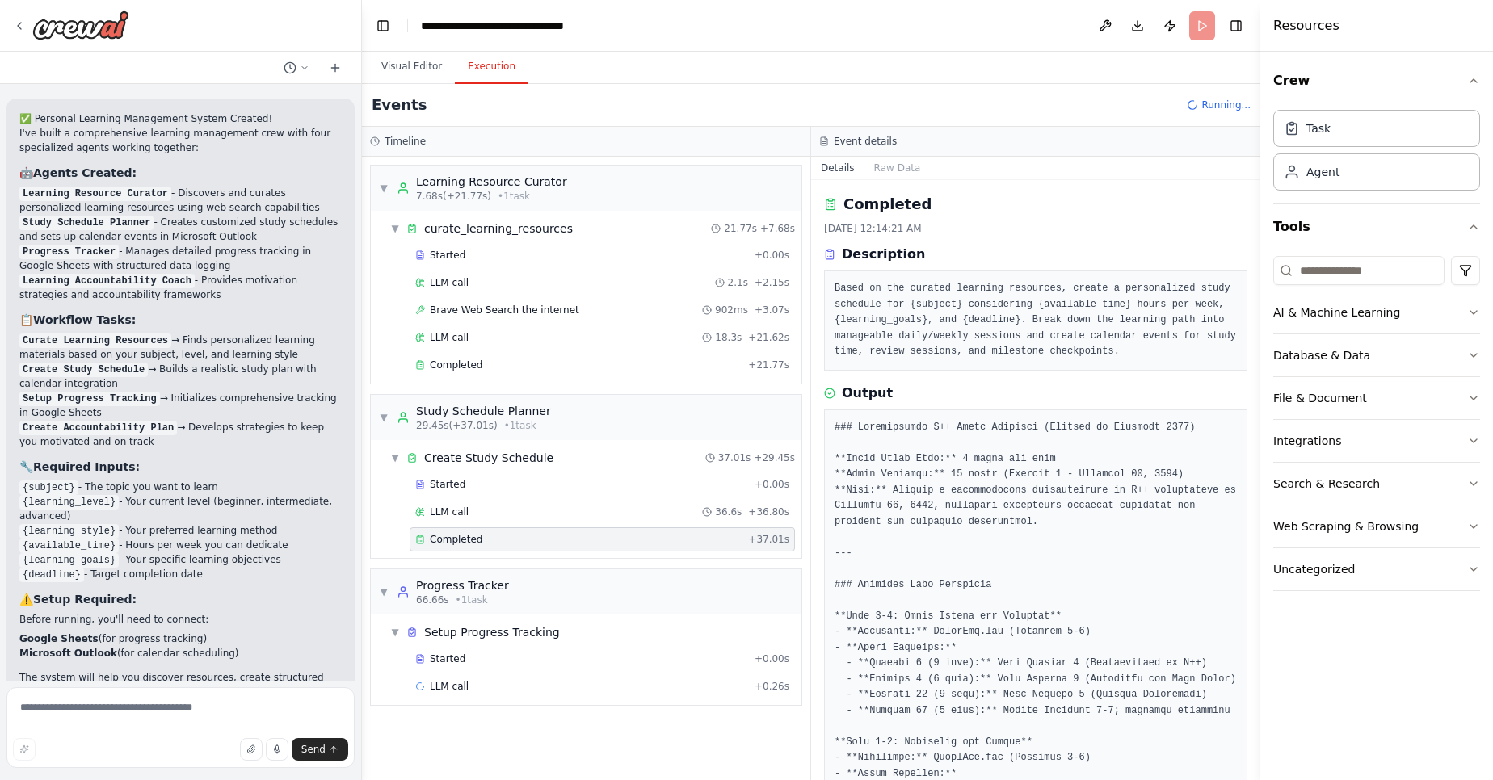
scroll to position [969, 0]
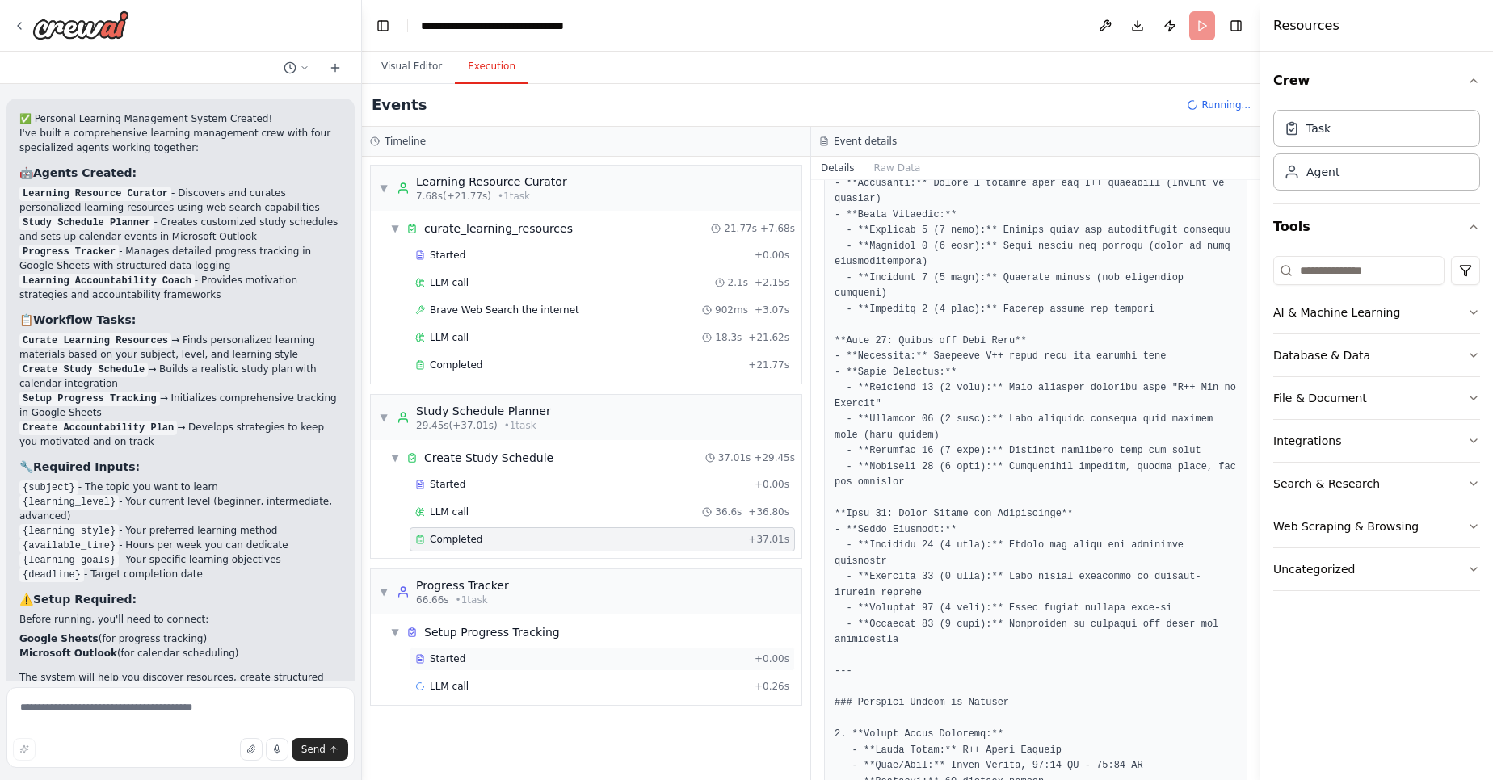
click at [519, 651] on div "Started + 0.00s" at bounding box center [602, 659] width 385 height 24
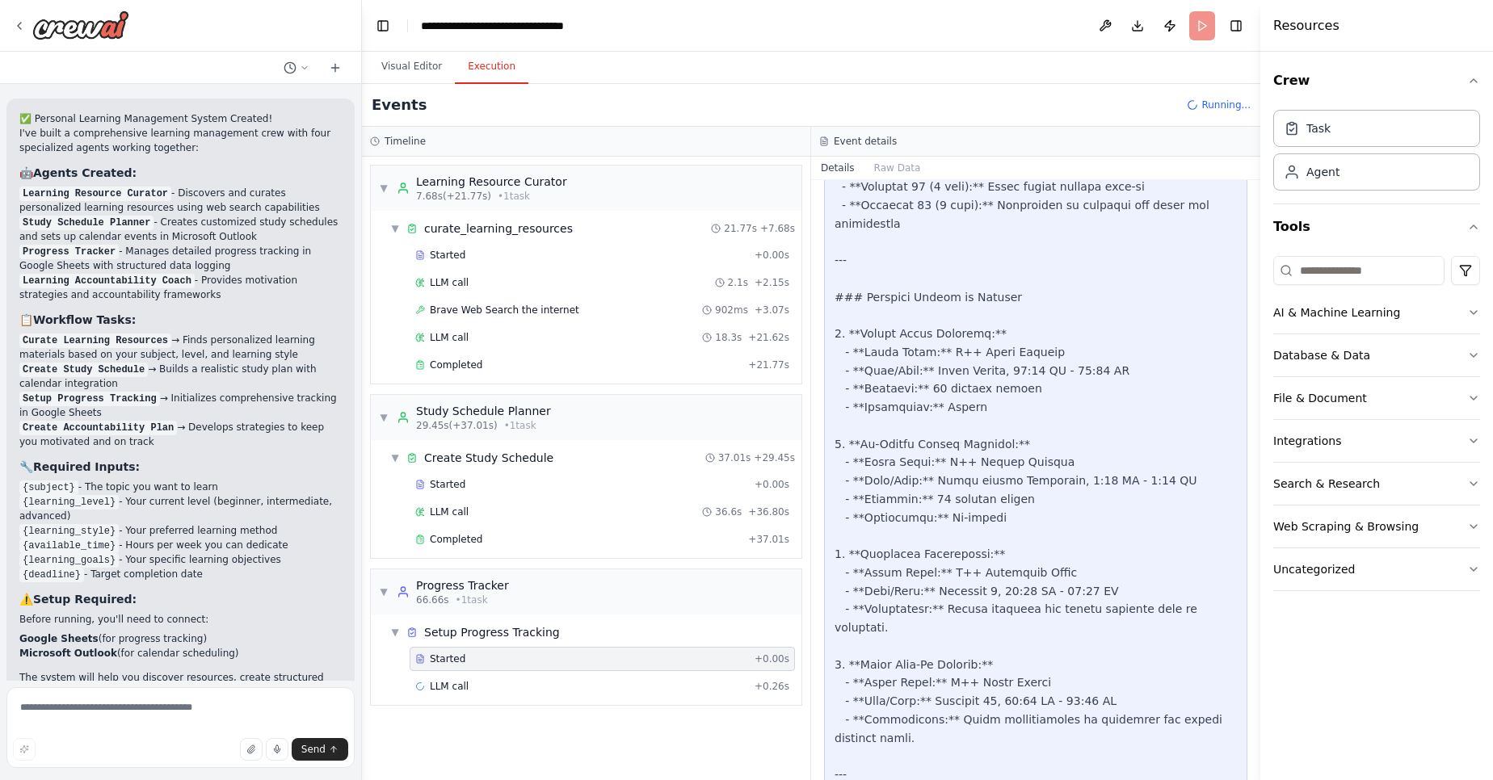
scroll to position [2104, 0]
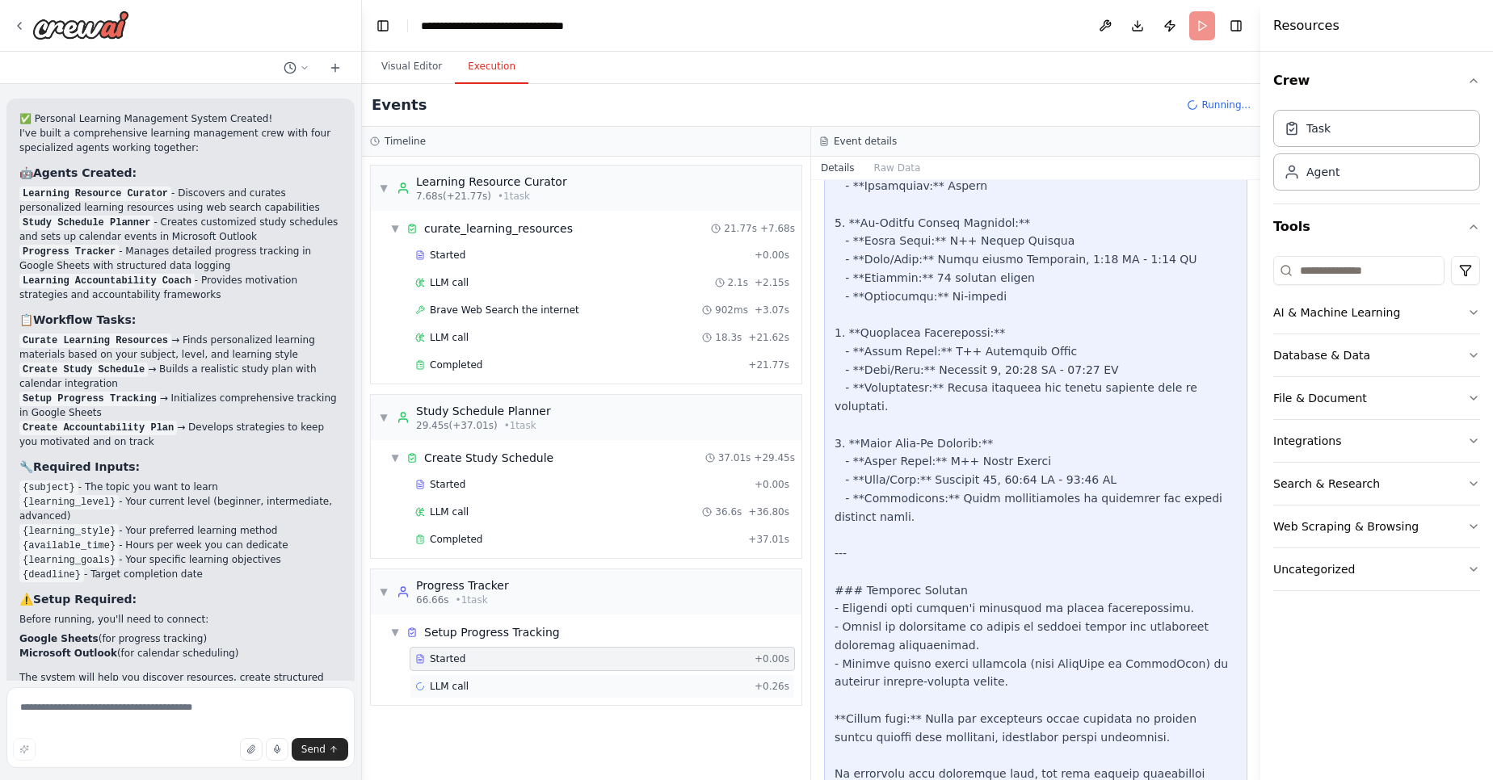
click at [573, 690] on div "LLM call + 0.26s" at bounding box center [602, 686] width 374 height 13
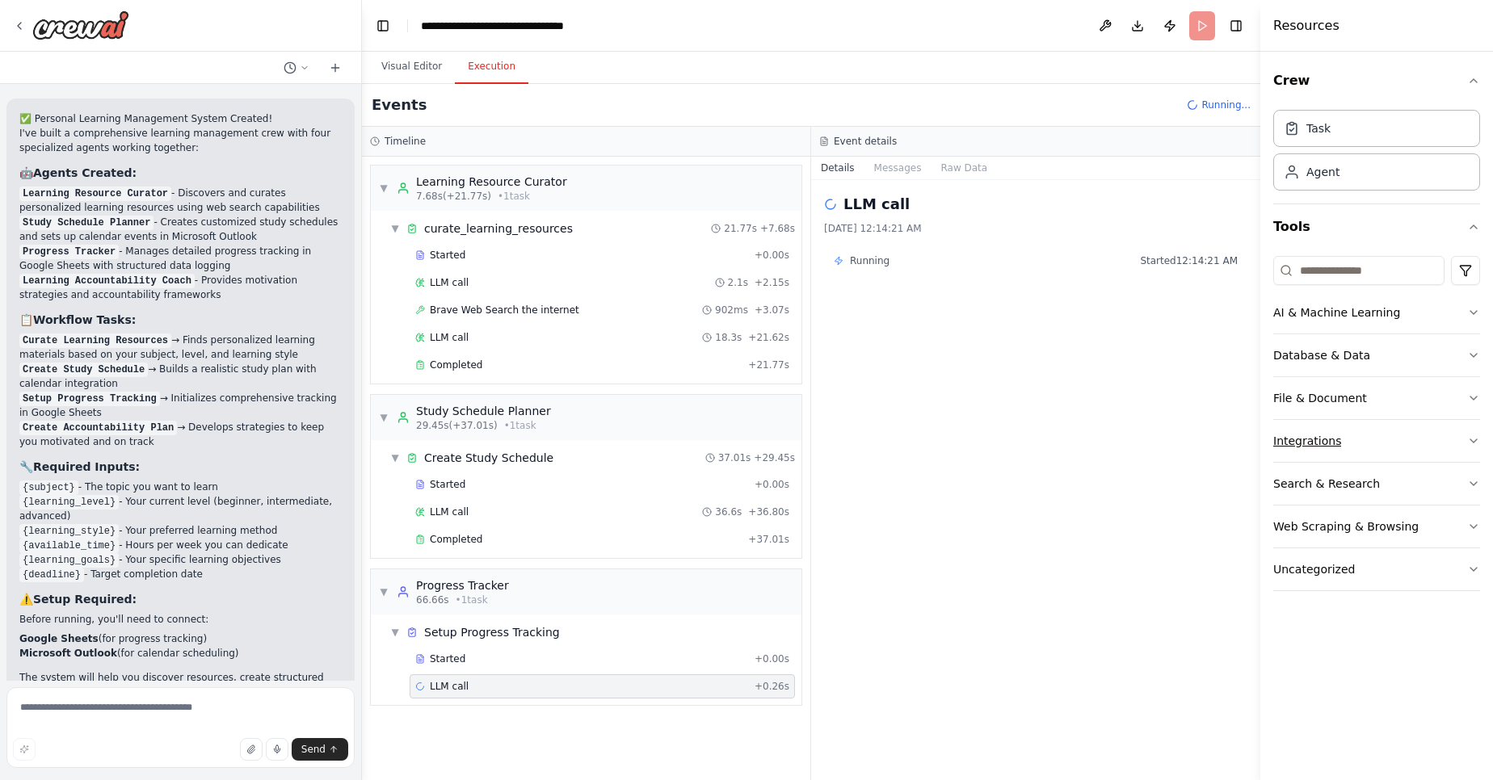
click at [1343, 452] on button "Integrations" at bounding box center [1376, 441] width 207 height 42
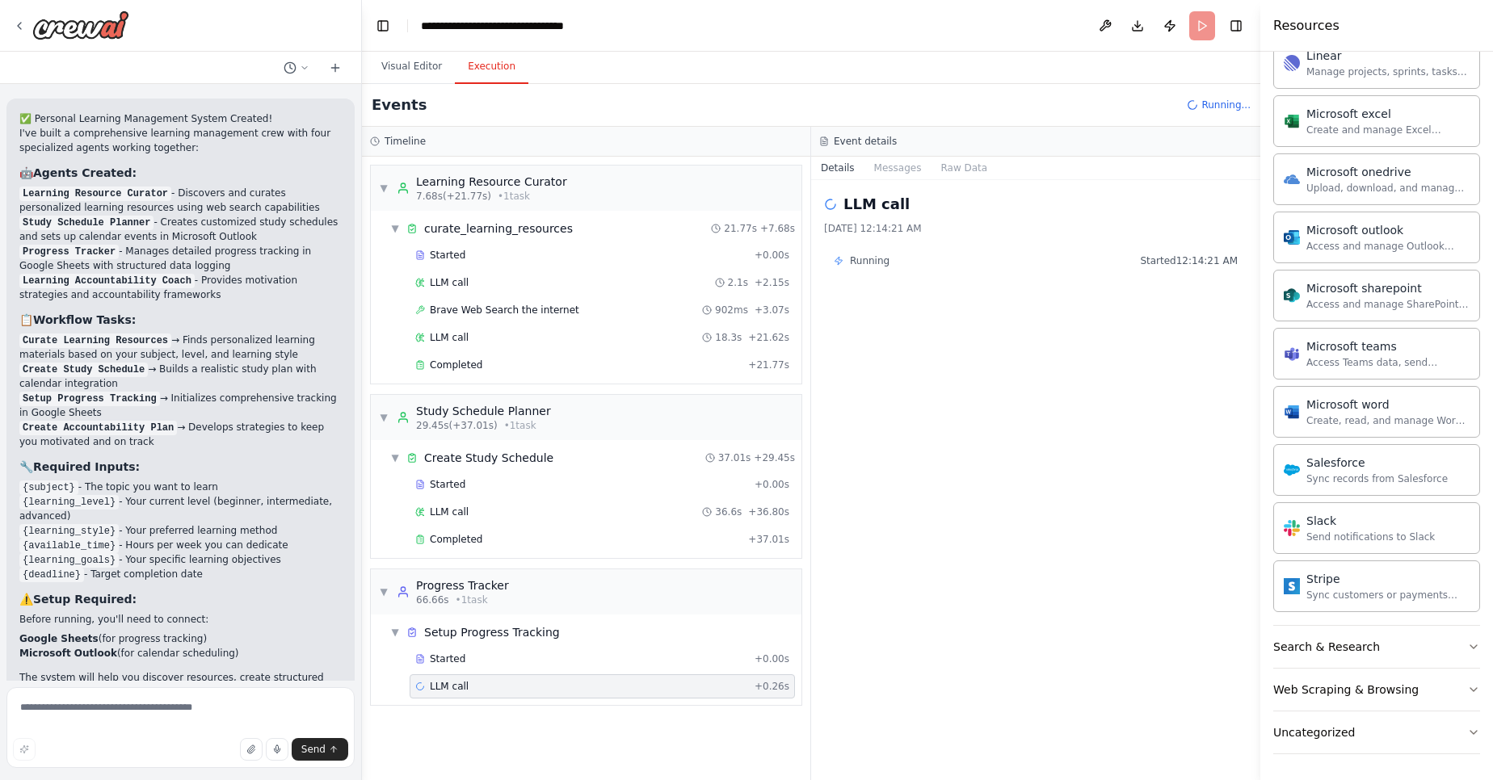
scroll to position [0, 0]
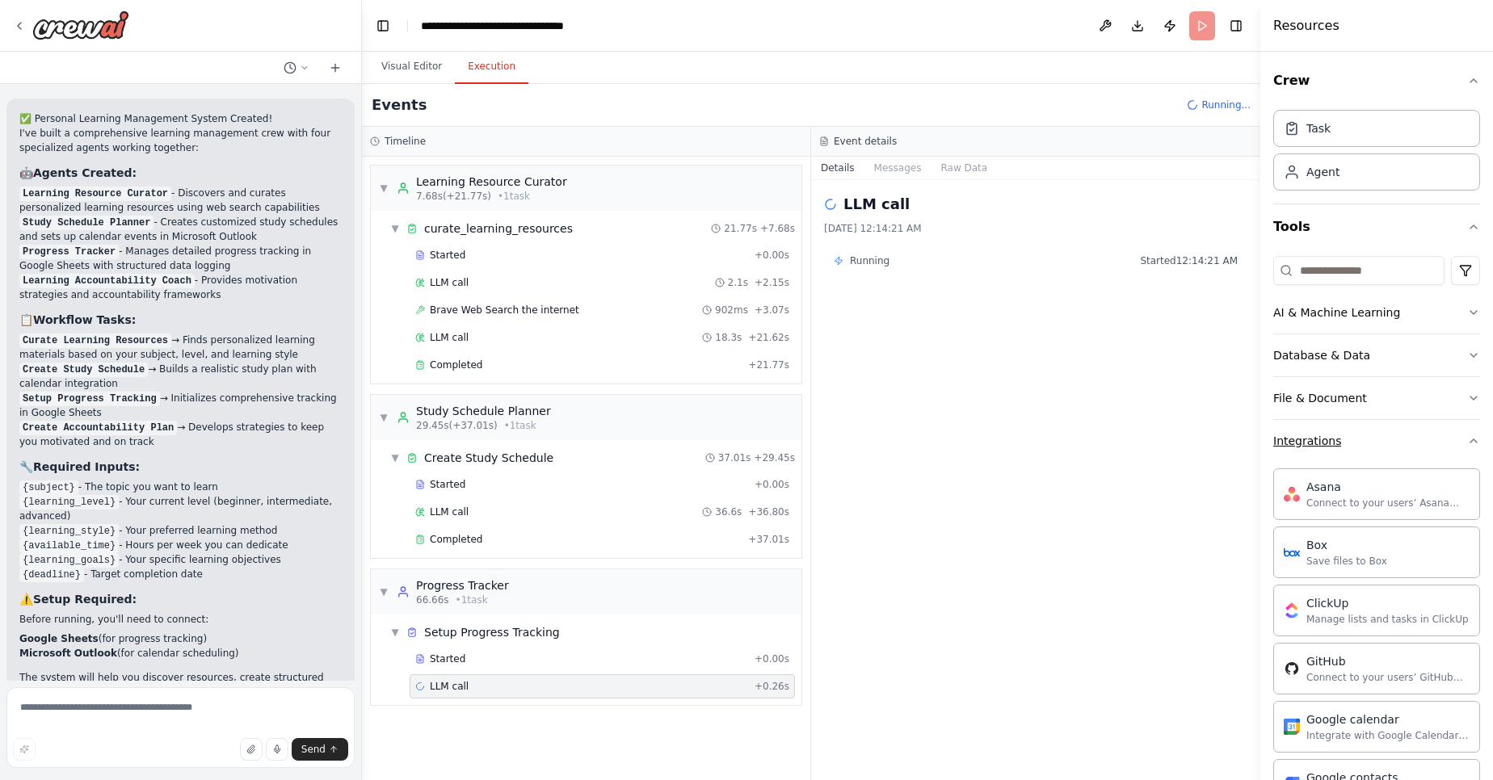
click at [1357, 435] on button "Integrations" at bounding box center [1376, 441] width 207 height 42
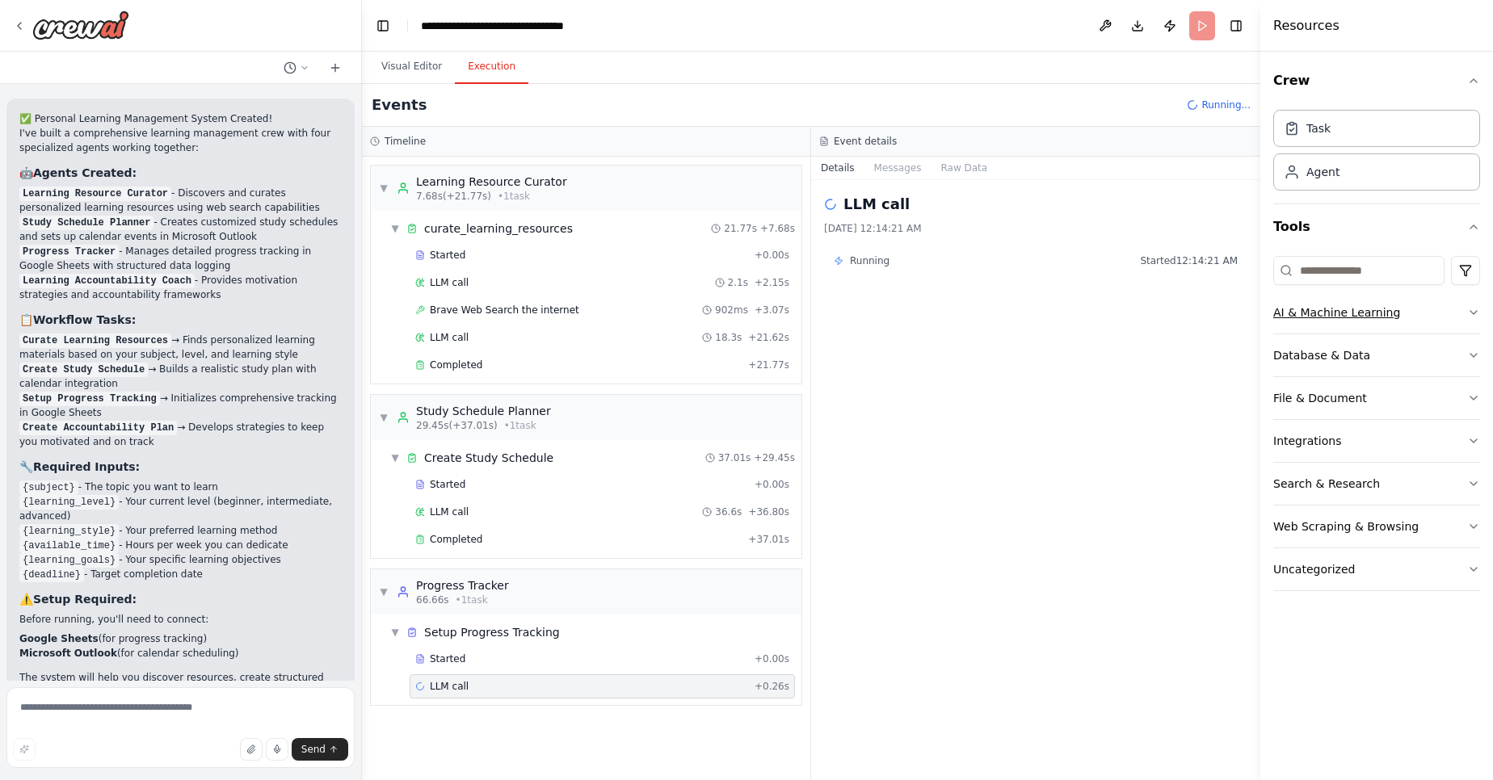
click at [1393, 312] on button "AI & Machine Learning" at bounding box center [1376, 313] width 207 height 42
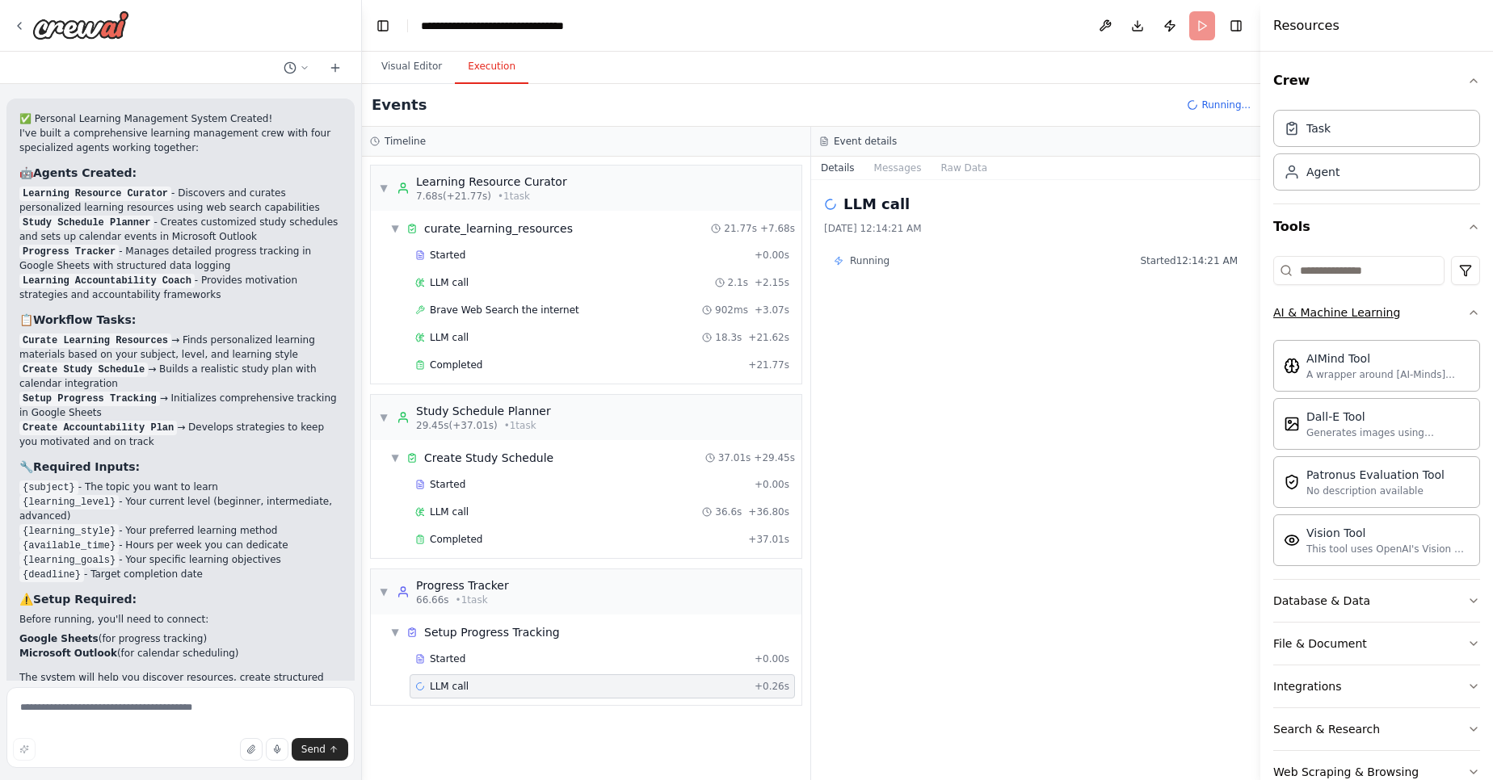
click at [1392, 325] on button "AI & Machine Learning" at bounding box center [1376, 313] width 207 height 42
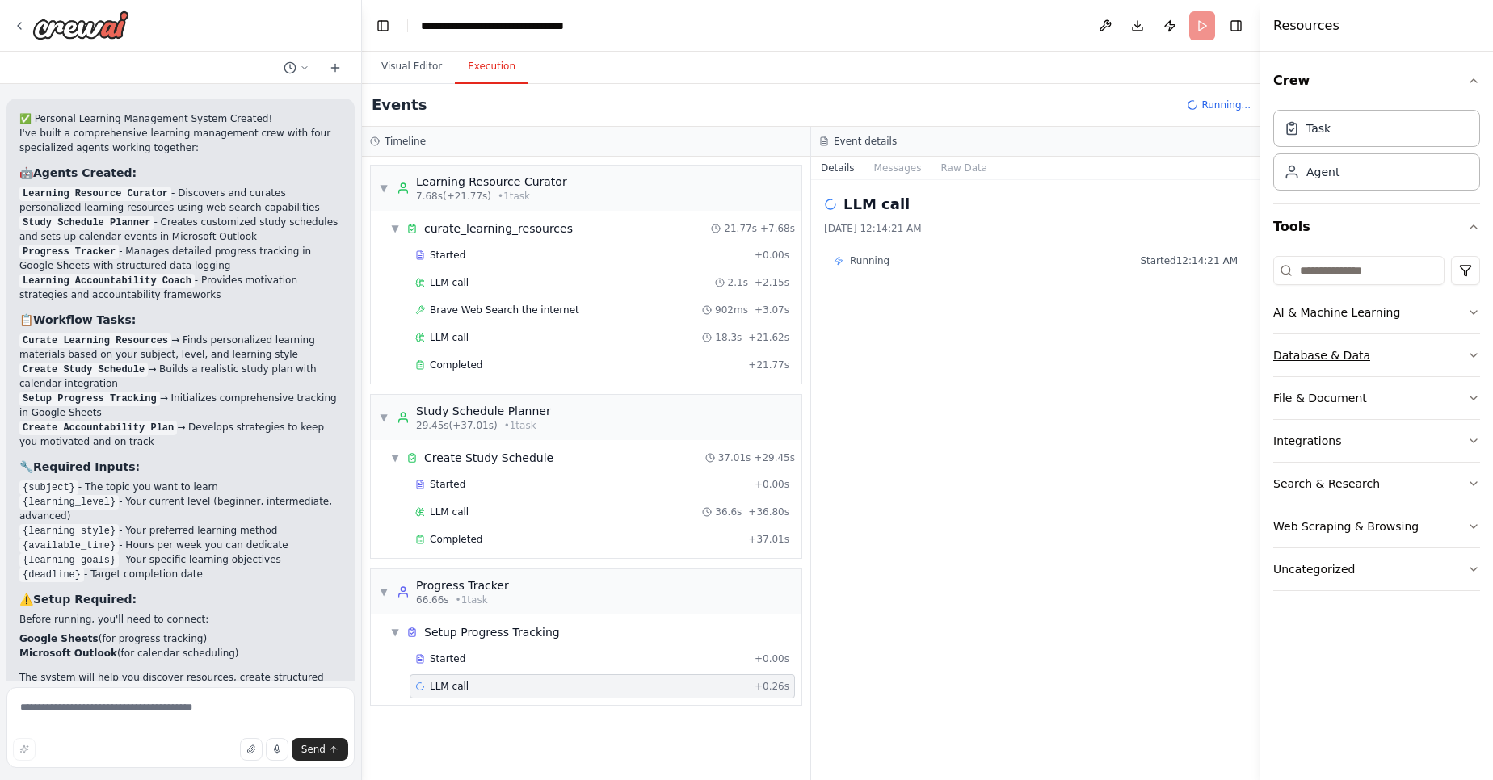
click at [1383, 340] on button "Database & Data" at bounding box center [1376, 355] width 207 height 42
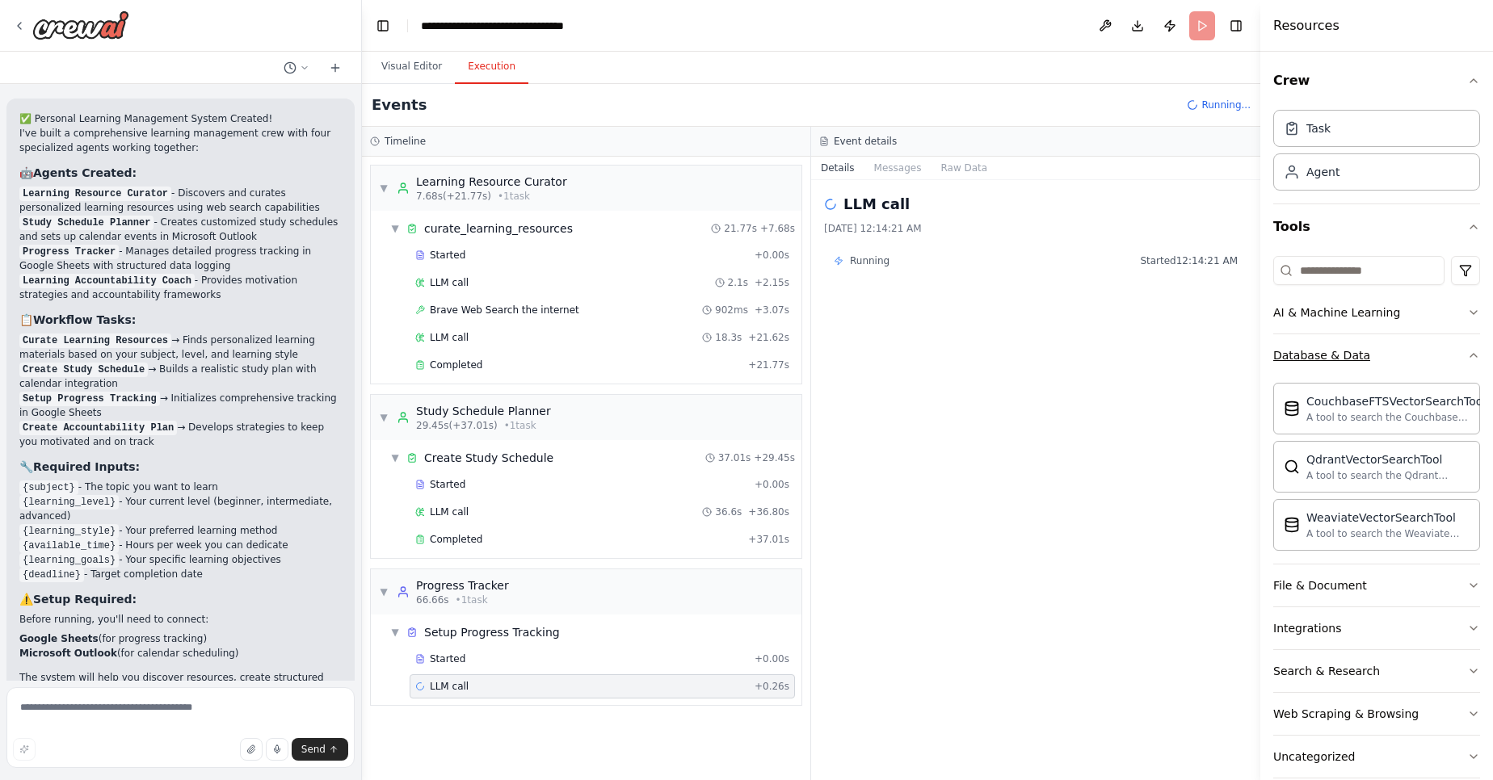
click at [1384, 350] on button "Database & Data" at bounding box center [1376, 355] width 207 height 42
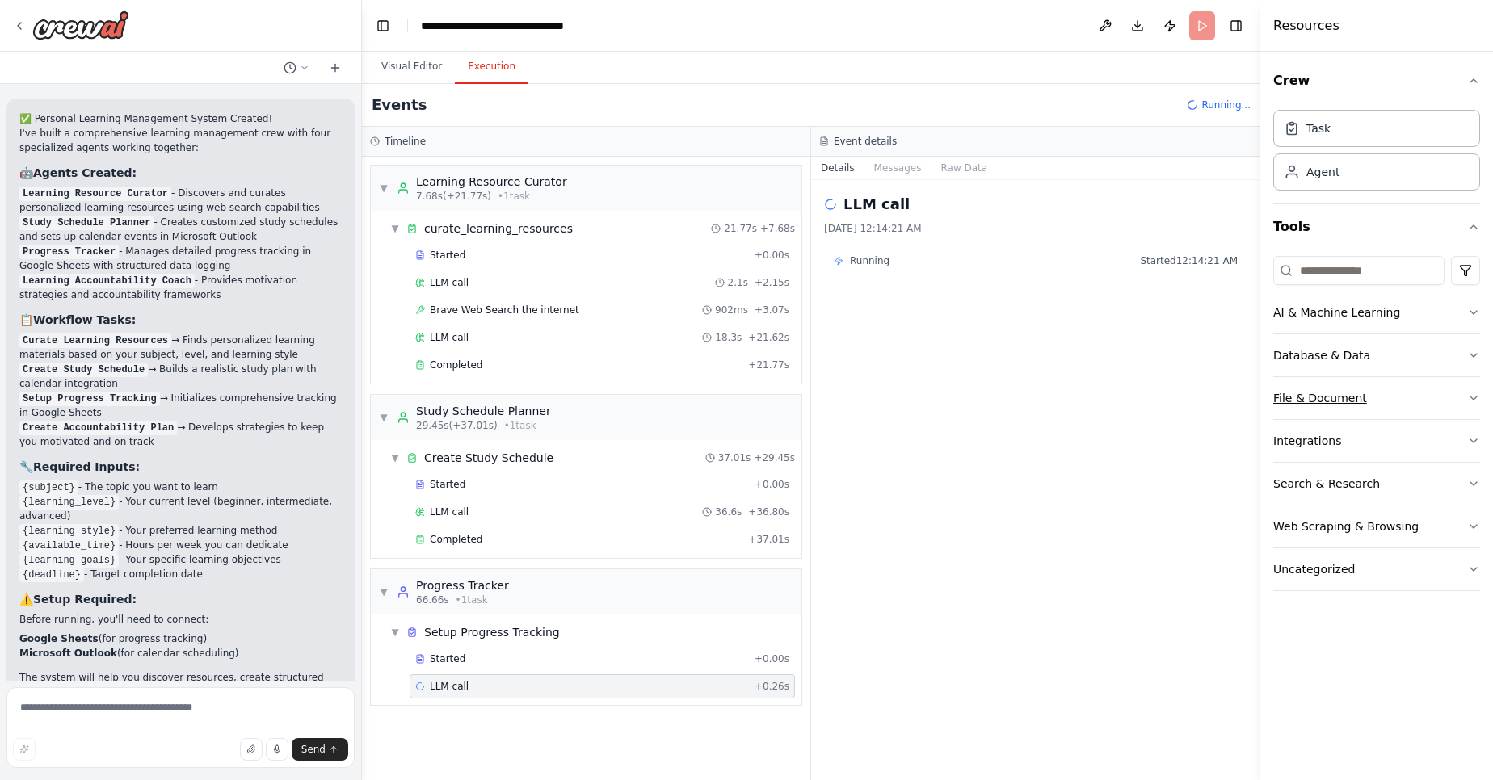
click at [1371, 397] on button "File & Document" at bounding box center [1376, 398] width 207 height 42
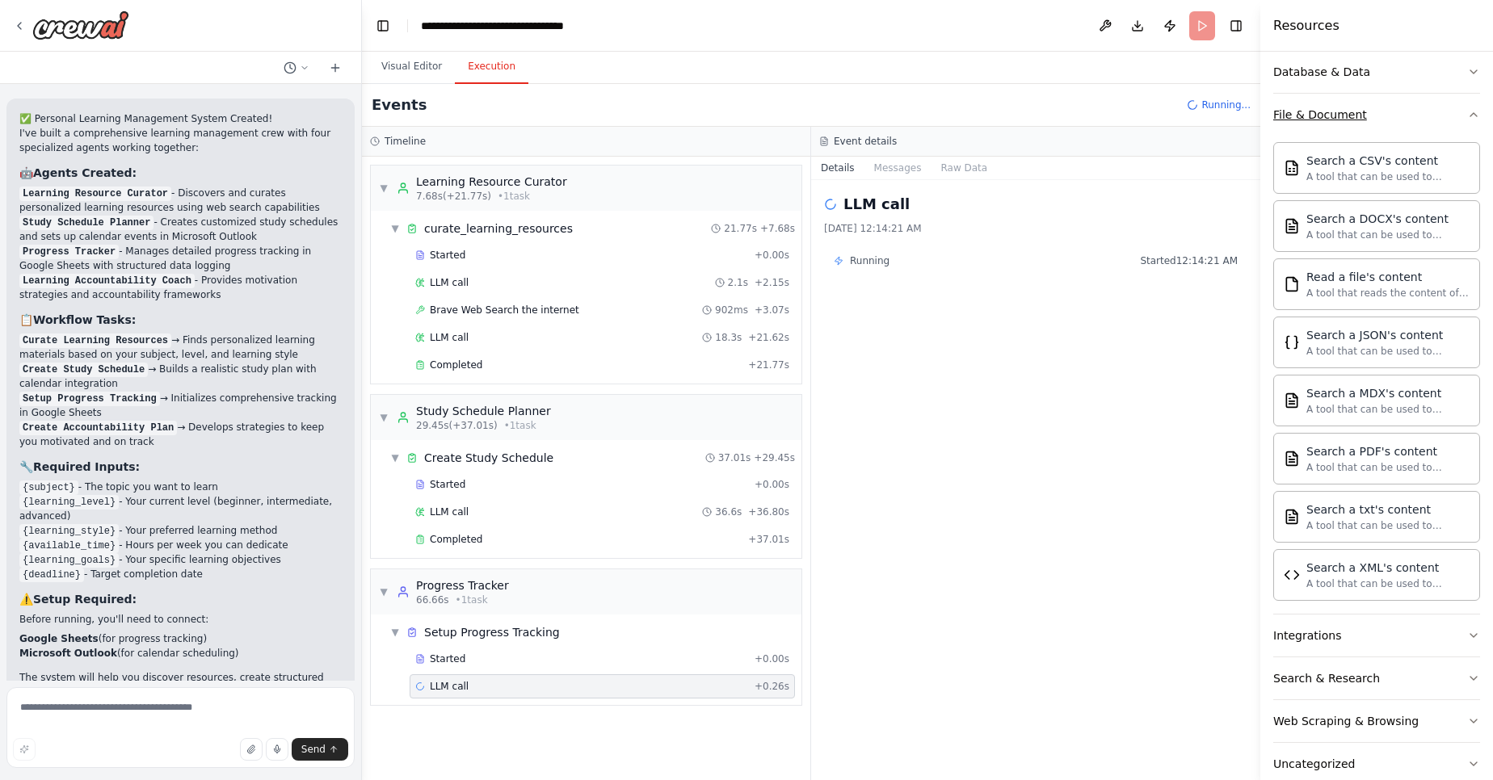
scroll to position [287, 0]
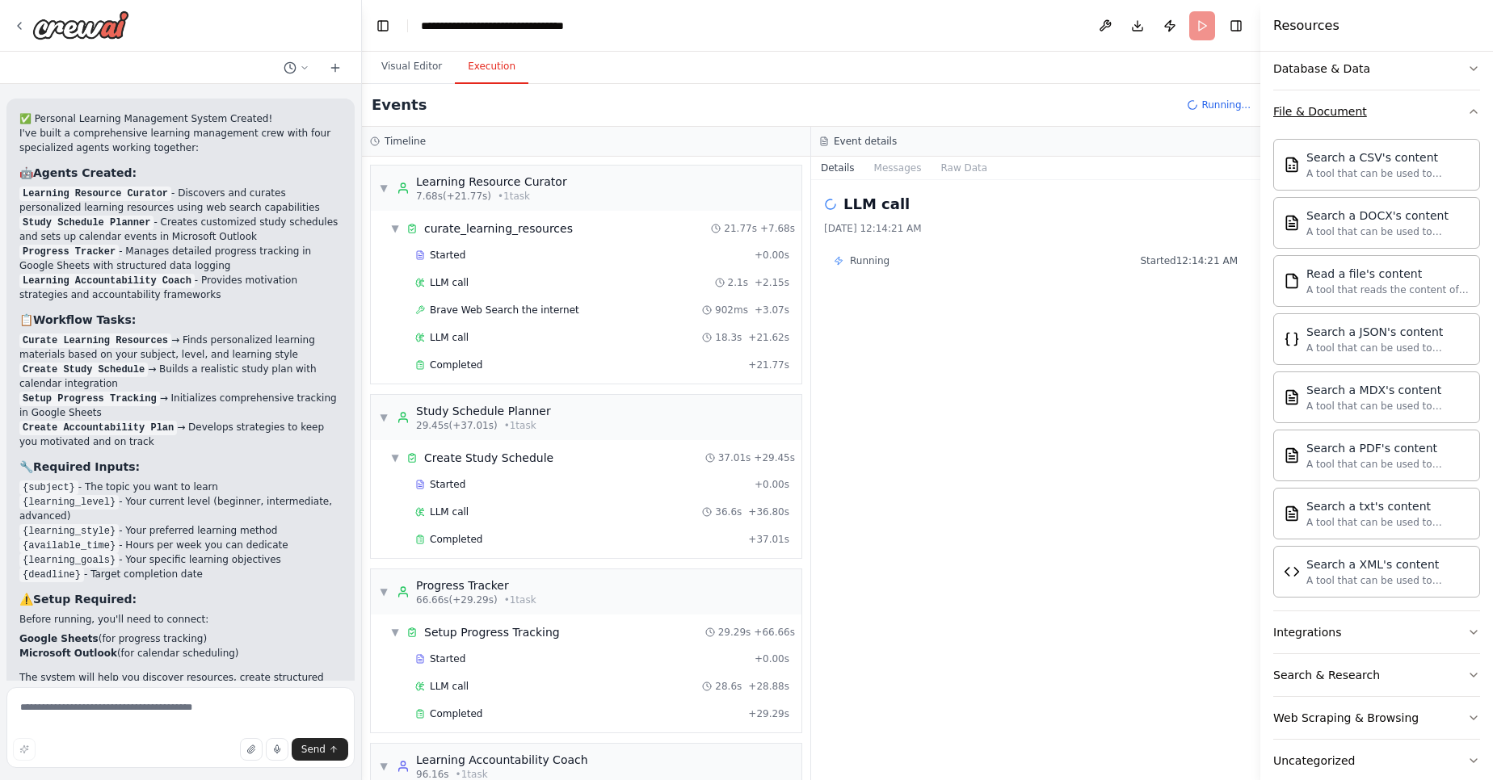
click at [1381, 116] on button "File & Document" at bounding box center [1376, 111] width 207 height 42
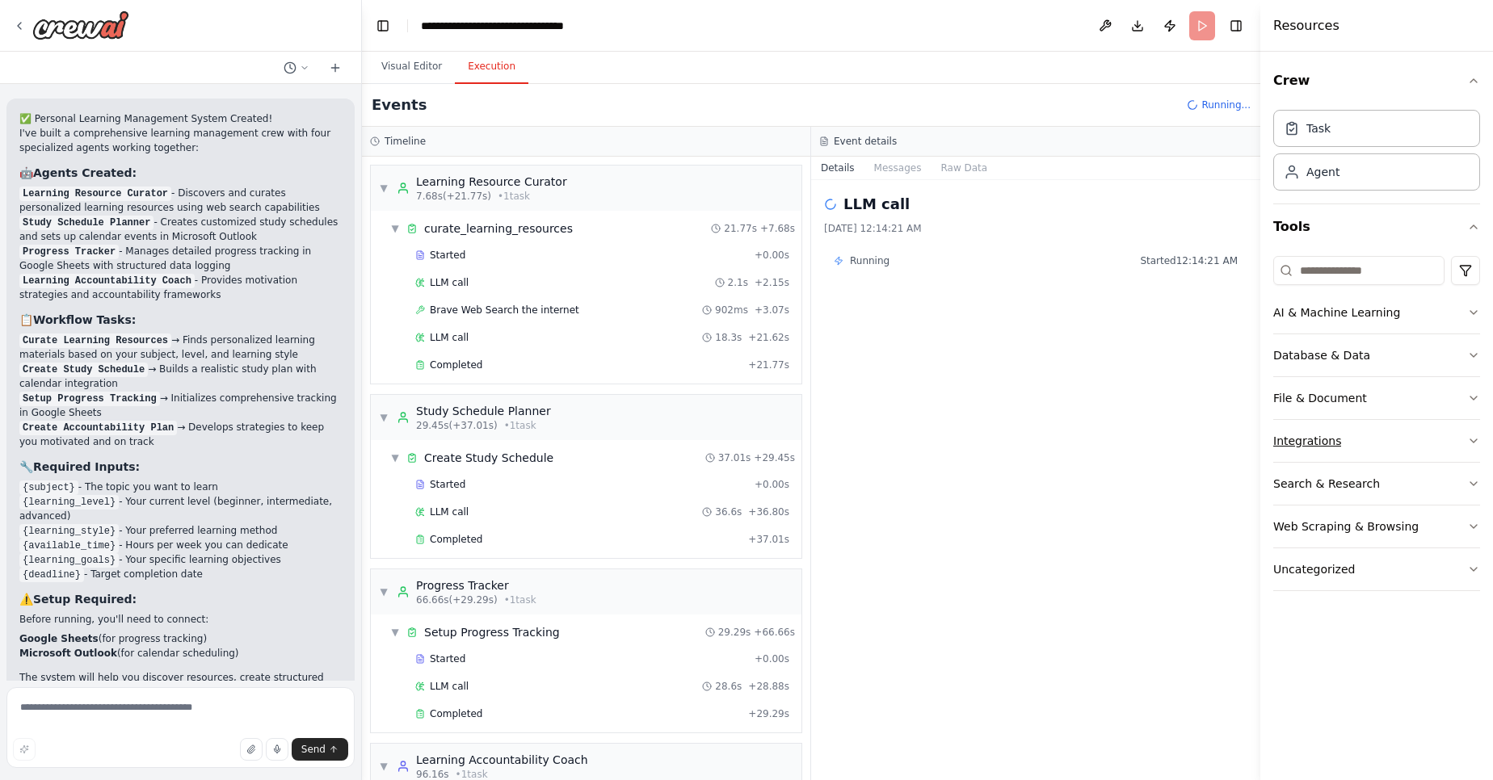
click at [1364, 439] on button "Integrations" at bounding box center [1376, 441] width 207 height 42
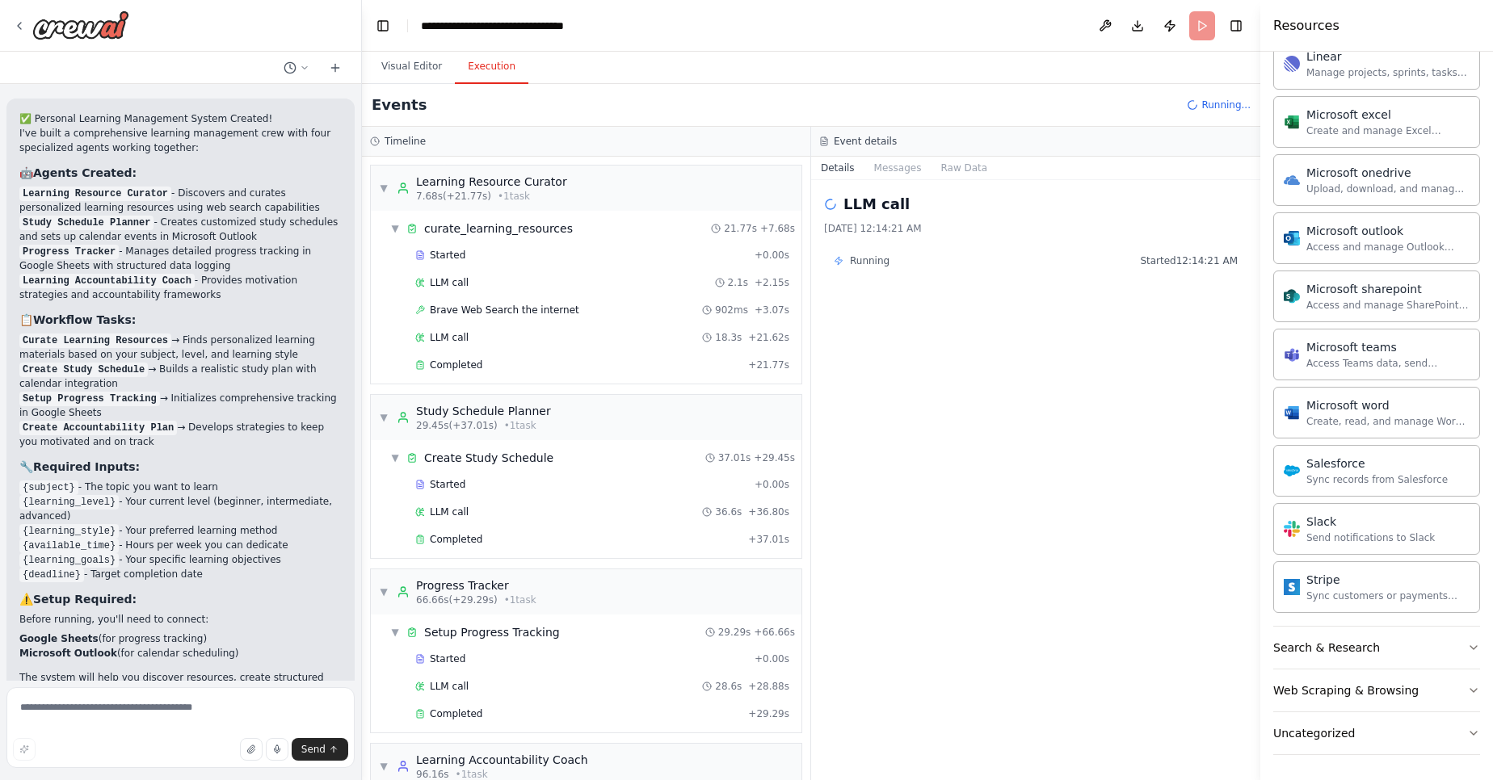
scroll to position [839, 0]
click at [1347, 635] on button "Search & Research" at bounding box center [1376, 647] width 207 height 42
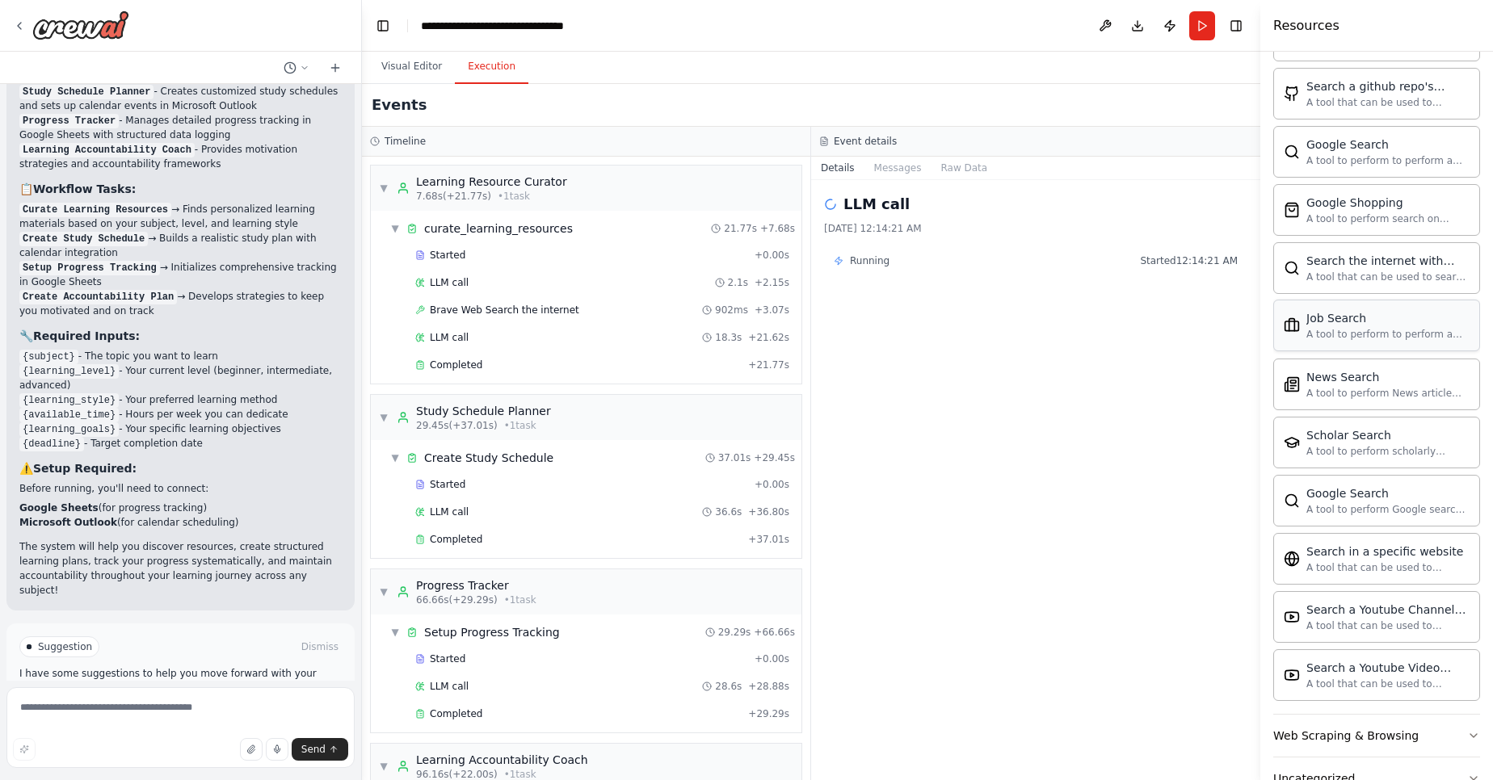
scroll to position [1666, 0]
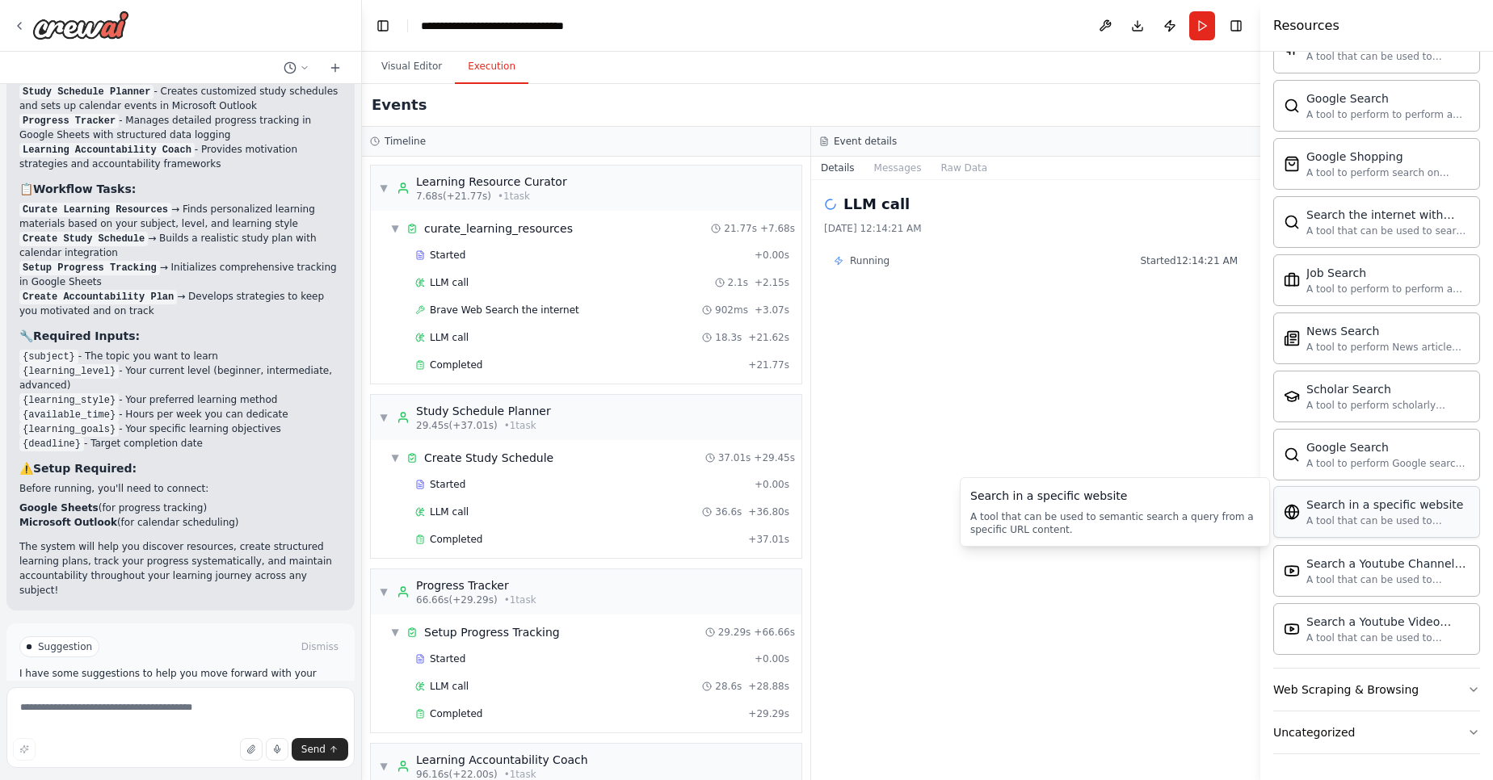
click at [1376, 523] on div "A tool that can be used to semantic search a query from a specific URL content." at bounding box center [1387, 521] width 163 height 13
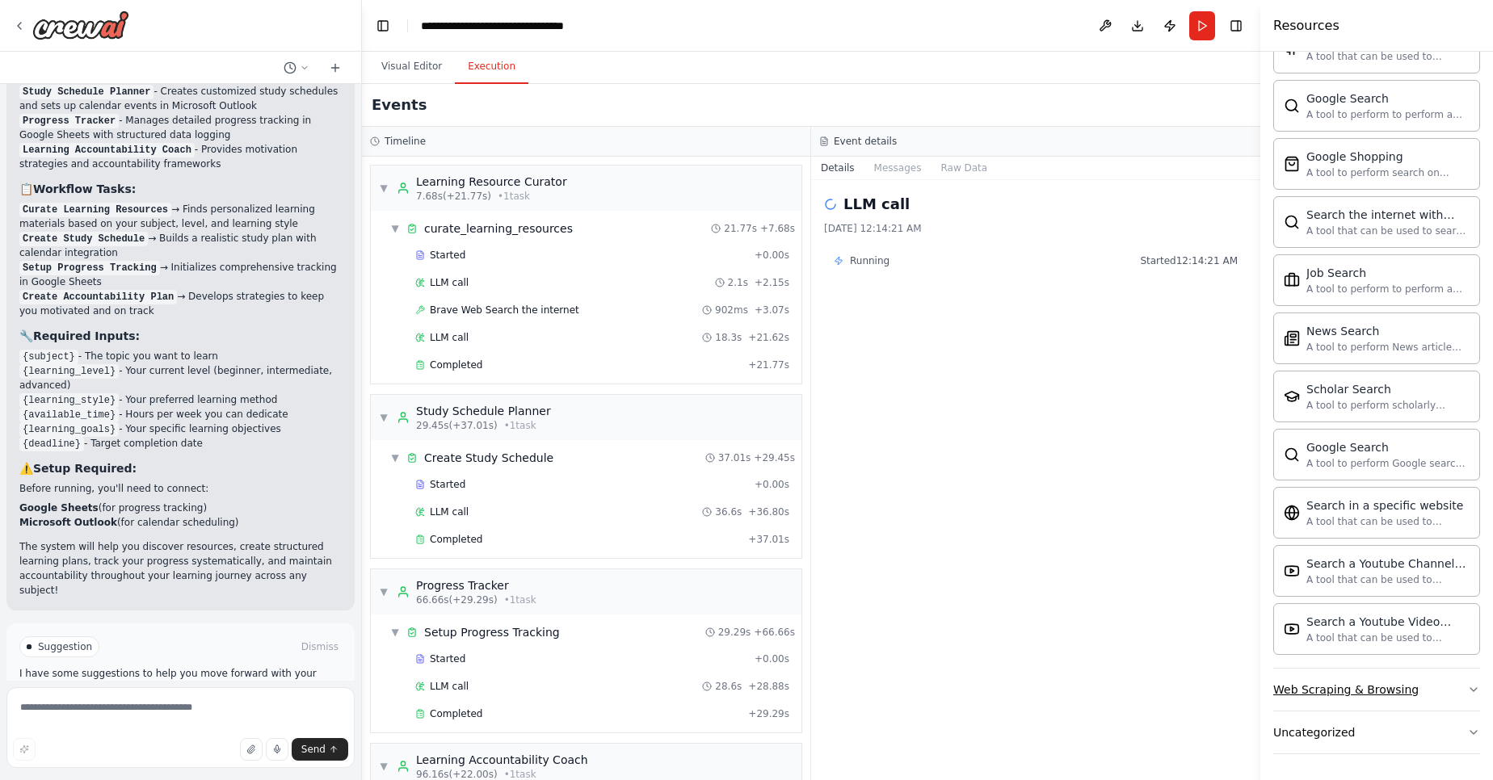
click at [1336, 688] on div "Web Scraping & Browsing" at bounding box center [1345, 690] width 145 height 16
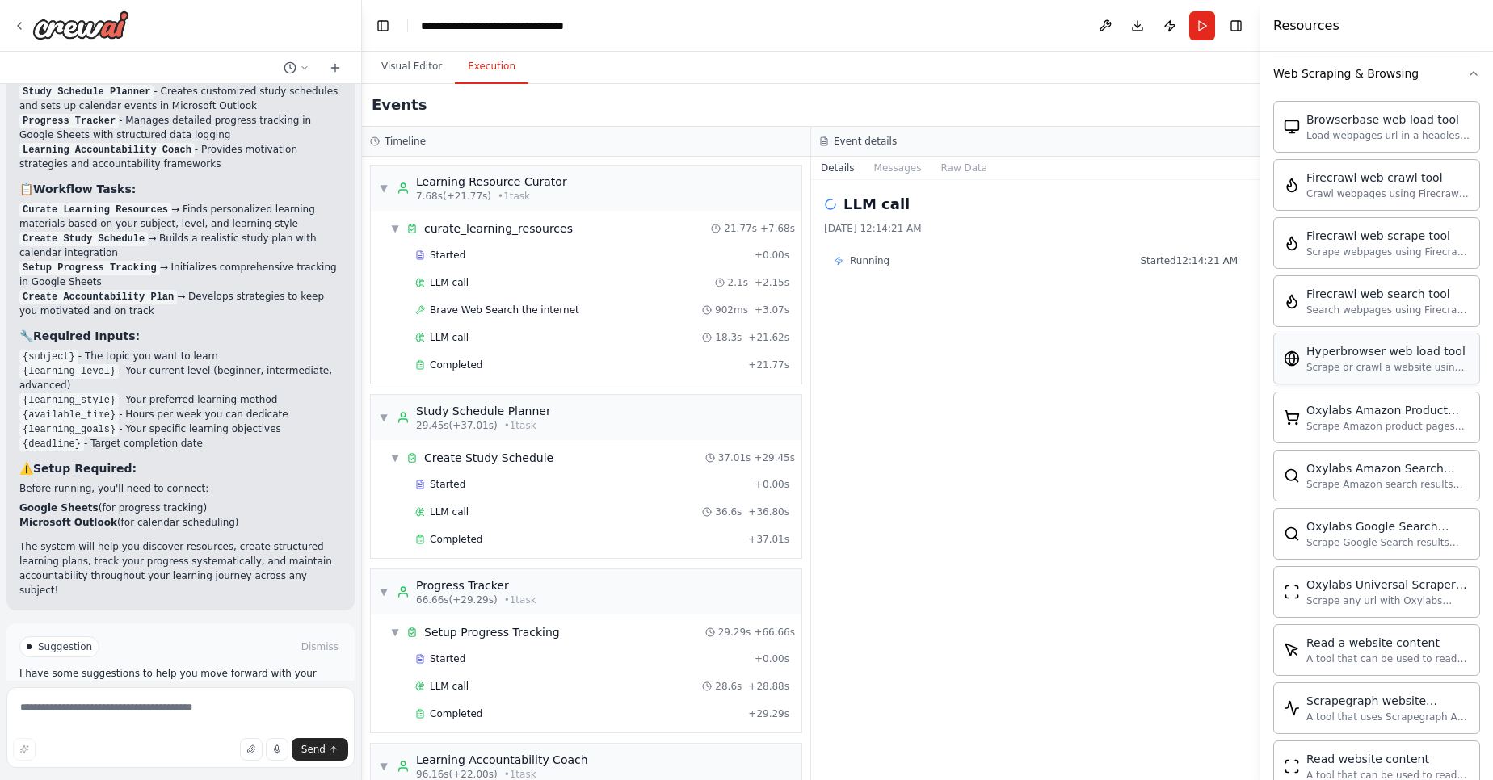
scroll to position [2551, 0]
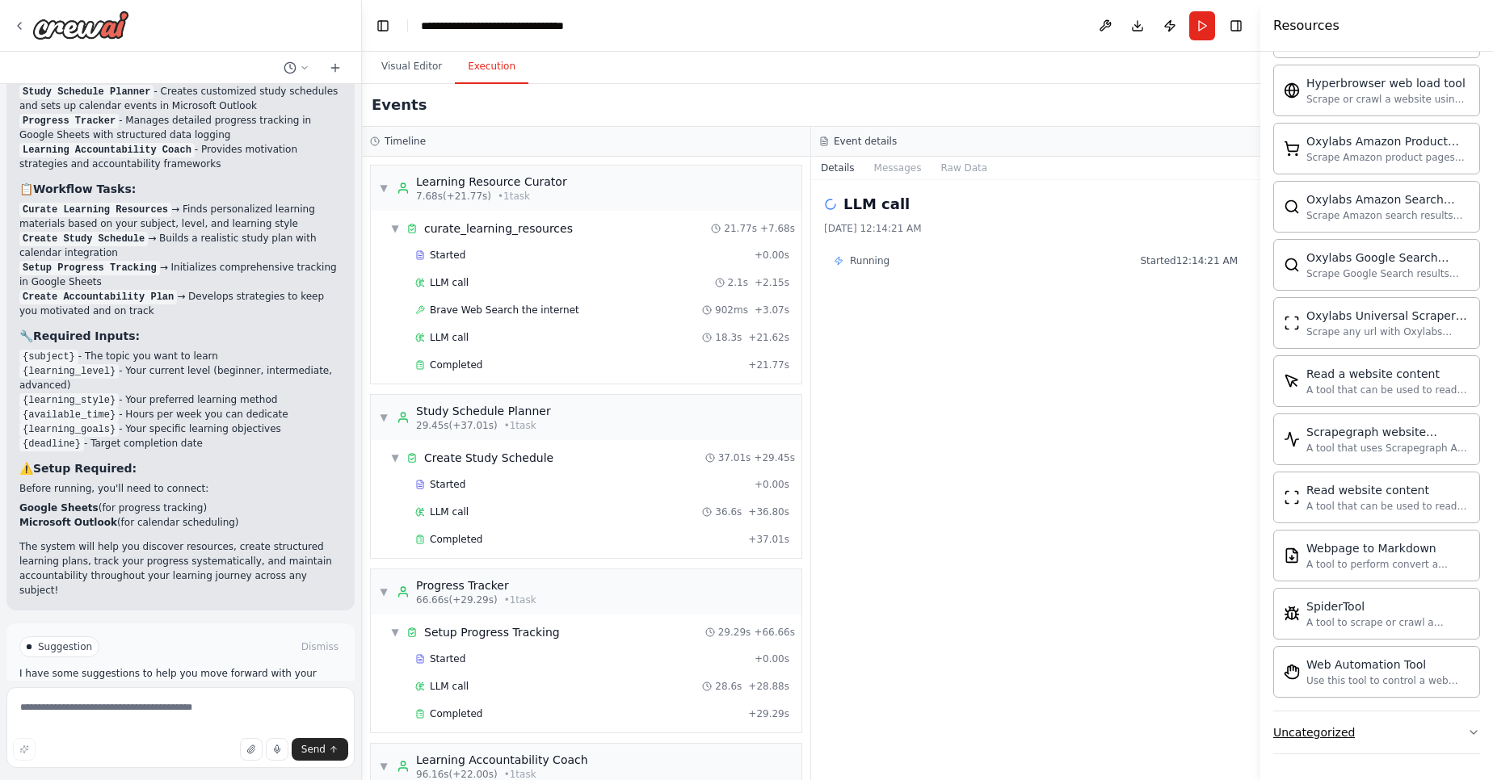
click at [1342, 729] on div "Uncategorized" at bounding box center [1314, 733] width 82 height 16
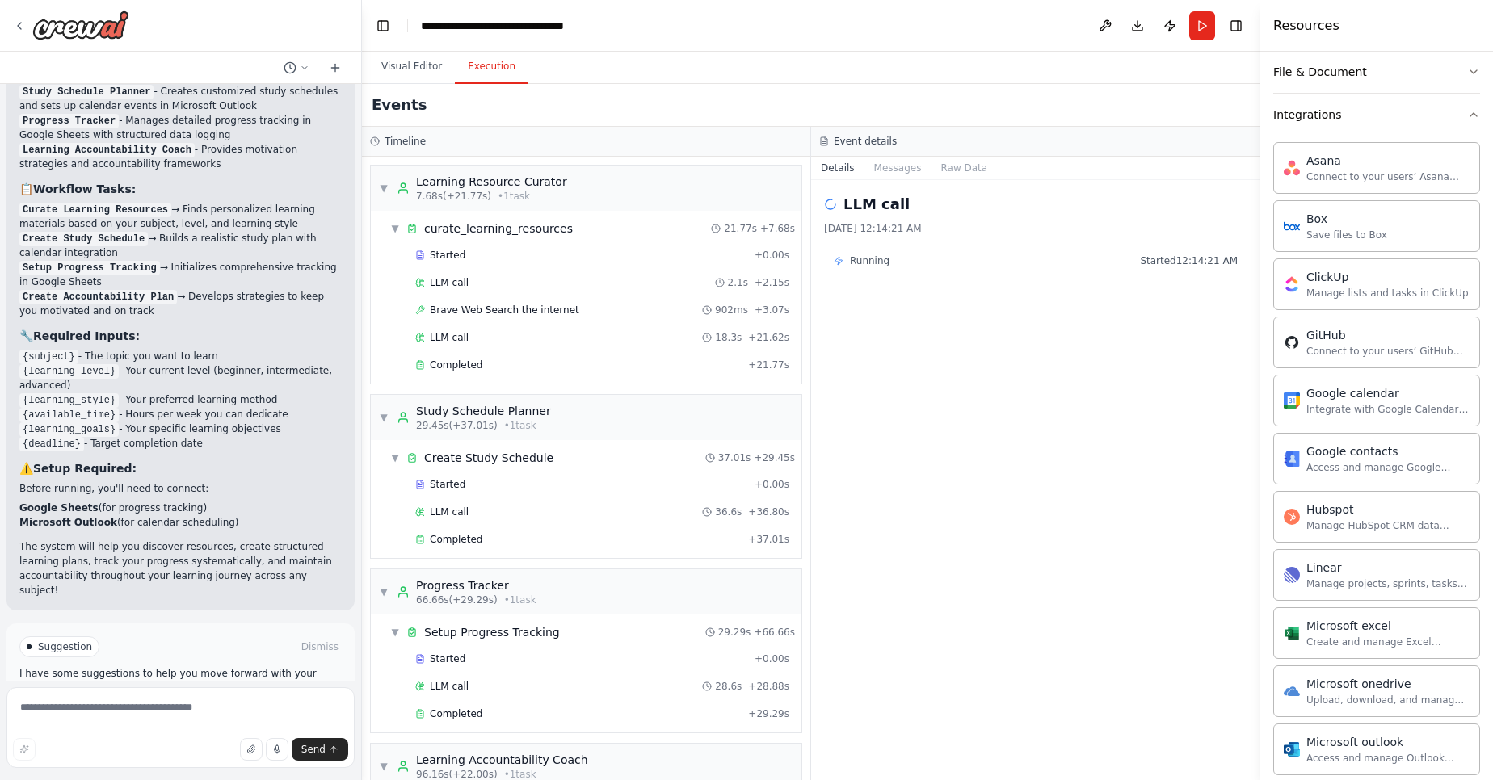
scroll to position [330, 0]
click at [1344, 290] on div "Manage lists and tasks in ClickUp" at bounding box center [1387, 289] width 162 height 13
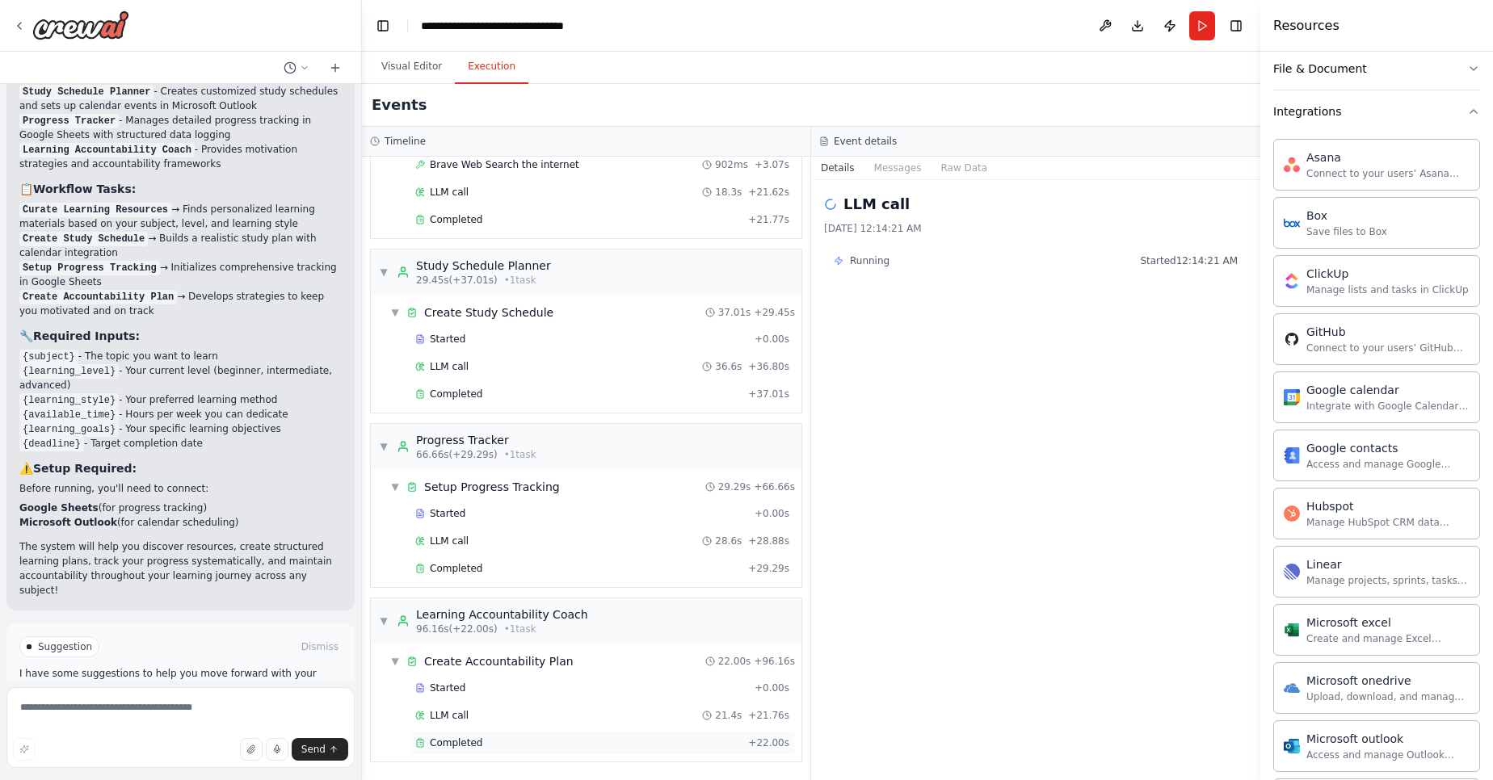
click at [479, 738] on div "Completed" at bounding box center [578, 743] width 326 height 13
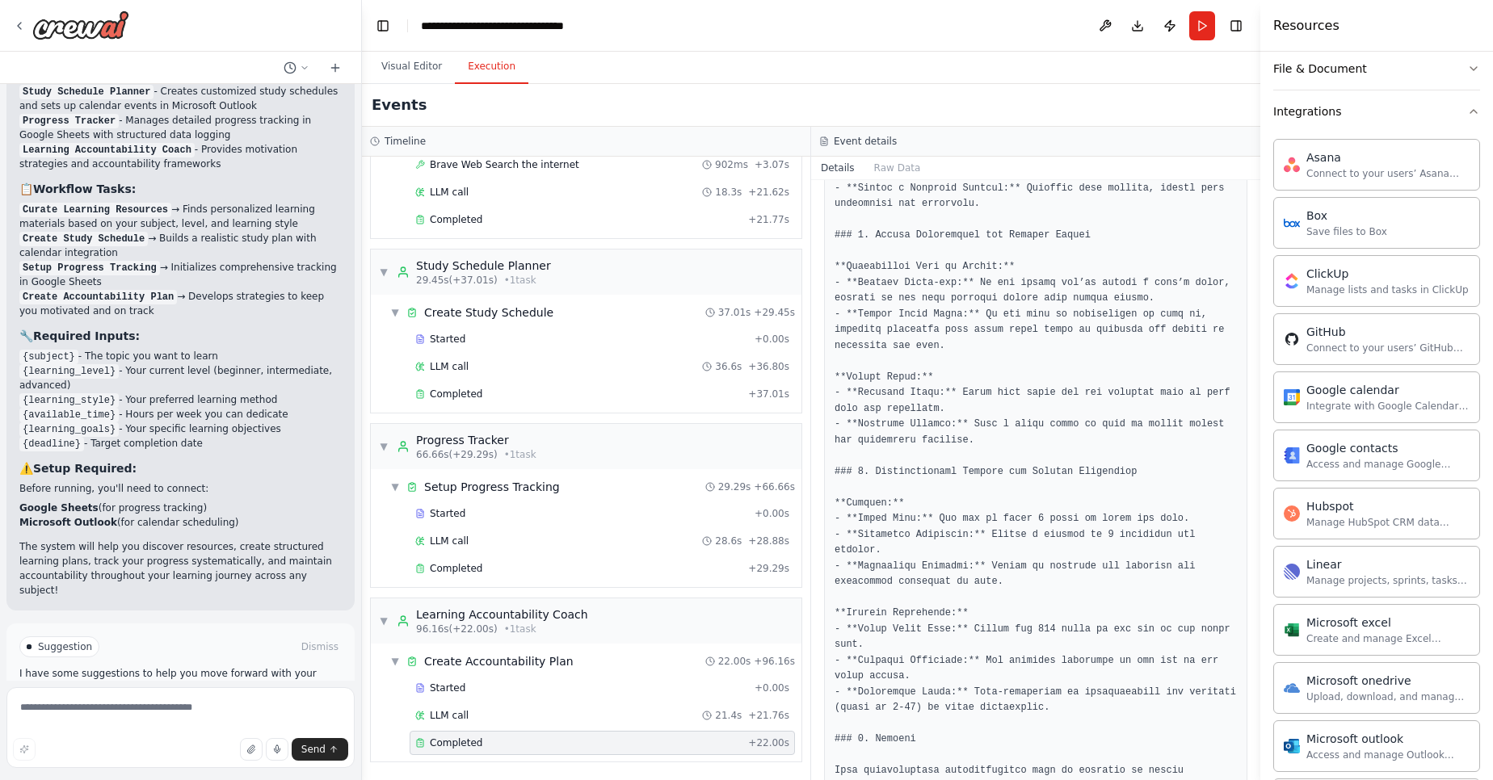
scroll to position [1361, 0]
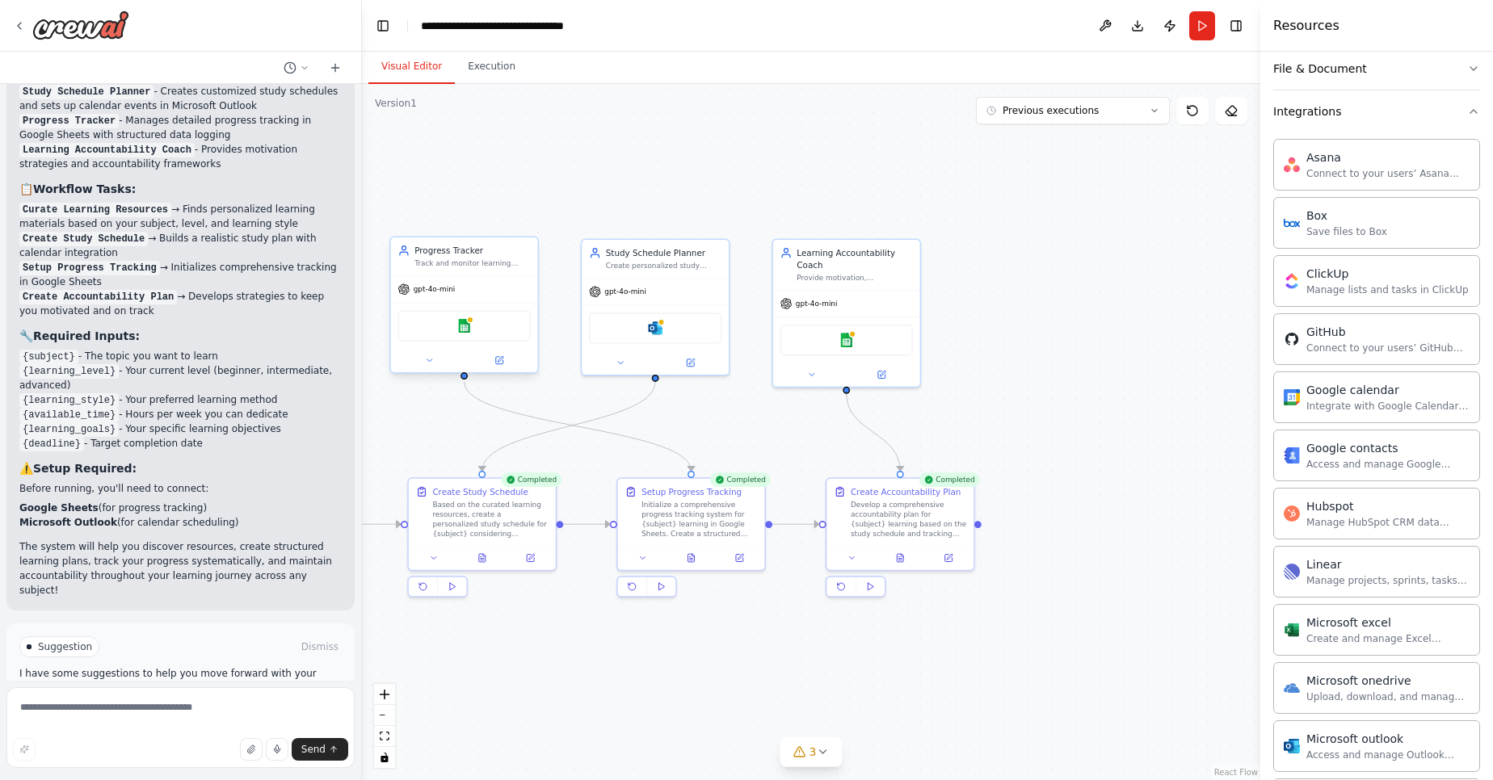
click at [413, 65] on button "Visual Editor" at bounding box center [411, 67] width 86 height 34
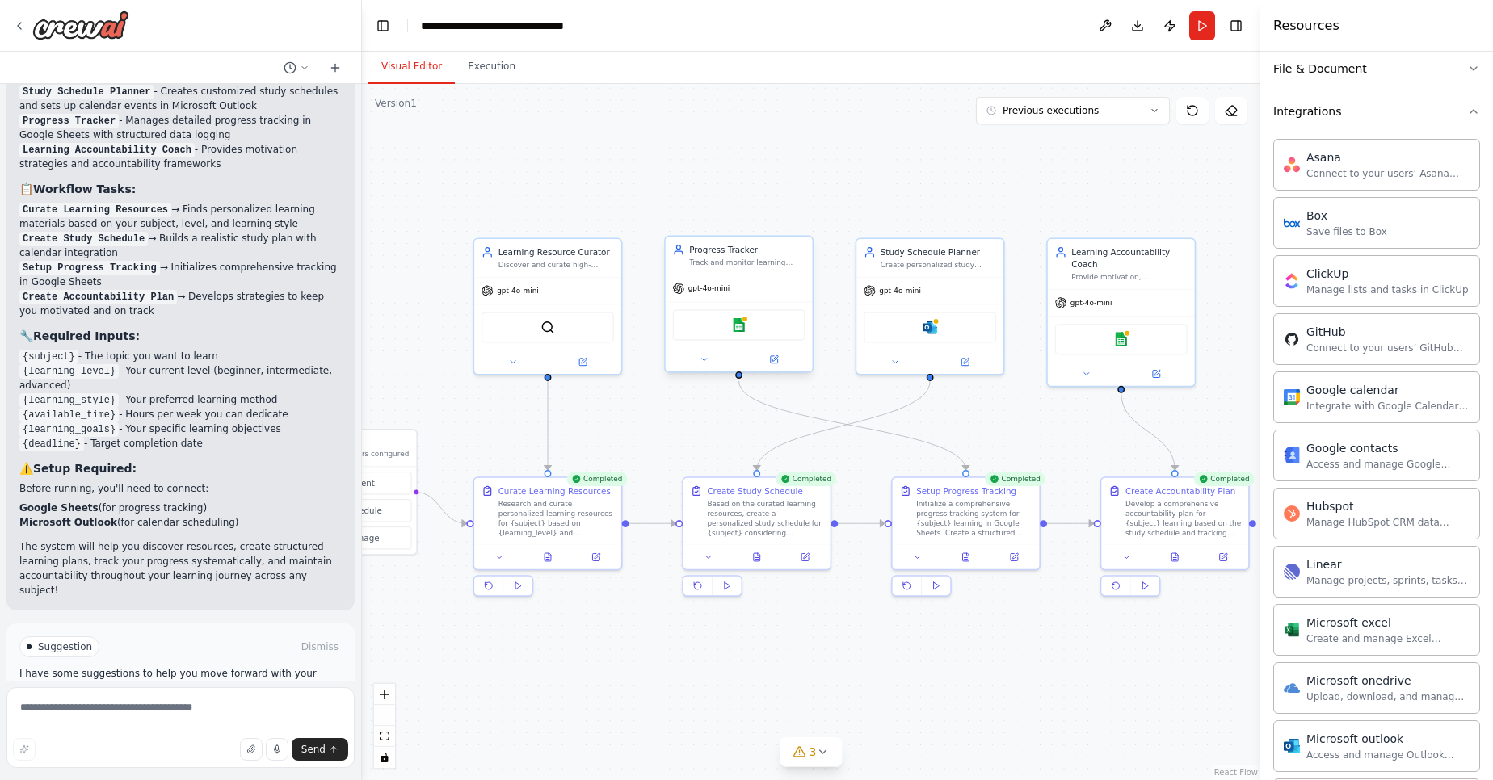
drag, startPoint x: 915, startPoint y: 403, endPoint x: 1191, endPoint y: 402, distance: 275.5
click at [1191, 402] on div ".deletable-edge-delete-btn { width: 20px; height: 20px; border: 0px solid #ffff…" at bounding box center [811, 432] width 898 height 696
click at [1288, 78] on button "File & Document" at bounding box center [1376, 69] width 207 height 42
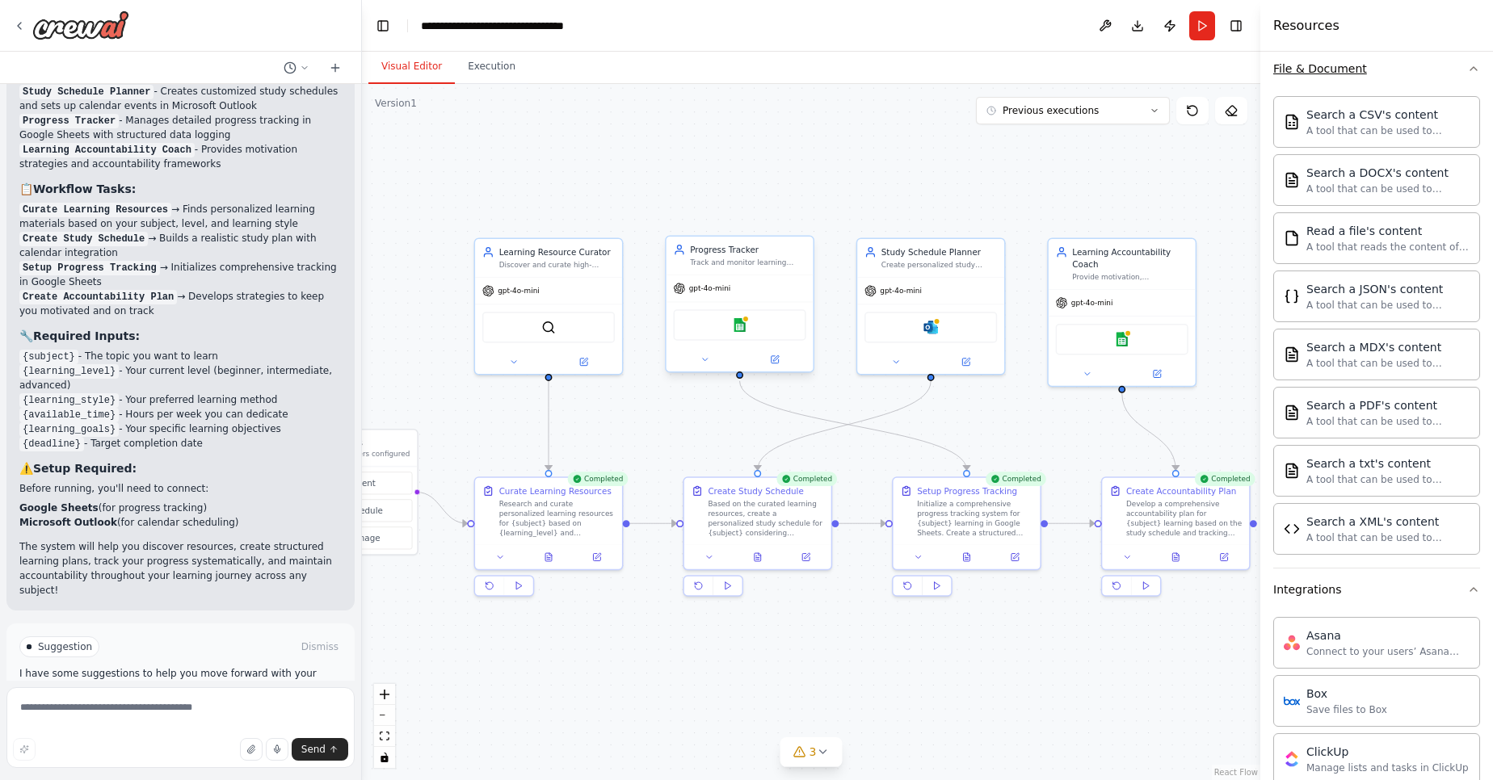
click at [1305, 70] on div "File & Document" at bounding box center [1320, 69] width 94 height 16
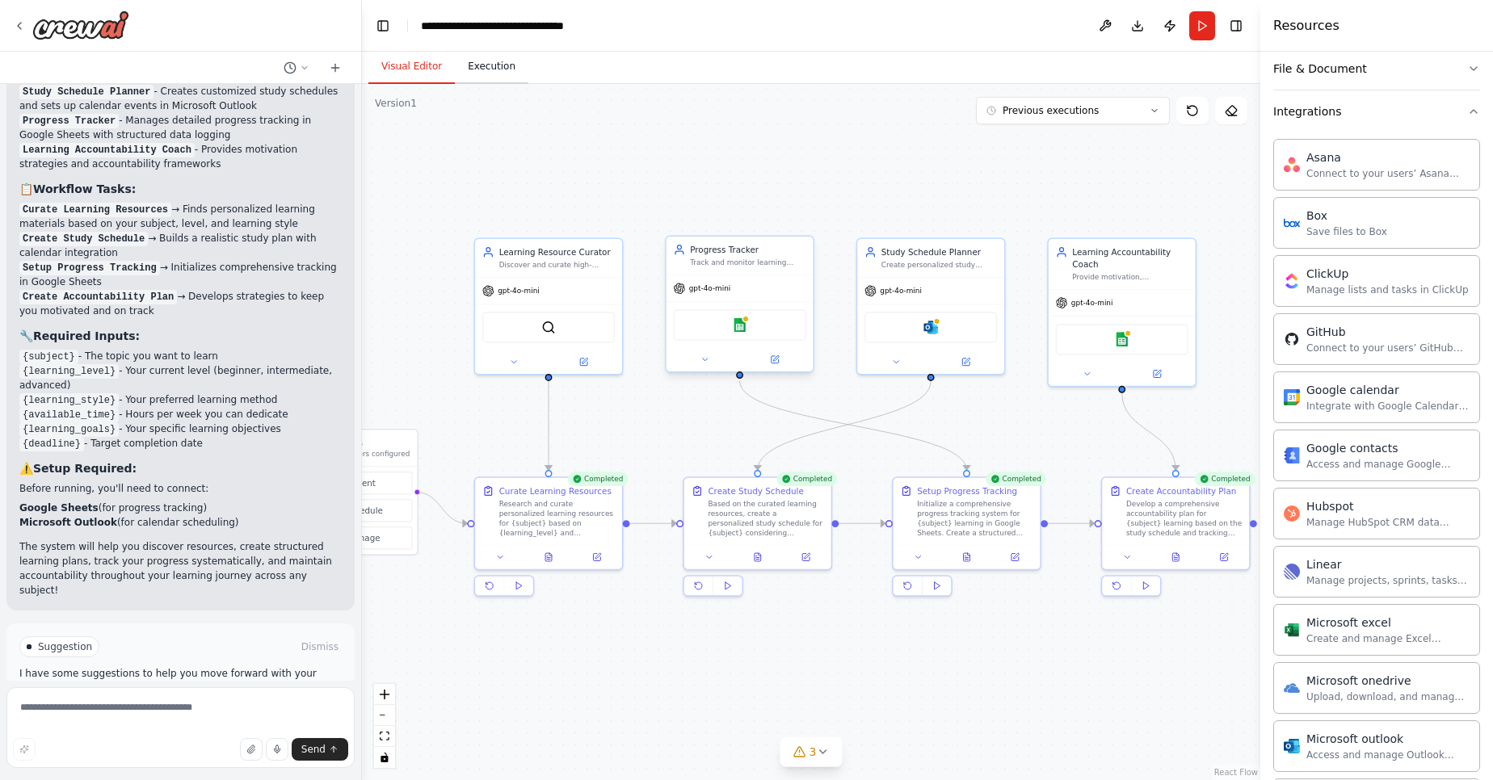
click at [489, 66] on button "Execution" at bounding box center [492, 67] width 74 height 34
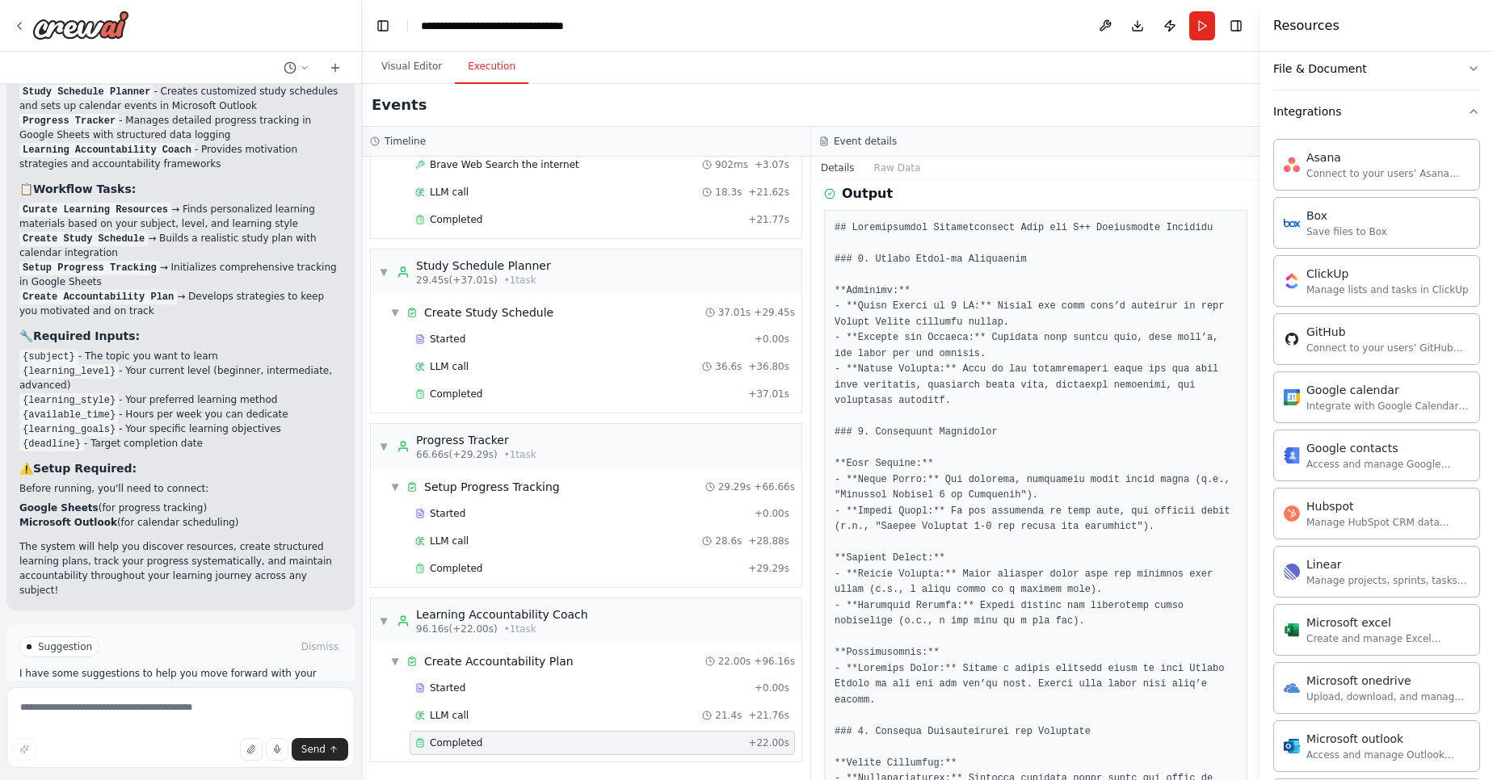
scroll to position [0, 0]
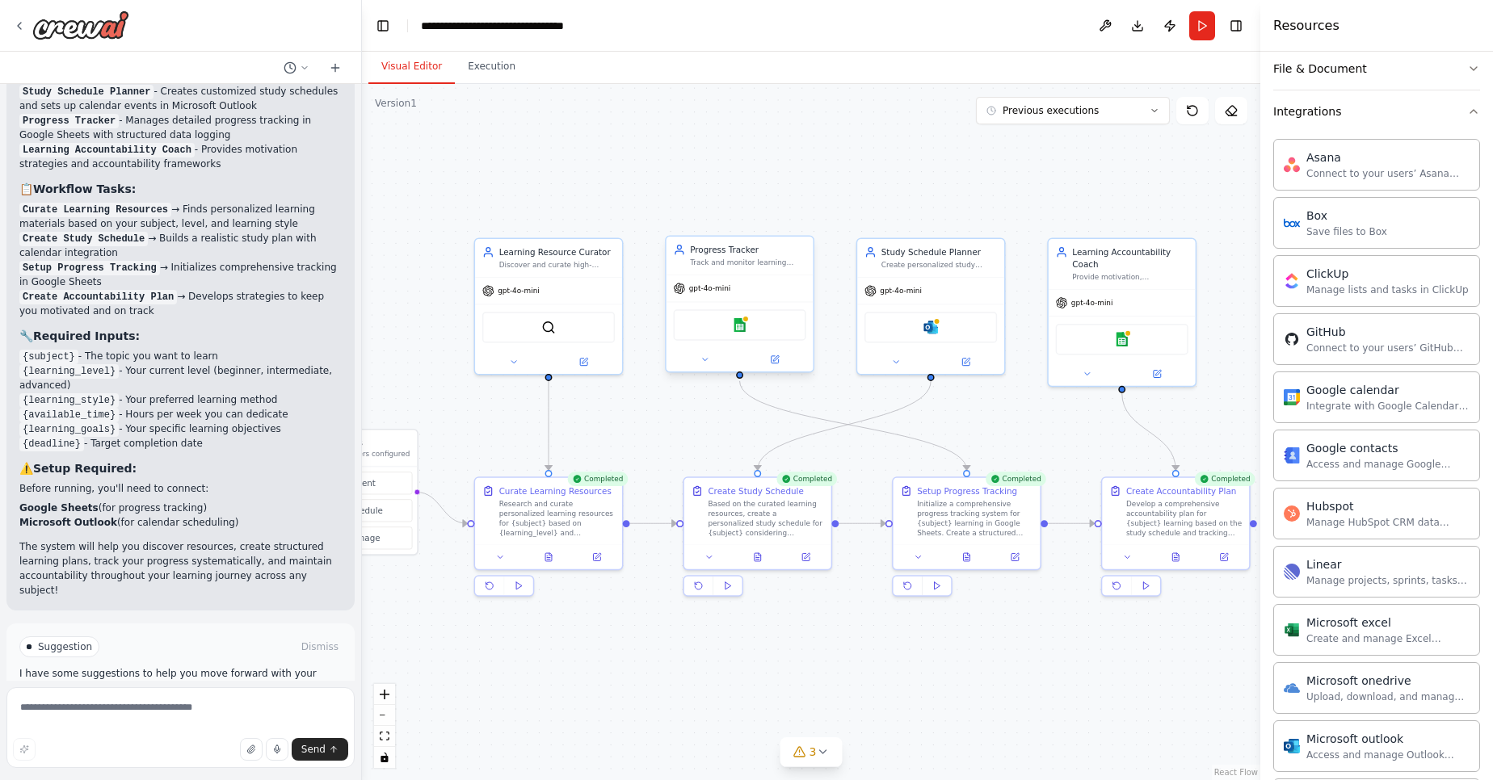
click at [422, 70] on button "Visual Editor" at bounding box center [411, 67] width 86 height 34
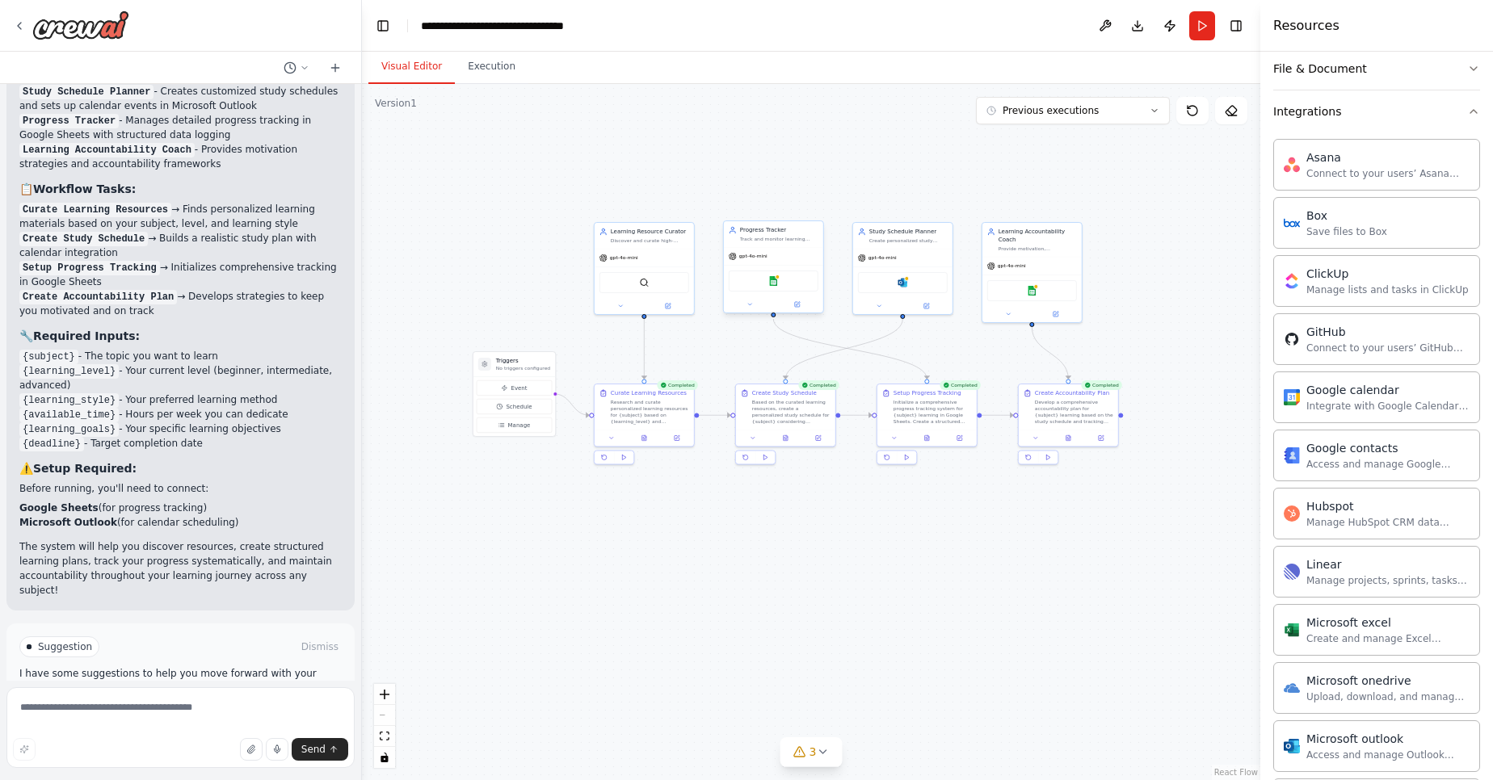
drag, startPoint x: 844, startPoint y: 658, endPoint x: 858, endPoint y: 497, distance: 161.4
click at [858, 497] on div ".deletable-edge-delete-btn { width: 20px; height: 20px; border: 0px solid #ffff…" at bounding box center [811, 432] width 898 height 696
click at [1343, 285] on div "Manage lists and tasks in ClickUp" at bounding box center [1387, 289] width 162 height 13
click at [913, 284] on img at bounding box center [911, 281] width 10 height 10
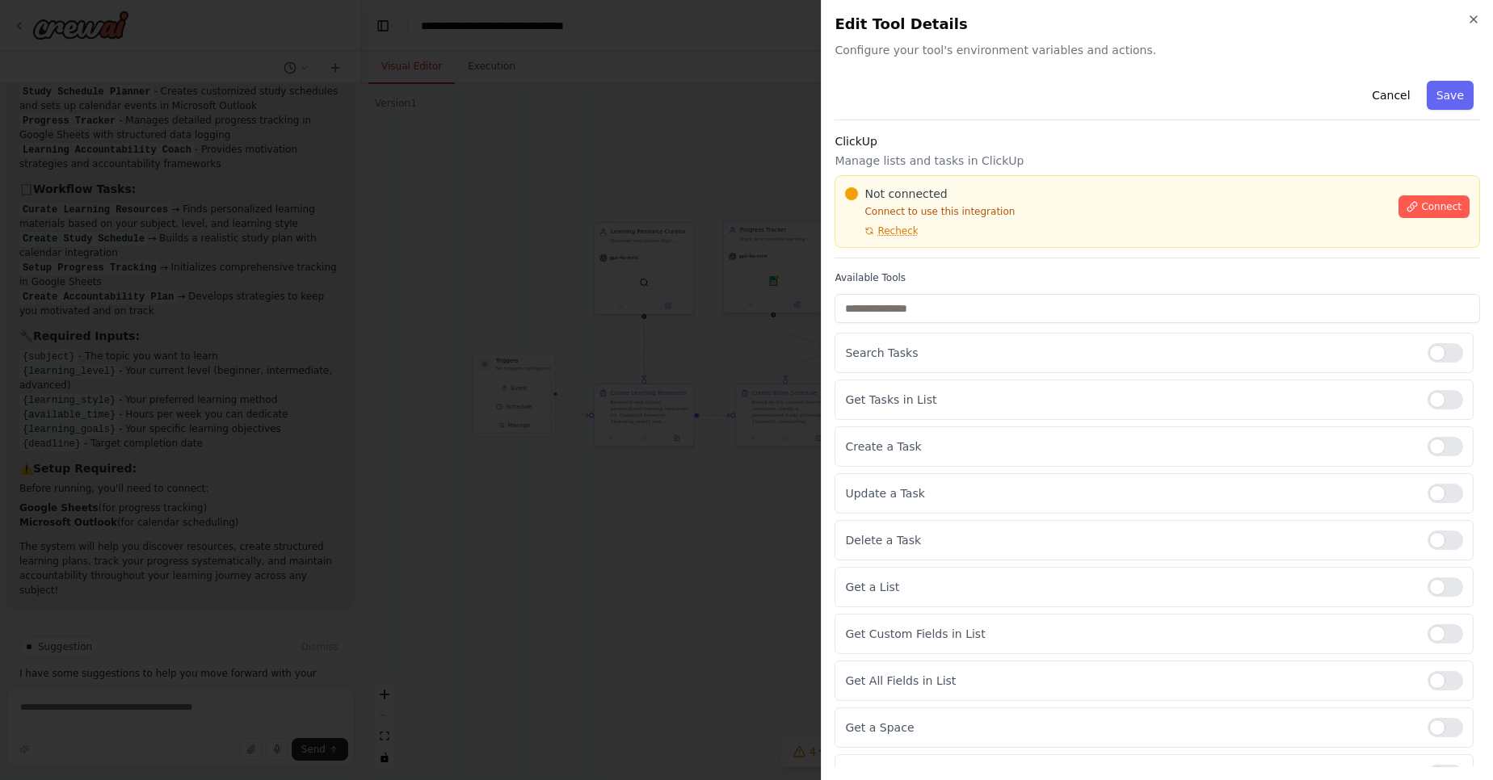
click at [884, 211] on p "Connect to use this integration" at bounding box center [1117, 211] width 544 height 13
click at [946, 214] on p "Connect to use this integration" at bounding box center [1117, 211] width 544 height 13
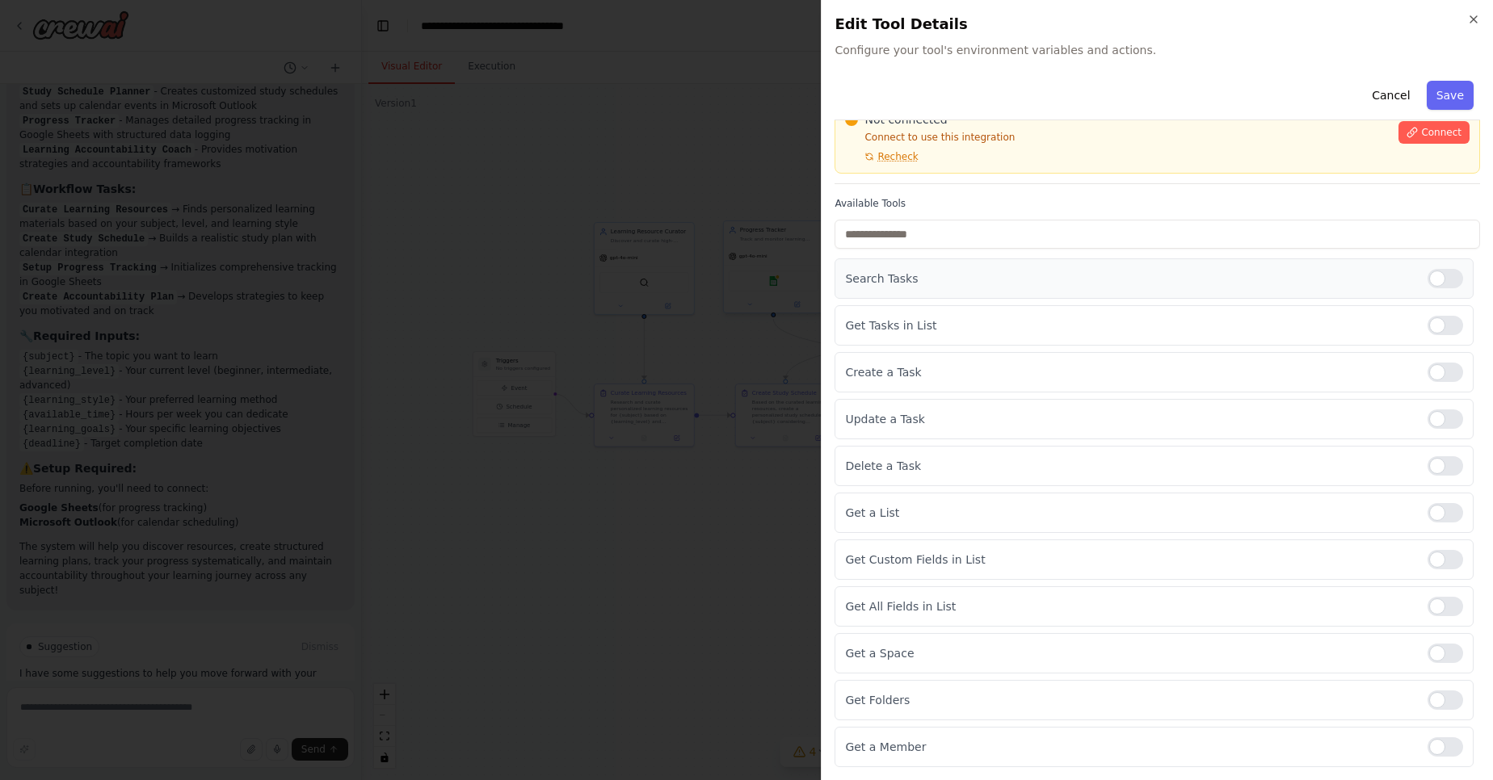
click at [929, 266] on div "Search Tasks" at bounding box center [1154, 279] width 639 height 40
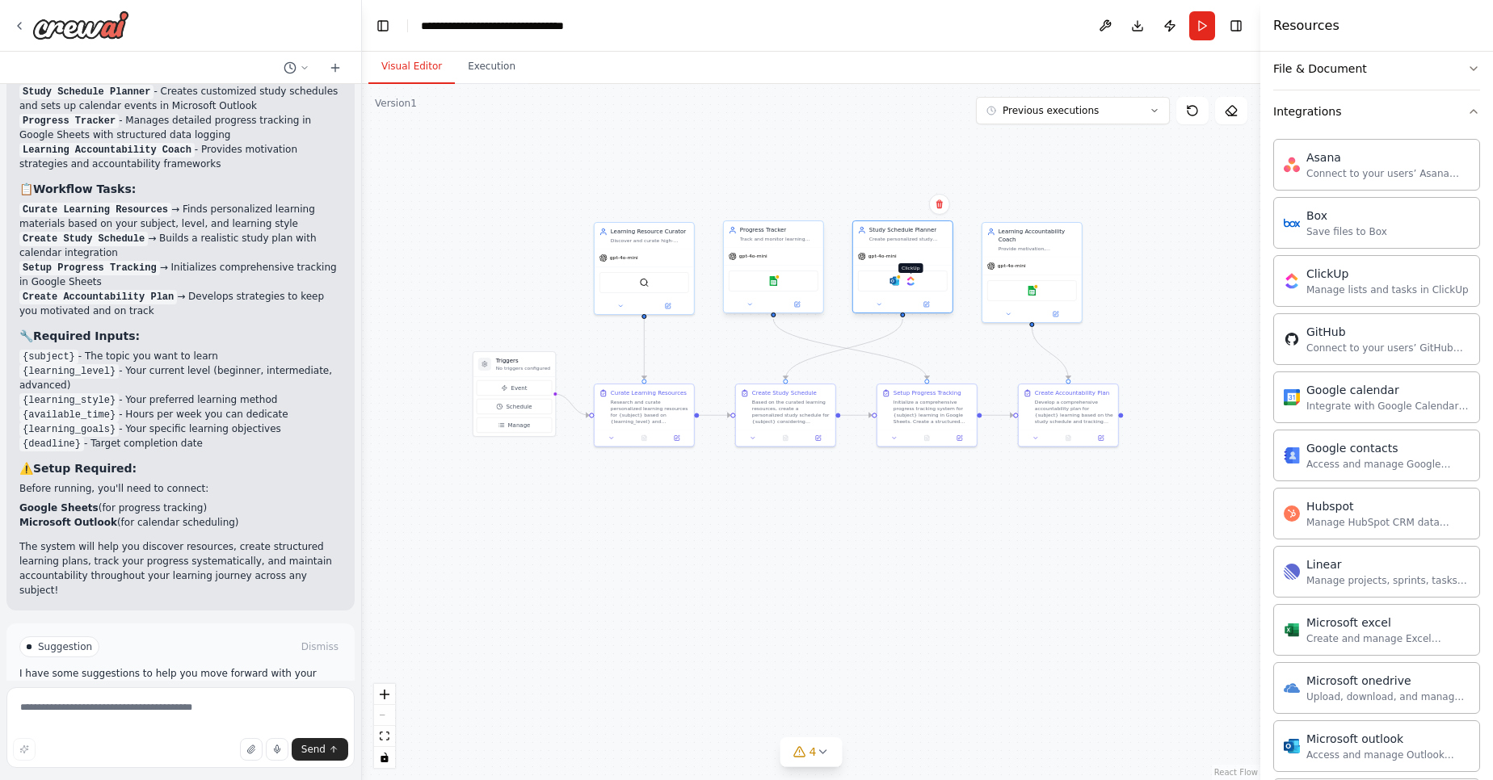
click at [910, 279] on img at bounding box center [911, 281] width 10 height 10
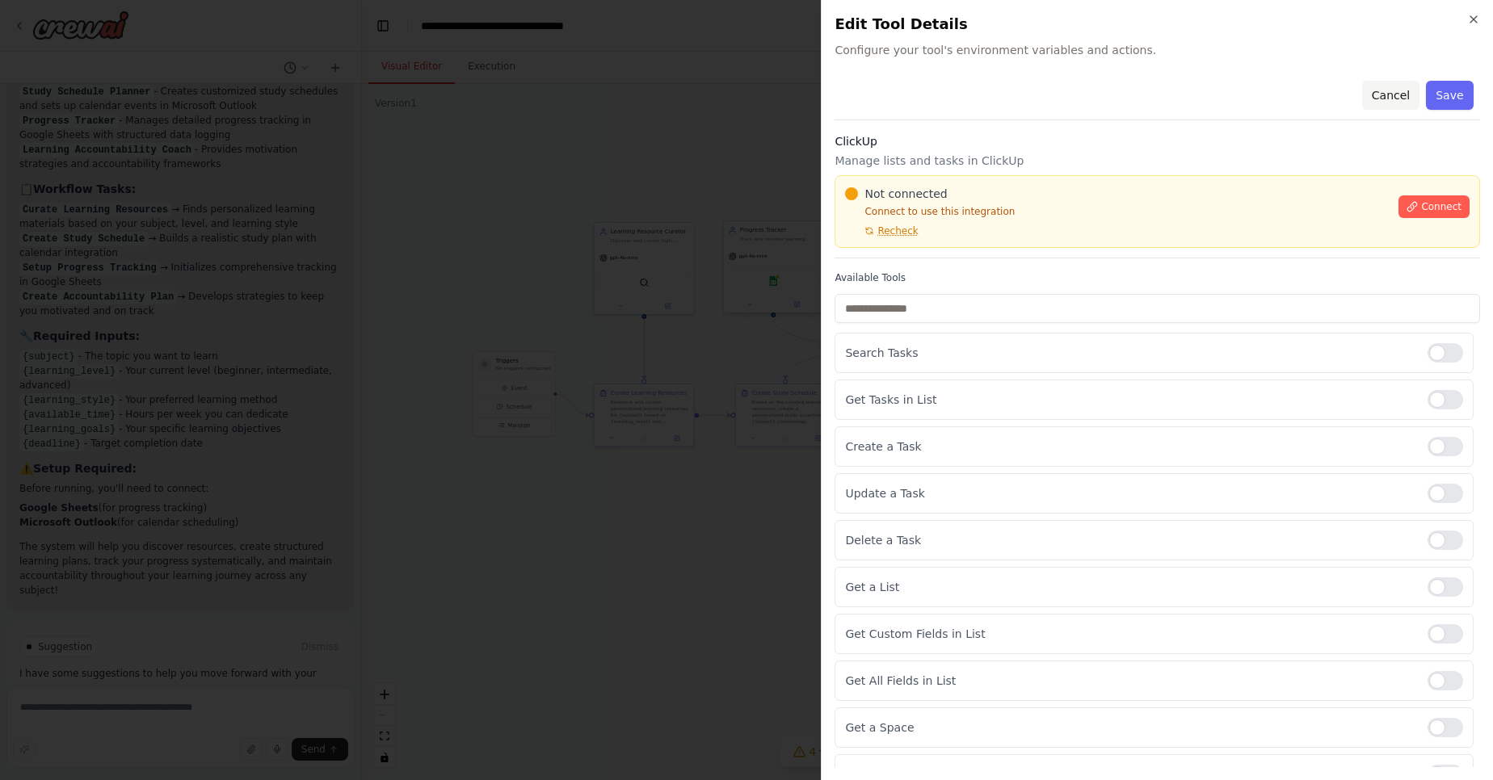
click at [1390, 87] on button "Cancel" at bounding box center [1390, 95] width 57 height 29
